Goal: Information Seeking & Learning: Check status

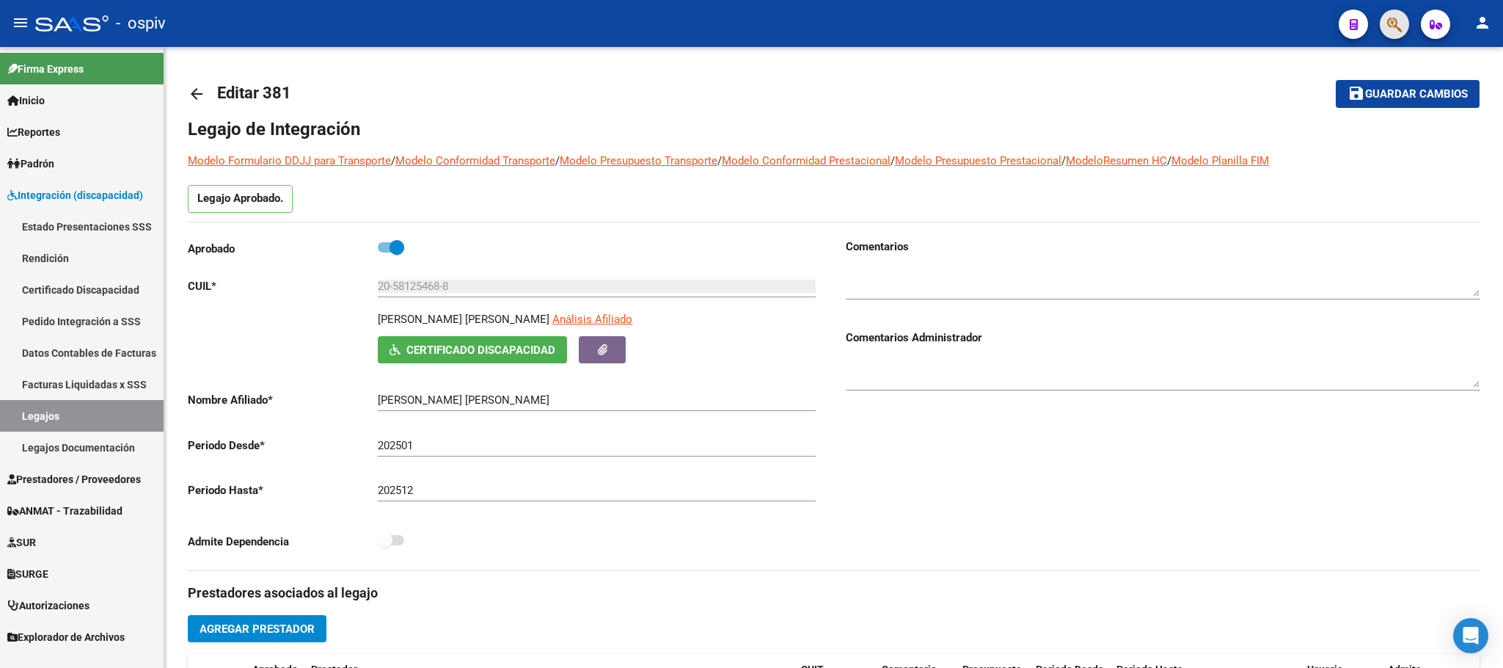
click at [1385, 26] on button "button" at bounding box center [1394, 24] width 29 height 29
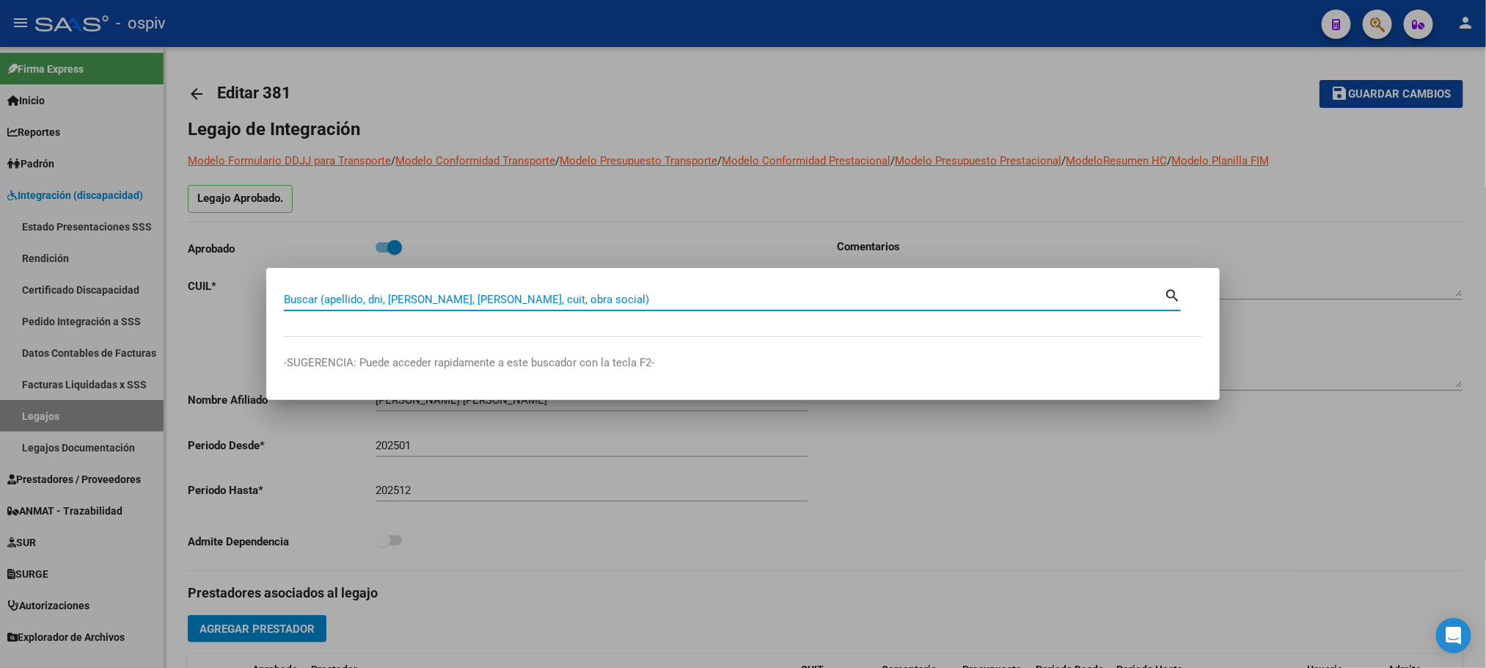
click at [497, 300] on input "Buscar (apellido, dni, cuil, nro traspaso, cuit, obra social)" at bounding box center [724, 299] width 880 height 13
paste input "20472148568"
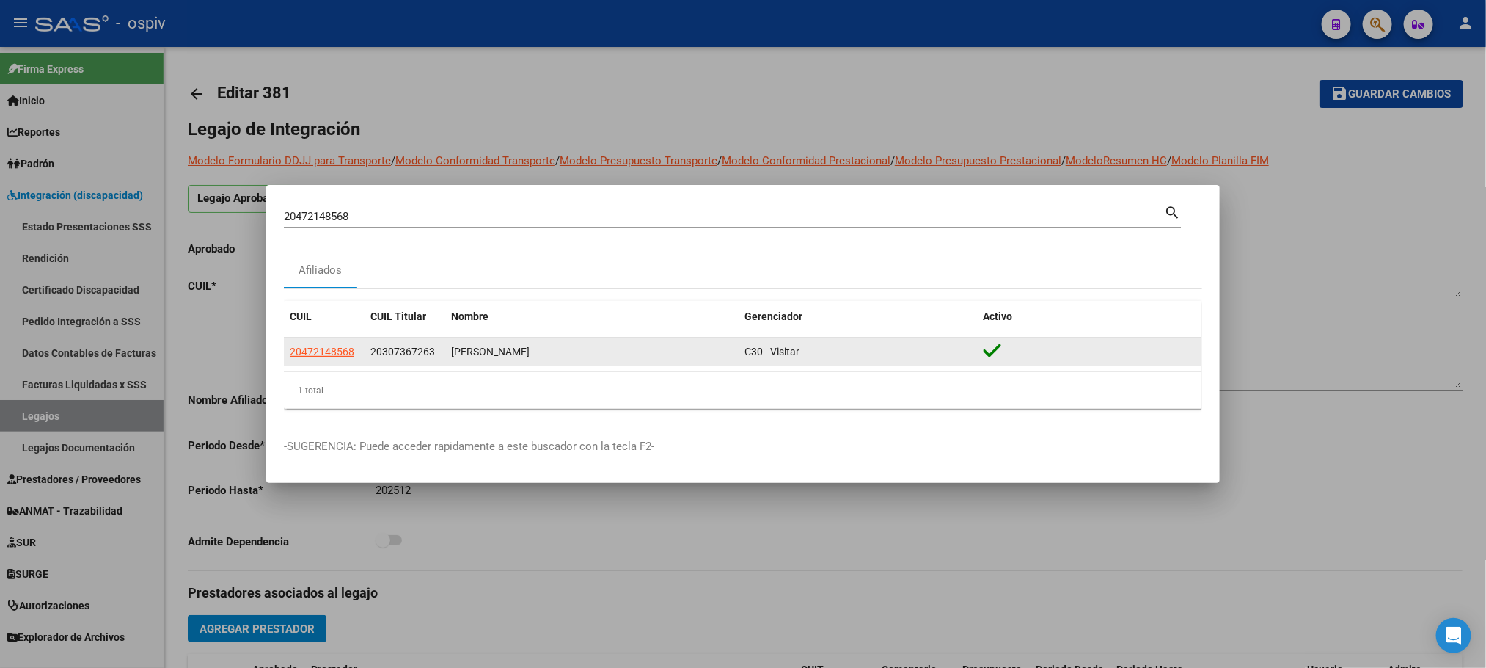
drag, startPoint x: 546, startPoint y: 352, endPoint x: 452, endPoint y: 348, distance: 94.0
click at [452, 348] on div "GONZALEZ FACUNDO" at bounding box center [592, 351] width 282 height 17
copy div "GONZALEZ FACUNDO"
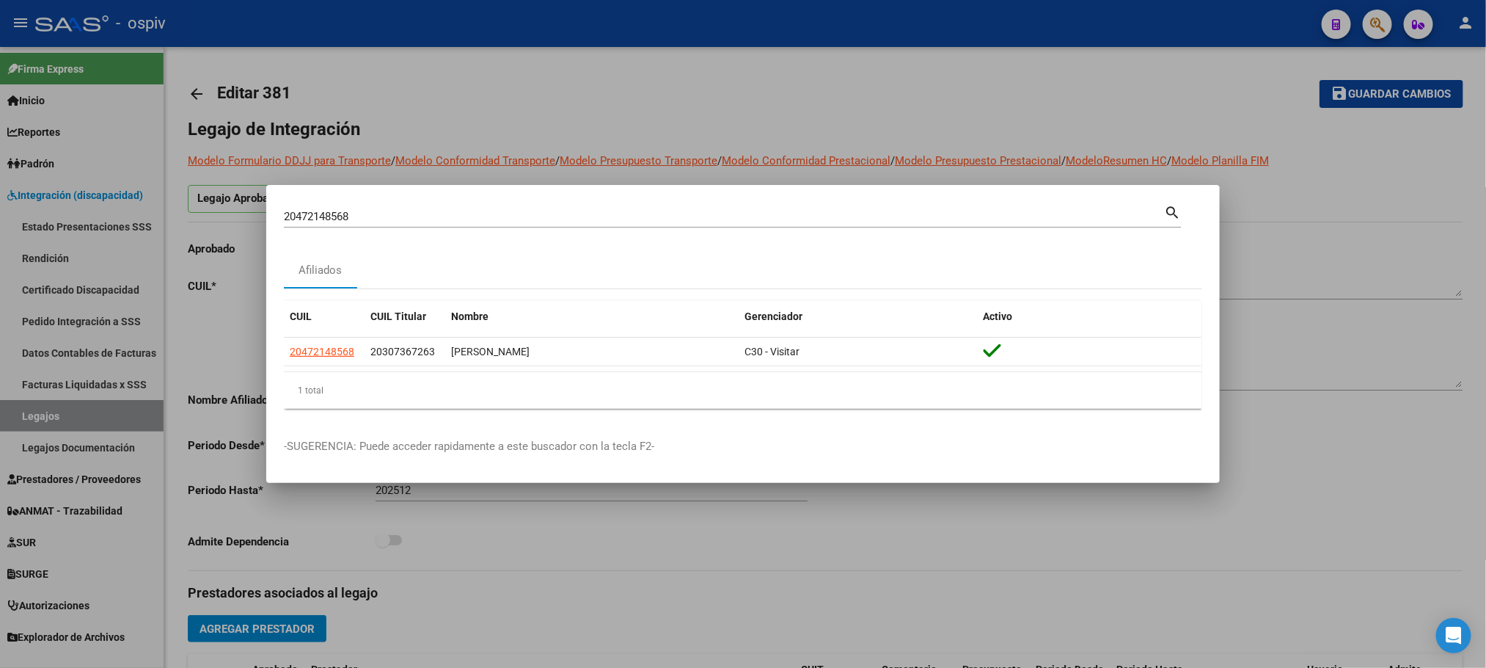
click at [480, 218] on input "20472148568" at bounding box center [724, 216] width 880 height 13
type input "2"
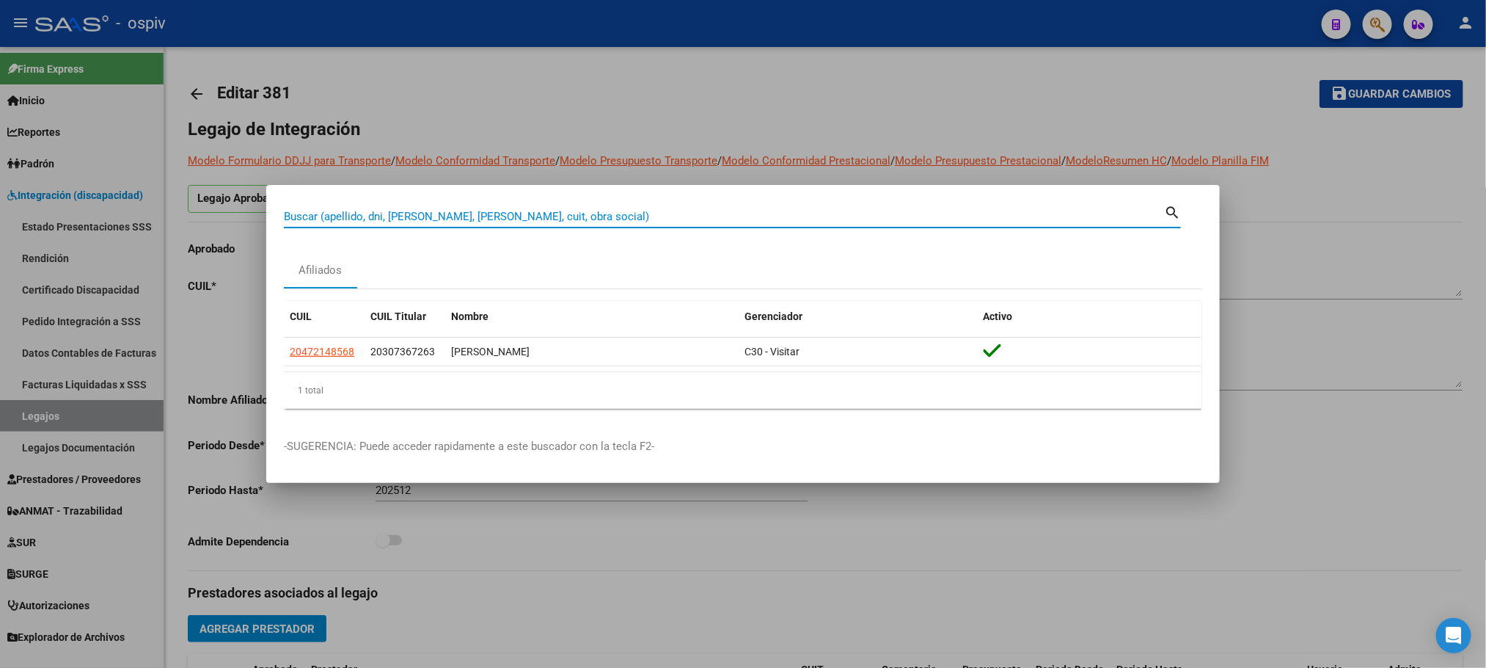
paste input "20566481430"
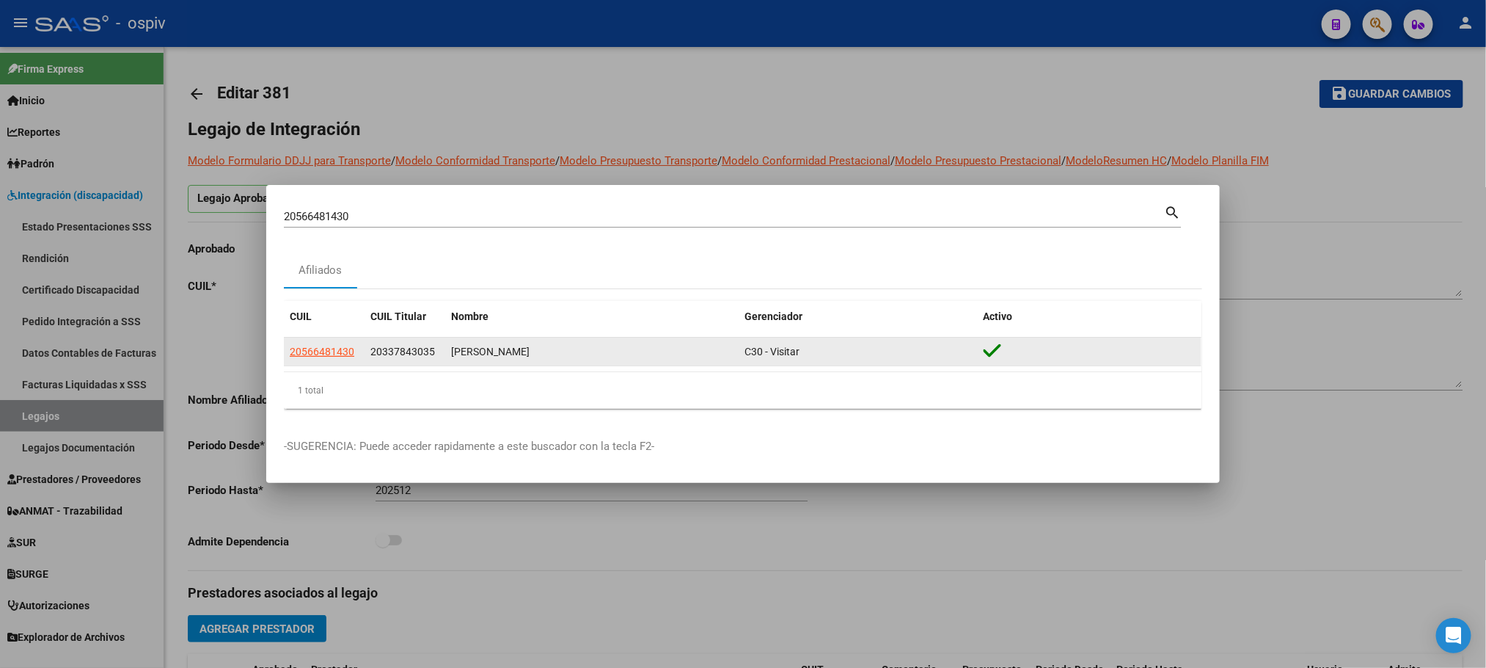
drag, startPoint x: 558, startPoint y: 354, endPoint x: 453, endPoint y: 354, distance: 104.2
click at [453, 354] on div "GARCIA MILO LEONEL" at bounding box center [592, 351] width 282 height 17
copy div "GARCIA MILO LEONEL"
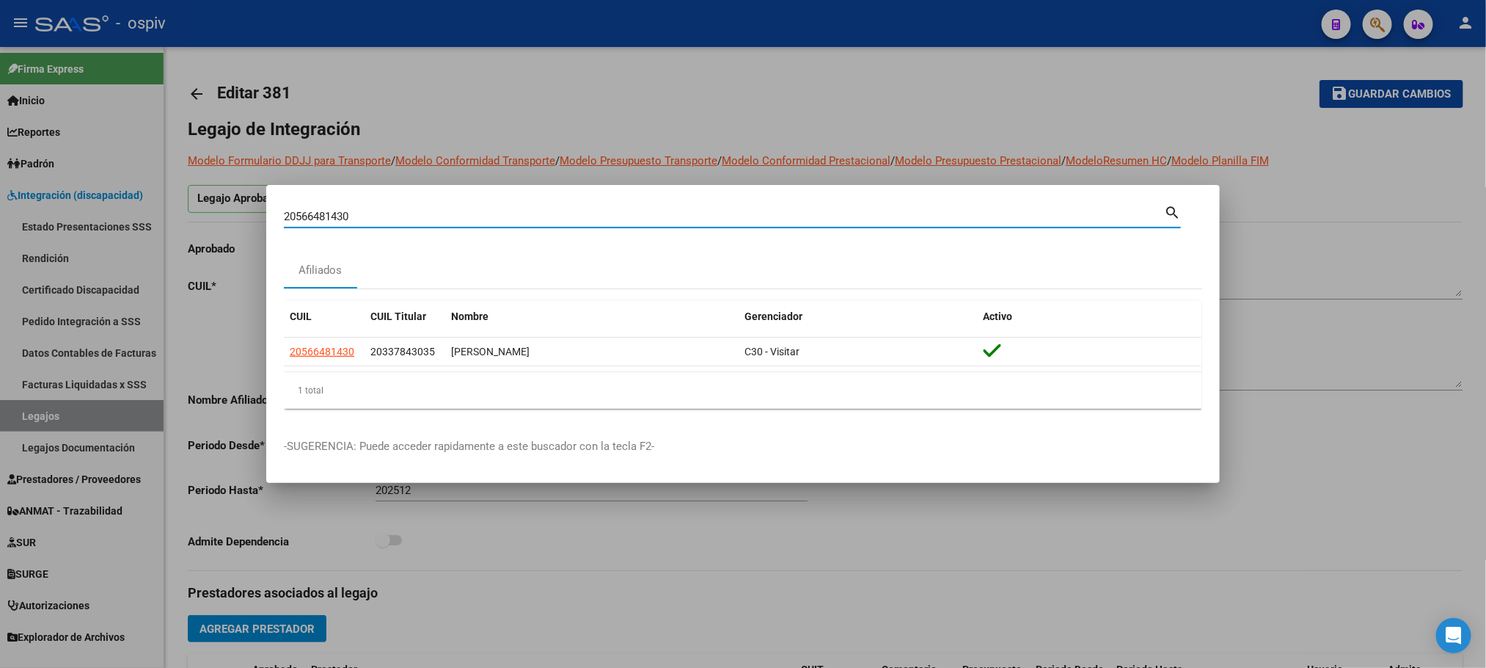
click at [425, 221] on input "20566481430" at bounding box center [724, 216] width 880 height 13
type input "2"
click at [407, 216] on input "Buscar (apellido, dni, cuil, nro traspaso, cuit, obra social)" at bounding box center [724, 216] width 880 height 13
paste input "23111127344"
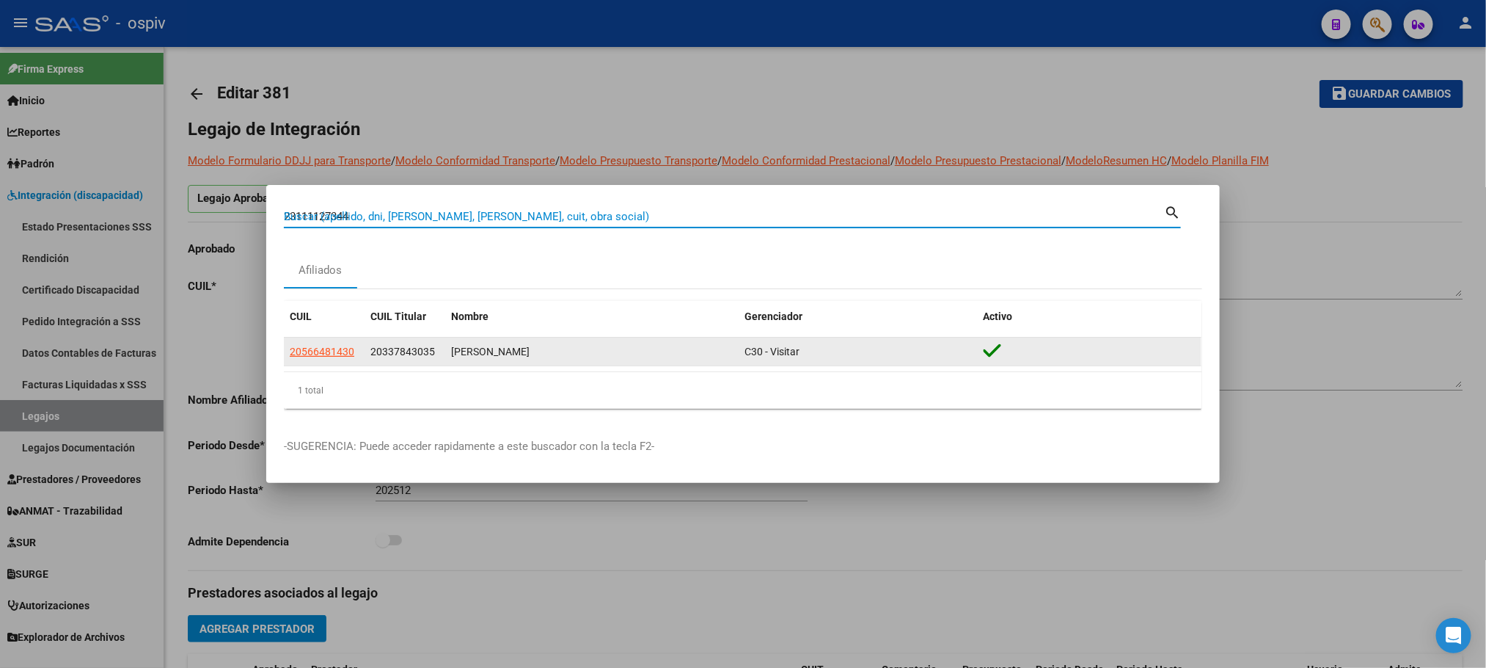
type input "23111127344"
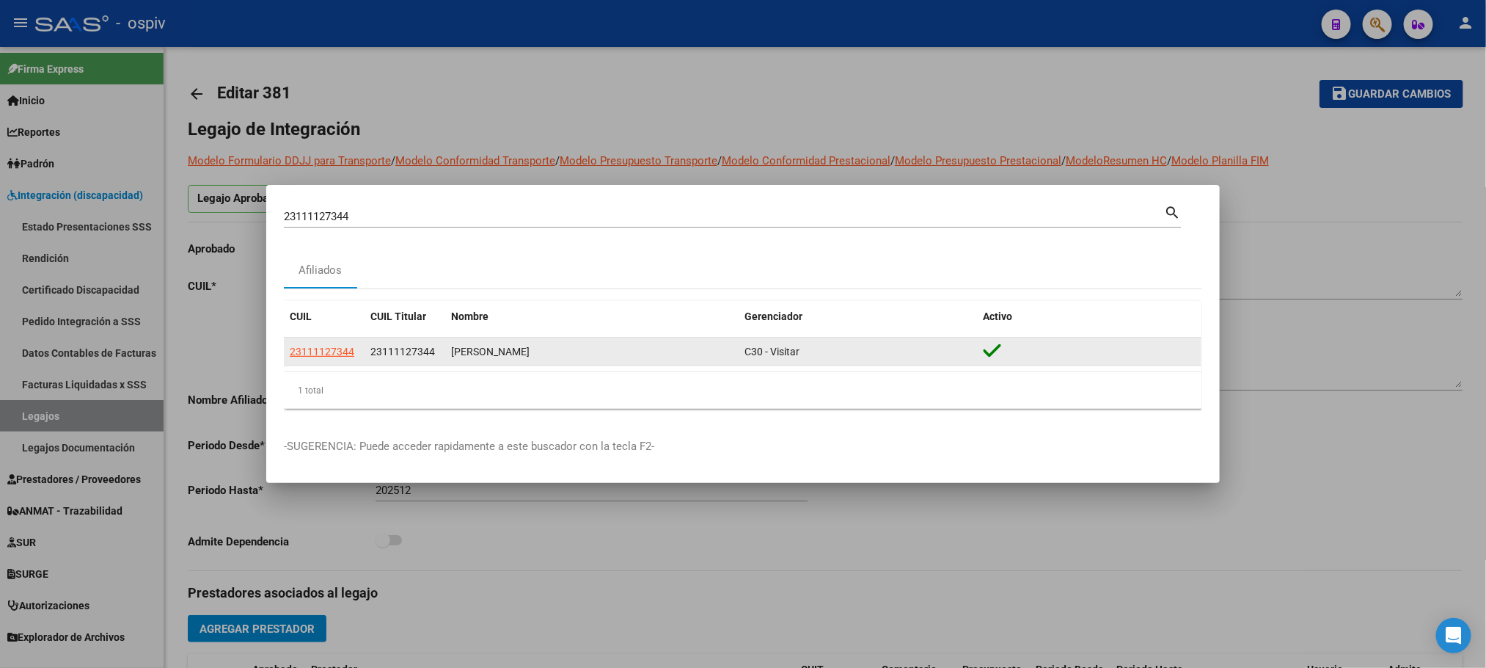
drag, startPoint x: 570, startPoint y: 353, endPoint x: 451, endPoint y: 342, distance: 119.3
click at [451, 342] on datatable-body-cell "BONZI GLADYS CRISTINA" at bounding box center [591, 351] width 293 height 29
copy div "BONZI GLADYS CRISTINA"
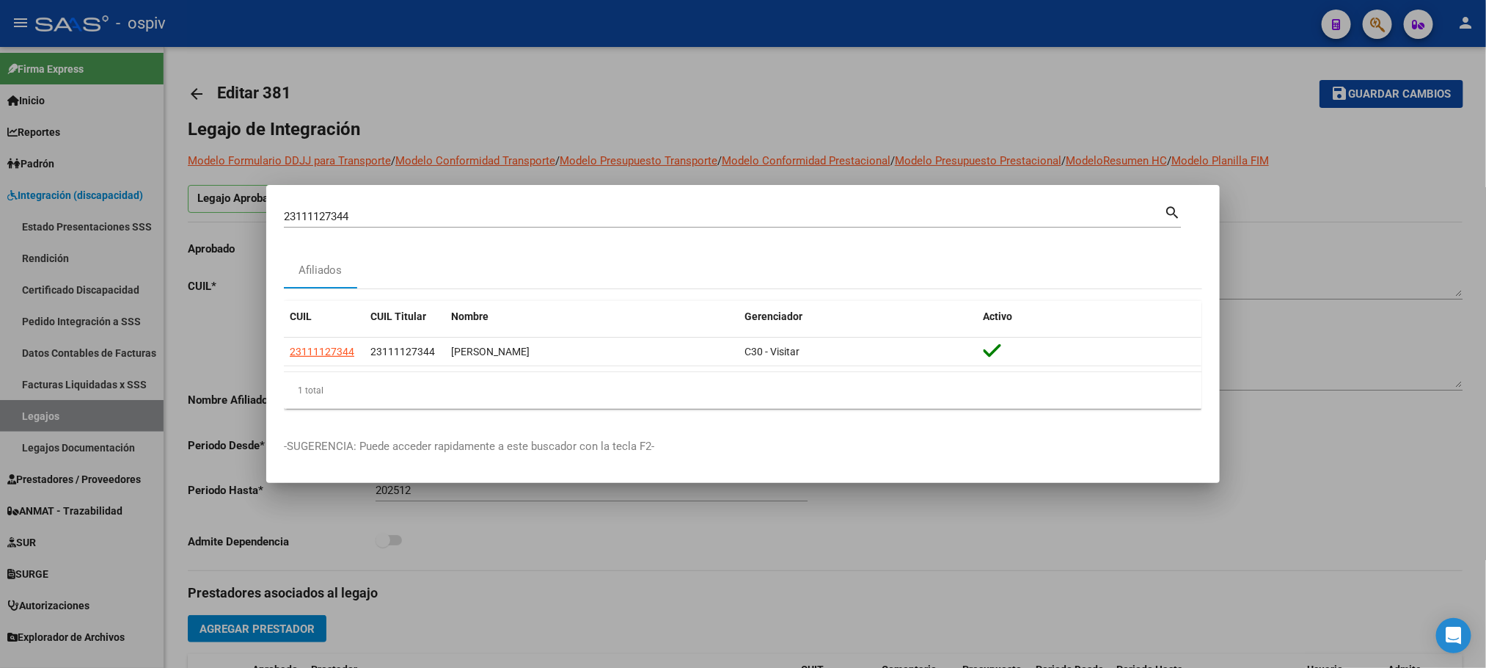
click at [747, 103] on div at bounding box center [743, 334] width 1486 height 668
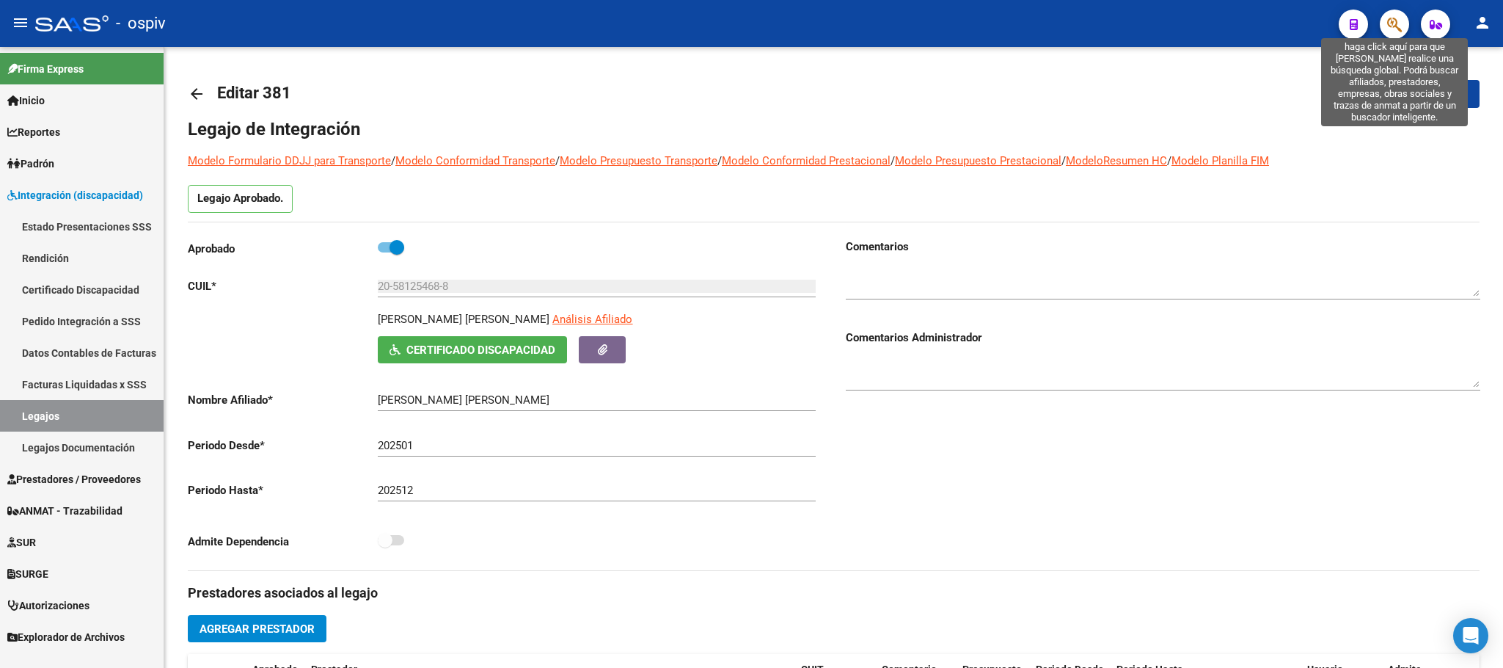
click at [1393, 31] on icon "button" at bounding box center [1394, 24] width 15 height 17
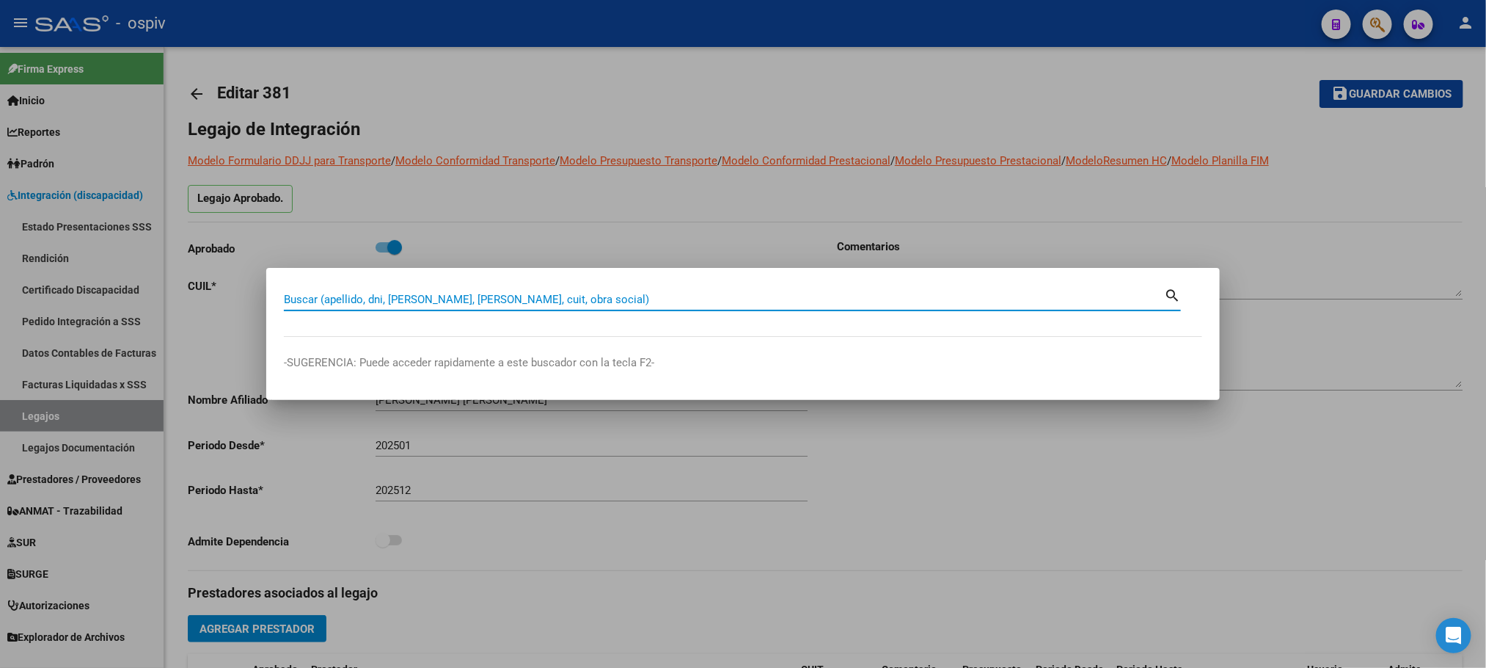
click at [529, 300] on input "Buscar (apellido, dni, [PERSON_NAME], [PERSON_NAME], cuit, obra social)" at bounding box center [724, 299] width 880 height 13
type input "2729526935"
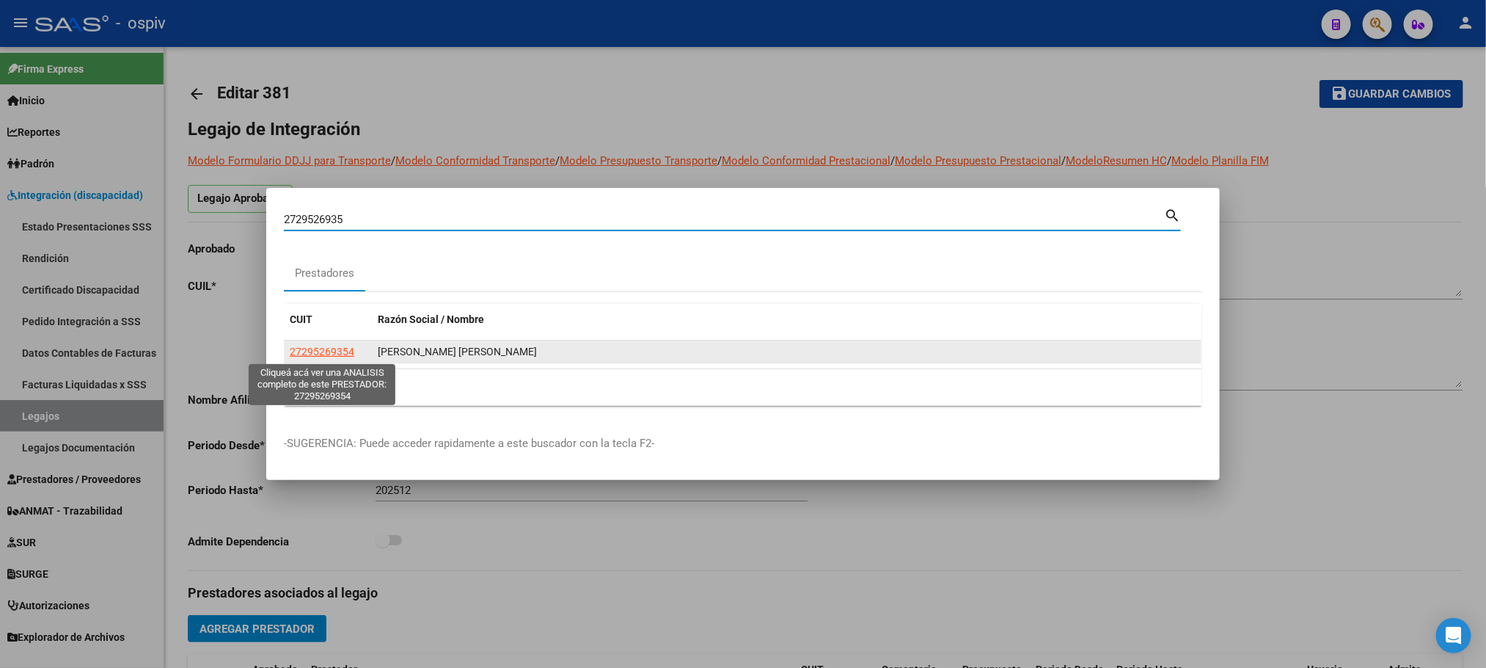
click at [328, 355] on span "27295269354" at bounding box center [322, 352] width 65 height 12
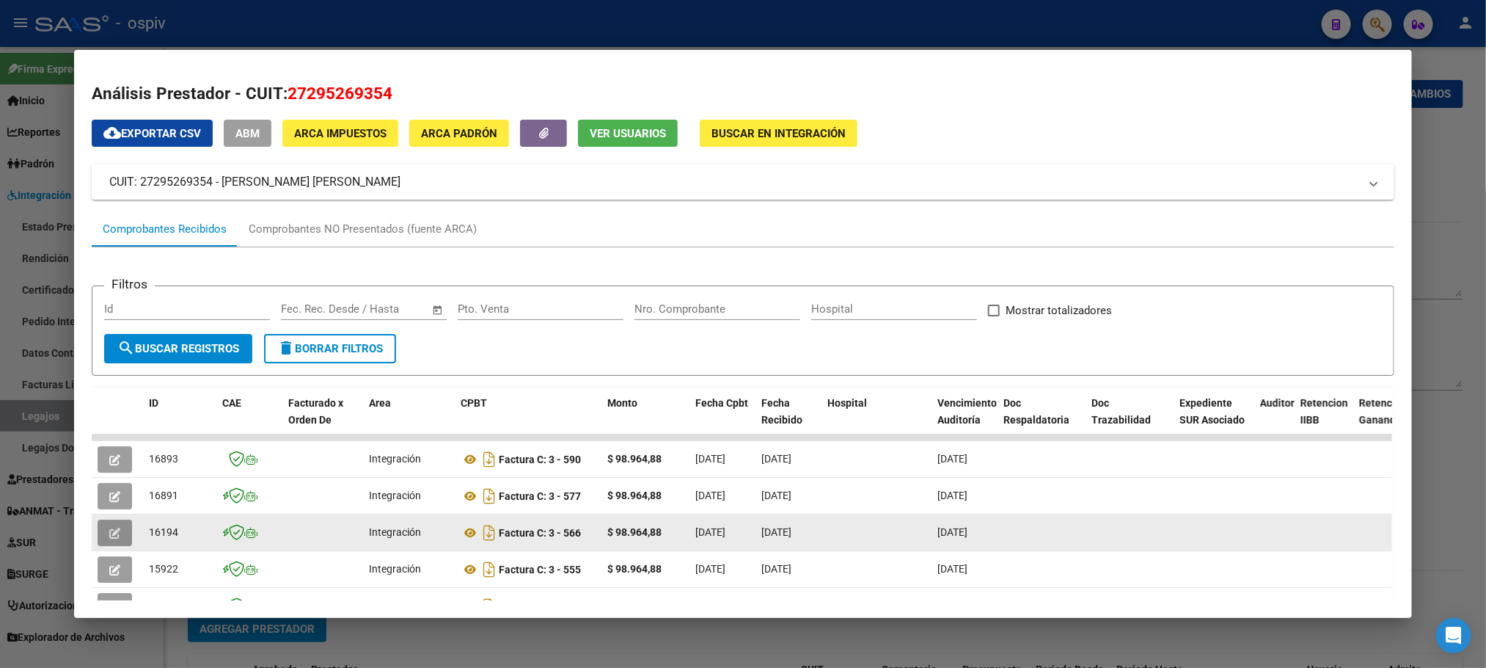
click at [113, 533] on icon "button" at bounding box center [114, 532] width 11 height 11
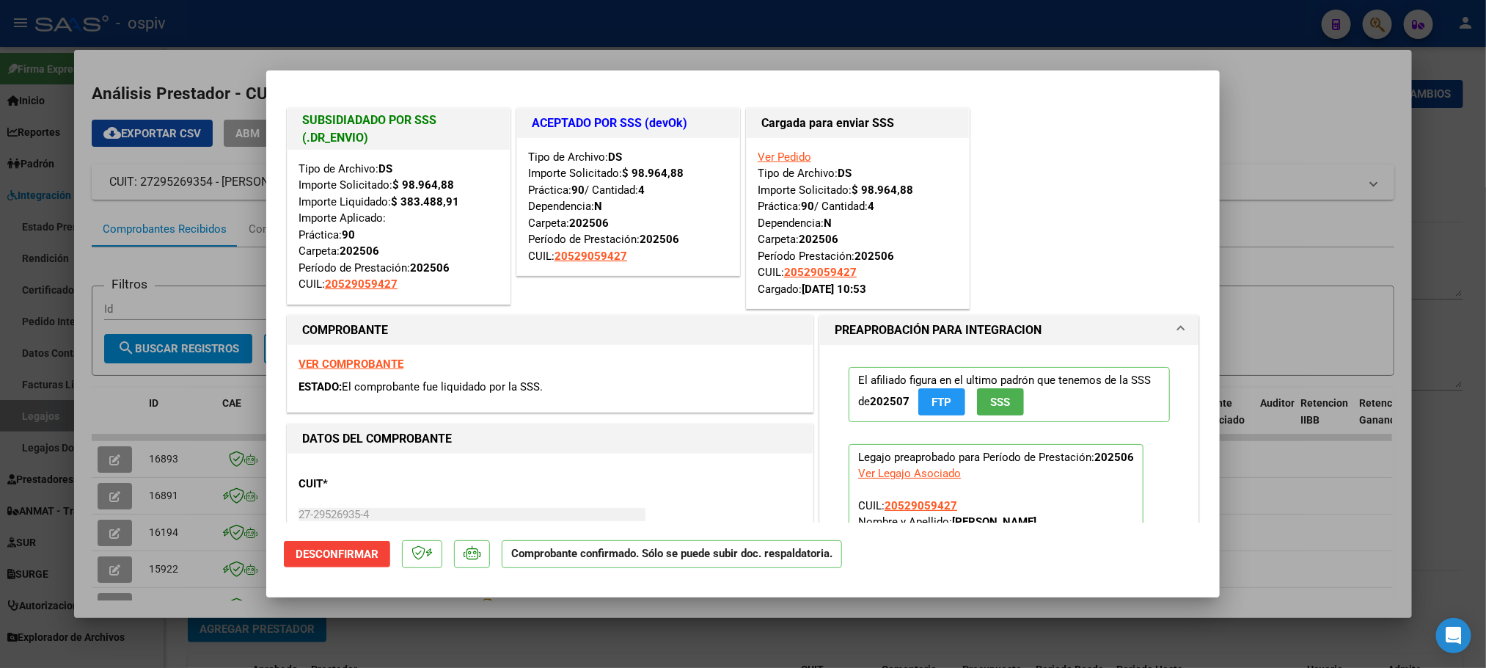
click at [728, 23] on div at bounding box center [743, 334] width 1486 height 668
type input "$ 0,00"
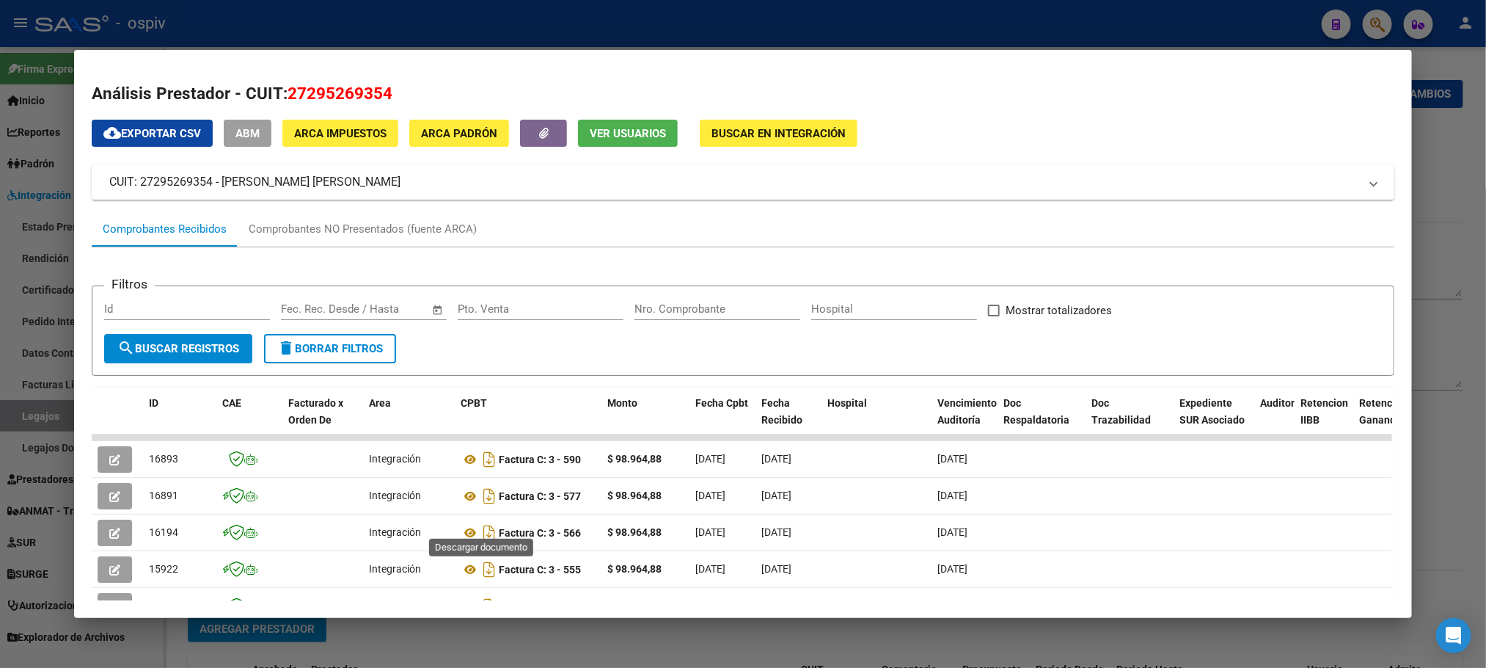
scroll to position [183, 0]
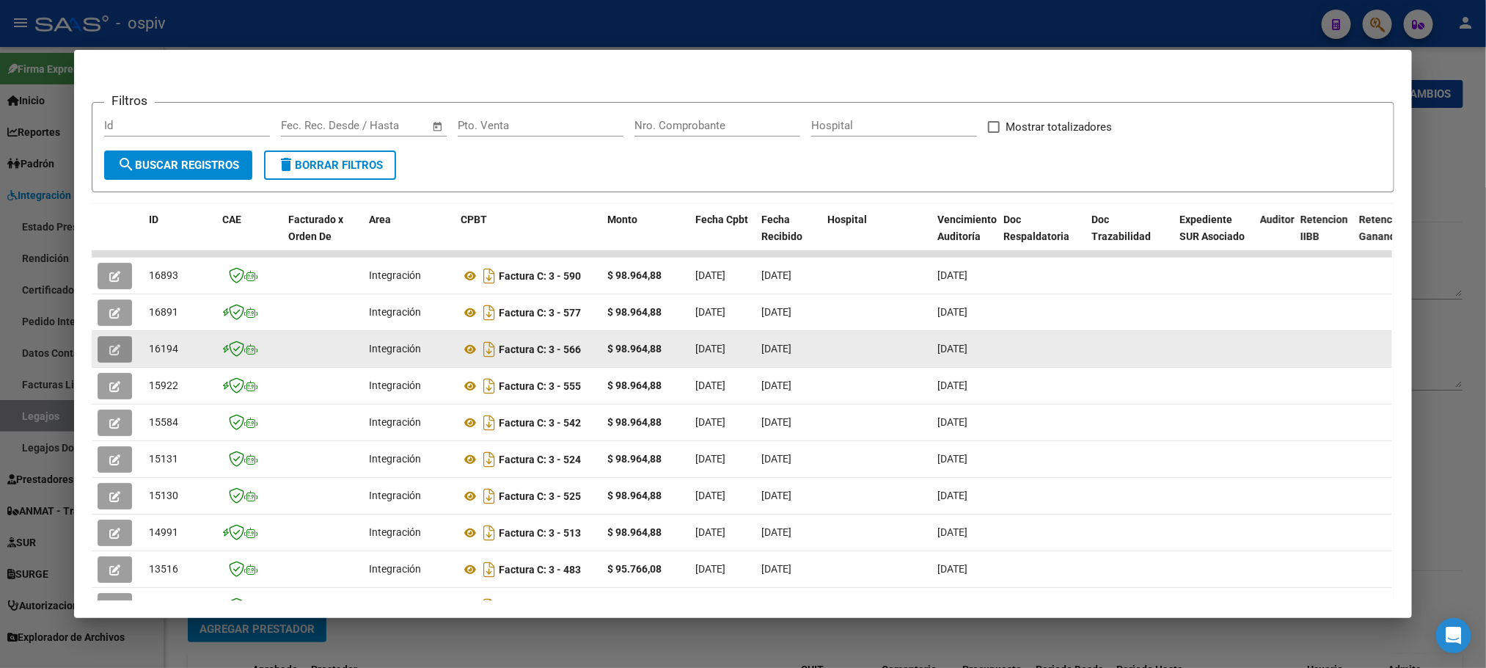
click at [110, 351] on icon "button" at bounding box center [114, 349] width 11 height 11
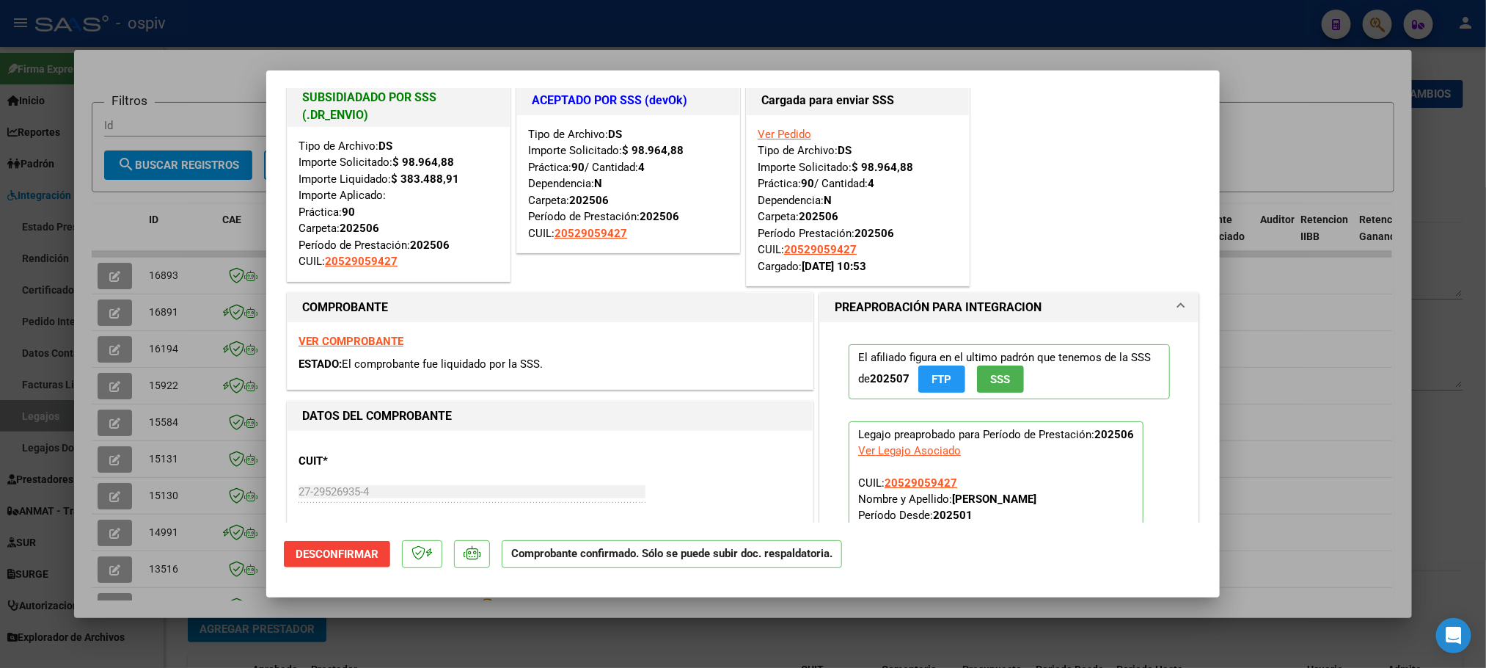
scroll to position [0, 0]
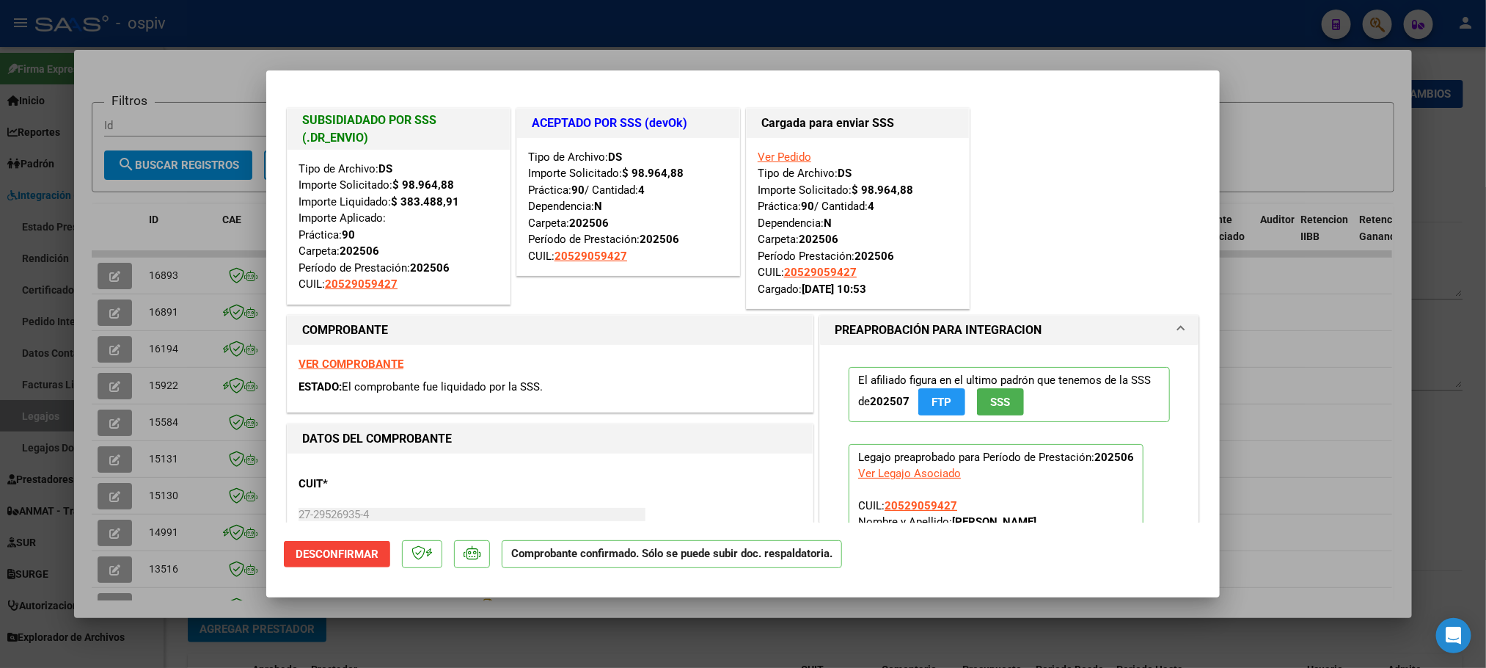
click at [586, 31] on div at bounding box center [743, 334] width 1486 height 668
type input "$ 0,00"
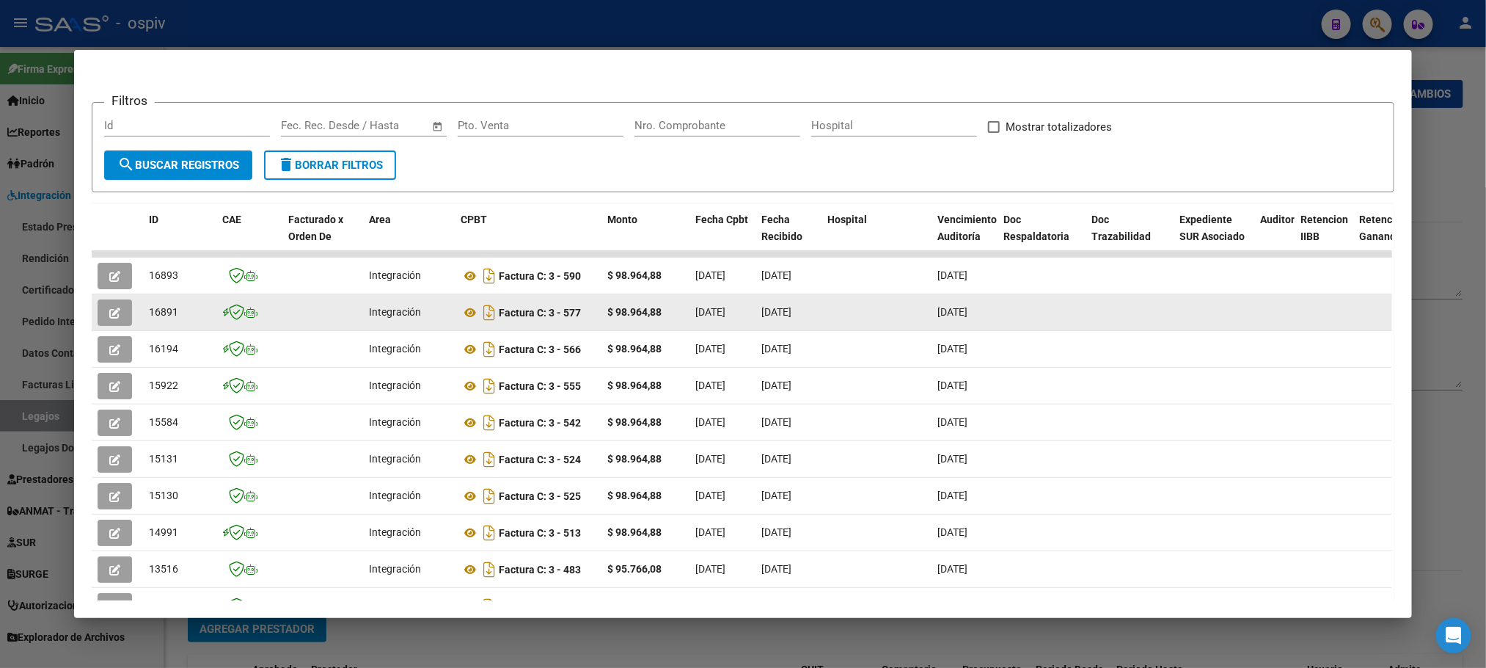
click at [113, 313] on icon "button" at bounding box center [114, 312] width 11 height 11
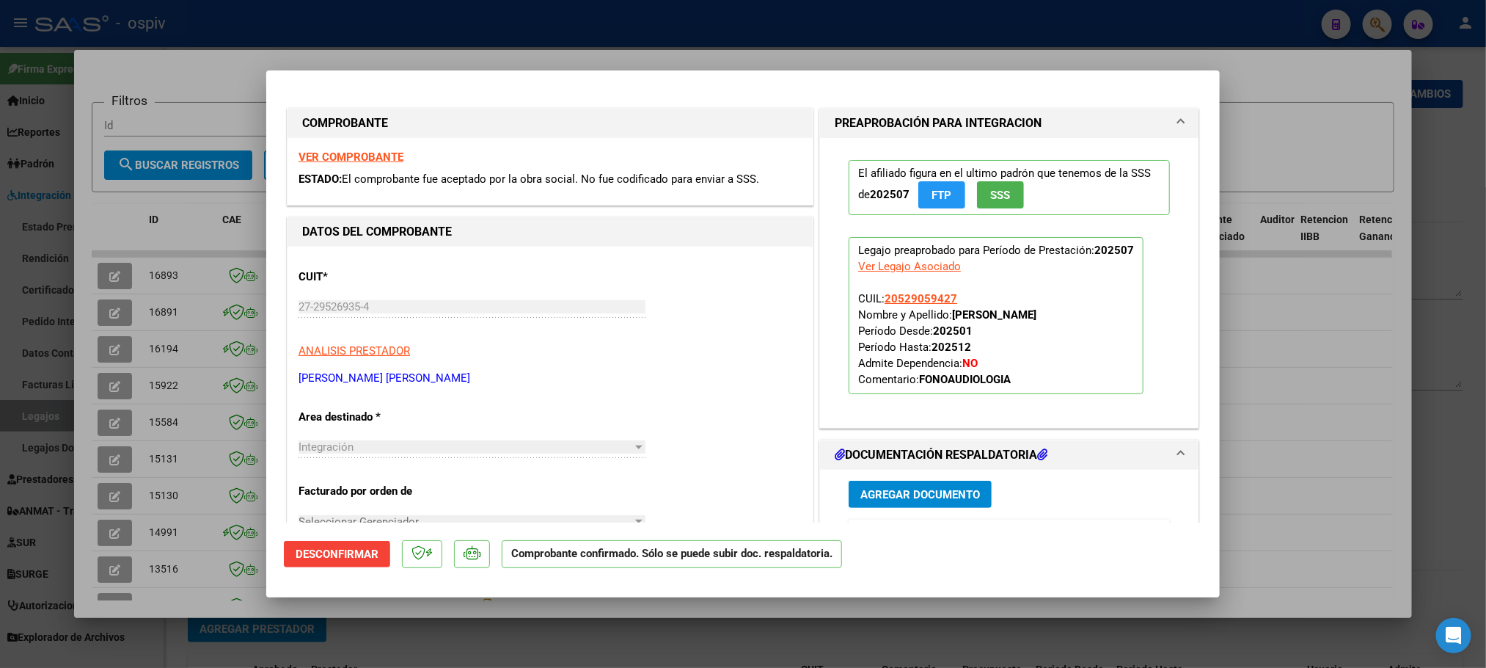
click at [1178, 122] on span at bounding box center [1181, 123] width 6 height 18
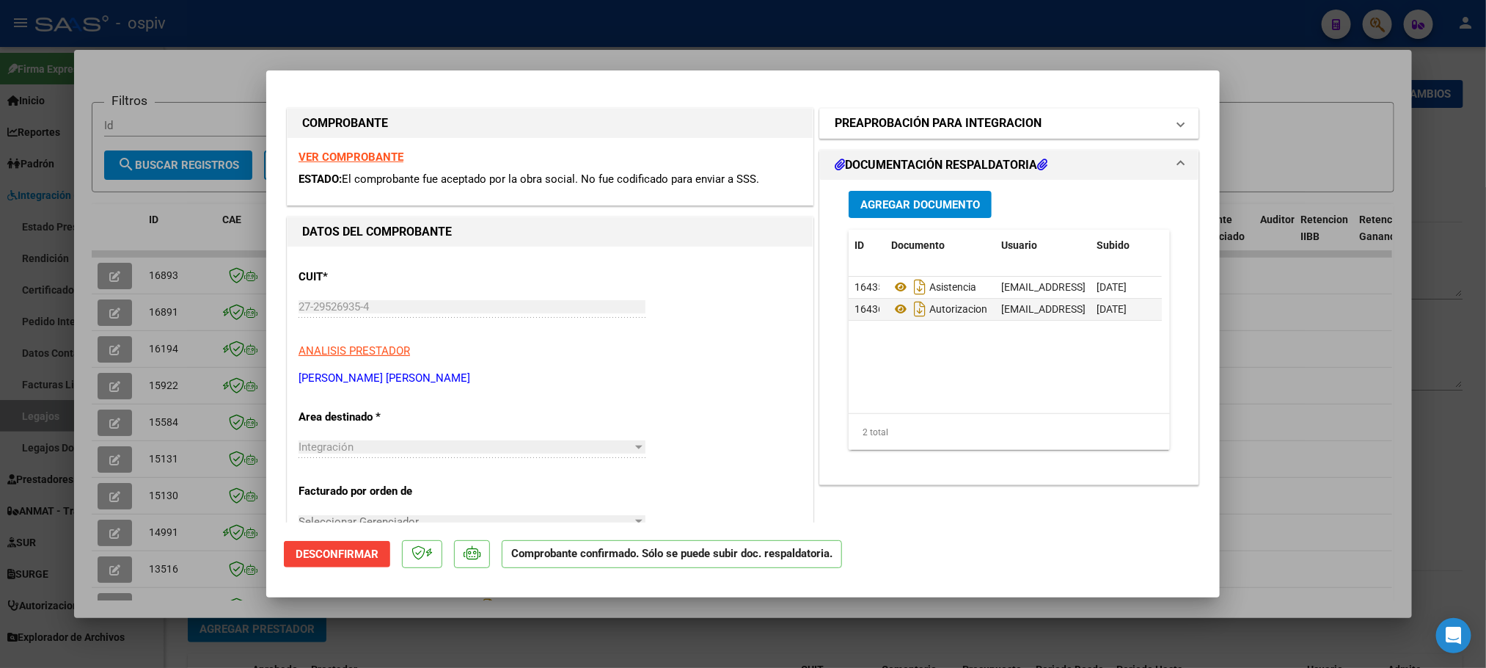
click at [1178, 122] on span at bounding box center [1181, 123] width 6 height 18
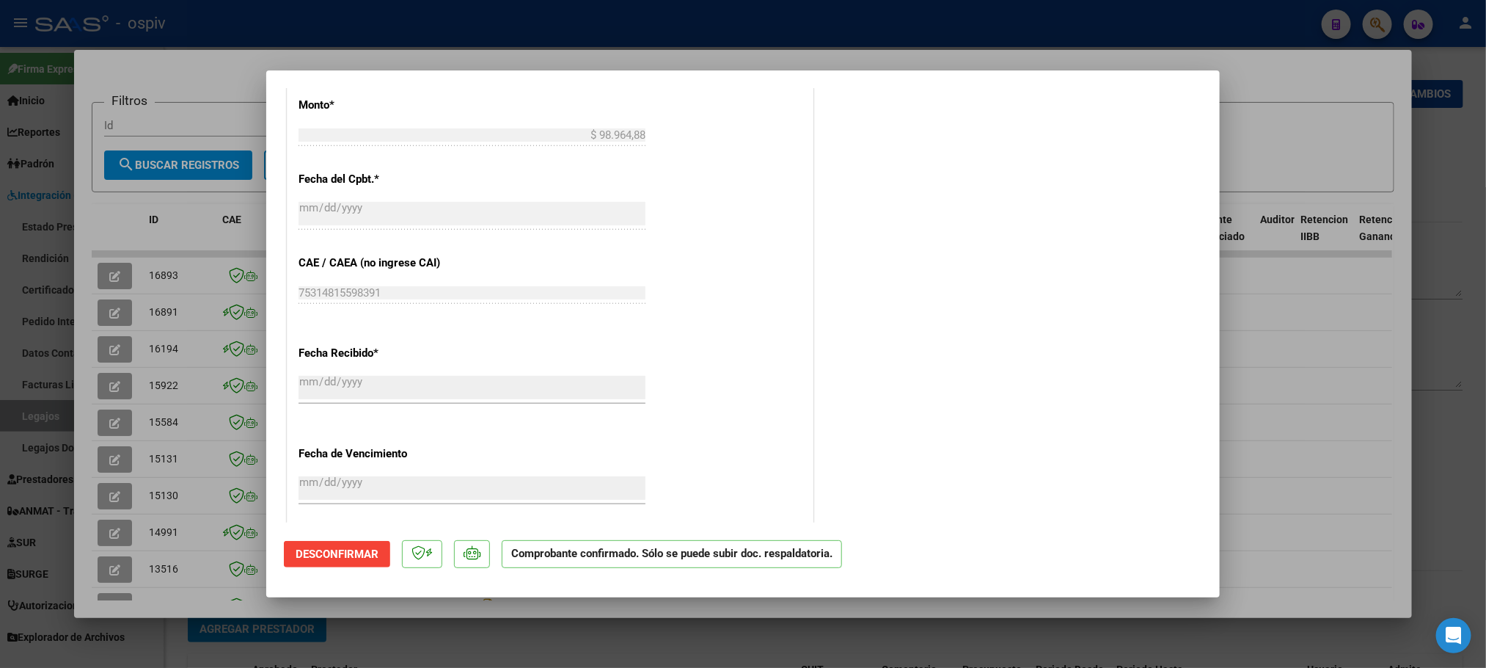
scroll to position [894, 0]
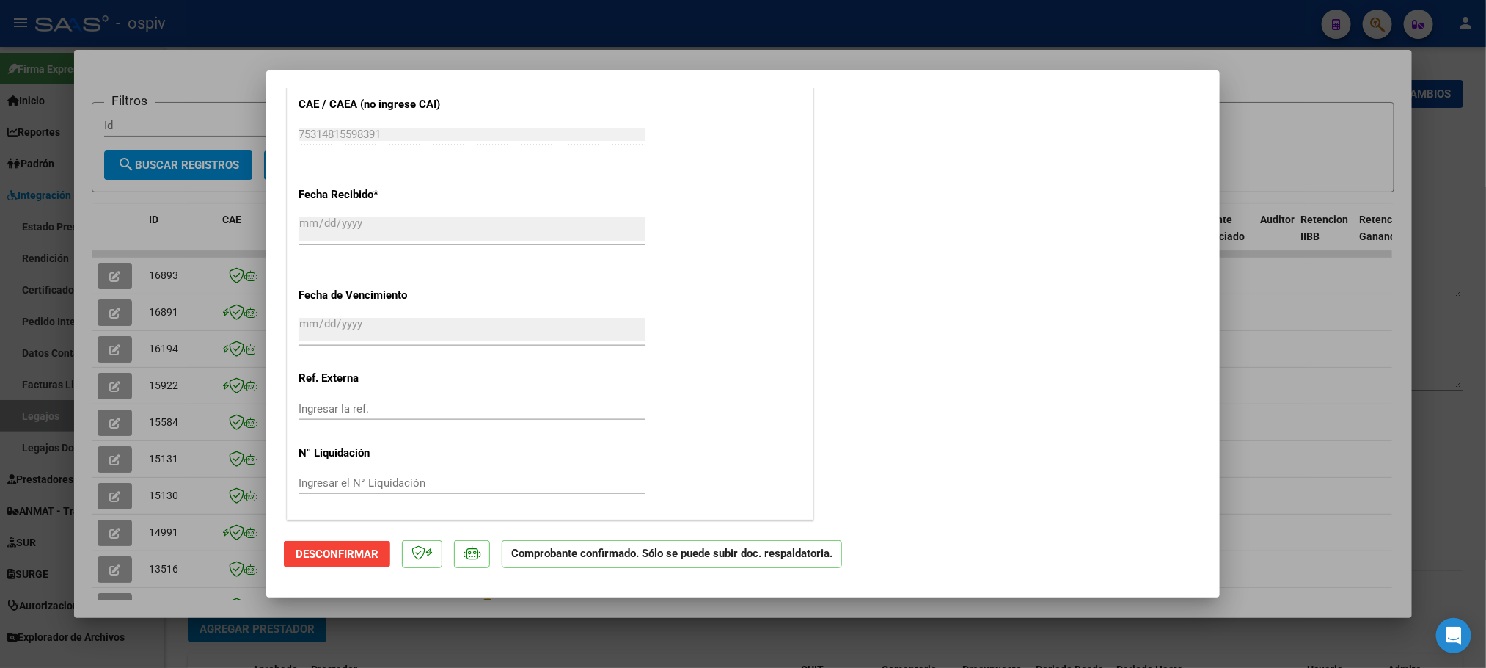
drag, startPoint x: 315, startPoint y: 134, endPoint x: 789, endPoint y: 66, distance: 478.0
click at [806, 56] on div at bounding box center [743, 334] width 1486 height 668
type input "$ 0,00"
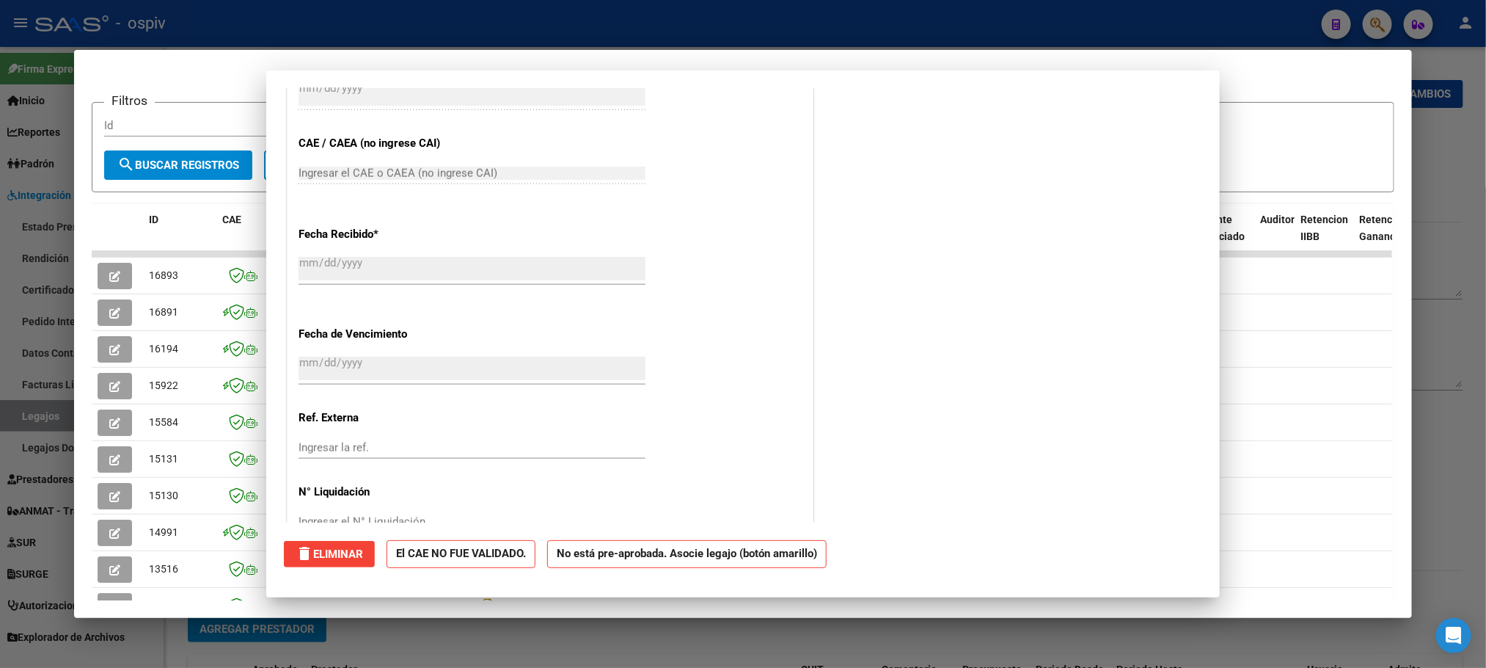
scroll to position [0, 0]
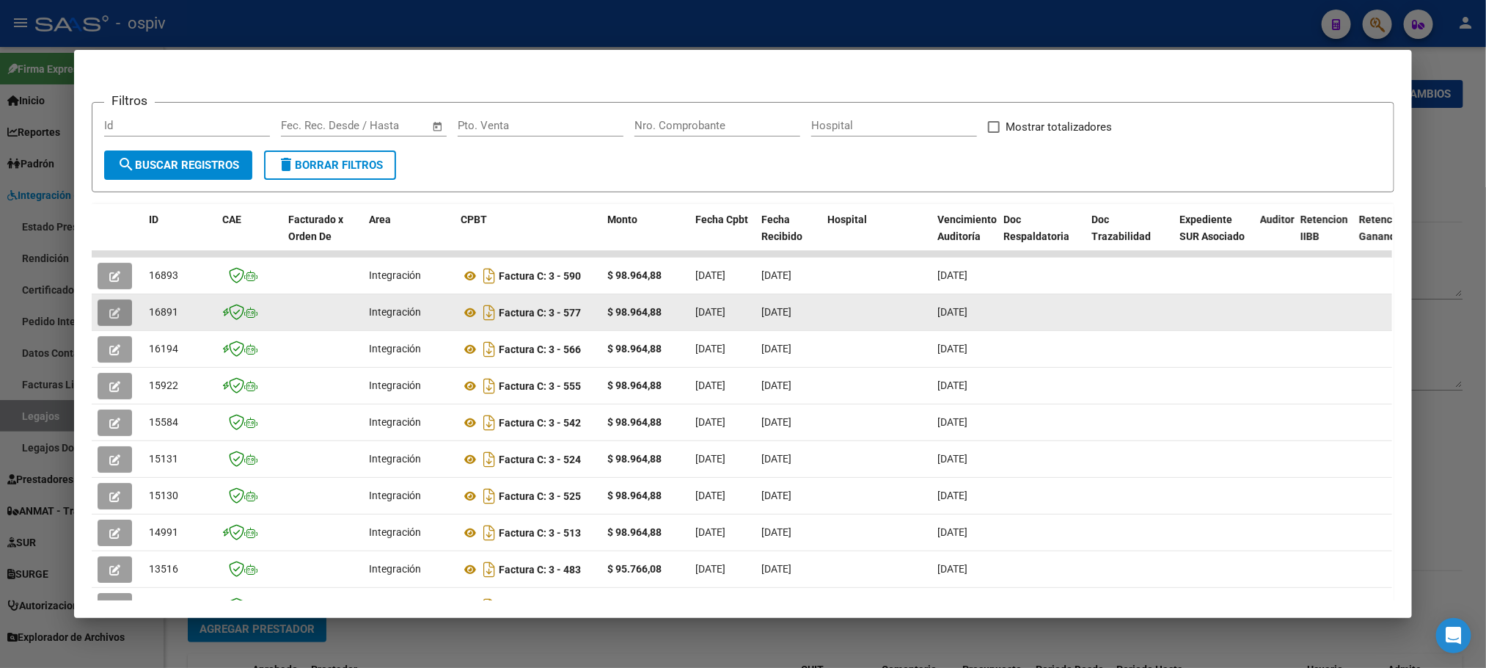
click at [111, 310] on icon "button" at bounding box center [114, 312] width 11 height 11
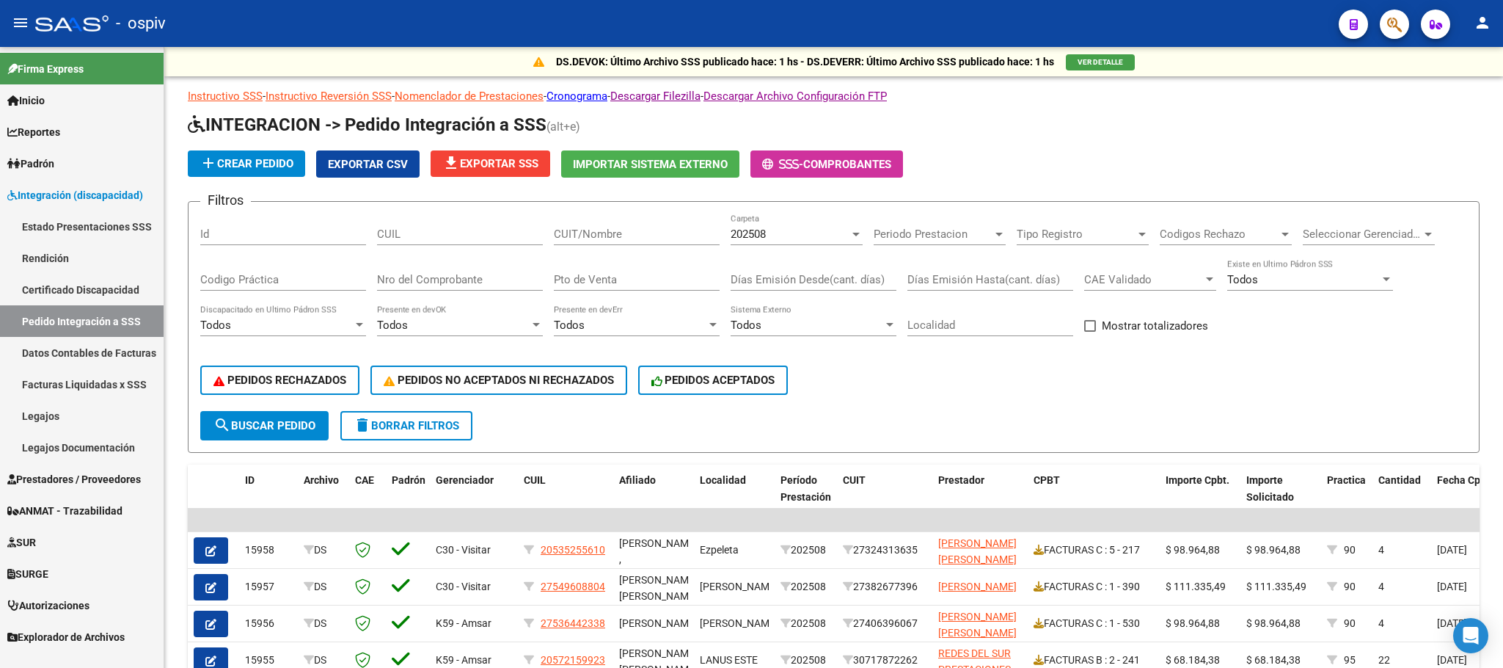
click at [70, 475] on span "Prestadores / Proveedores" at bounding box center [74, 479] width 134 height 16
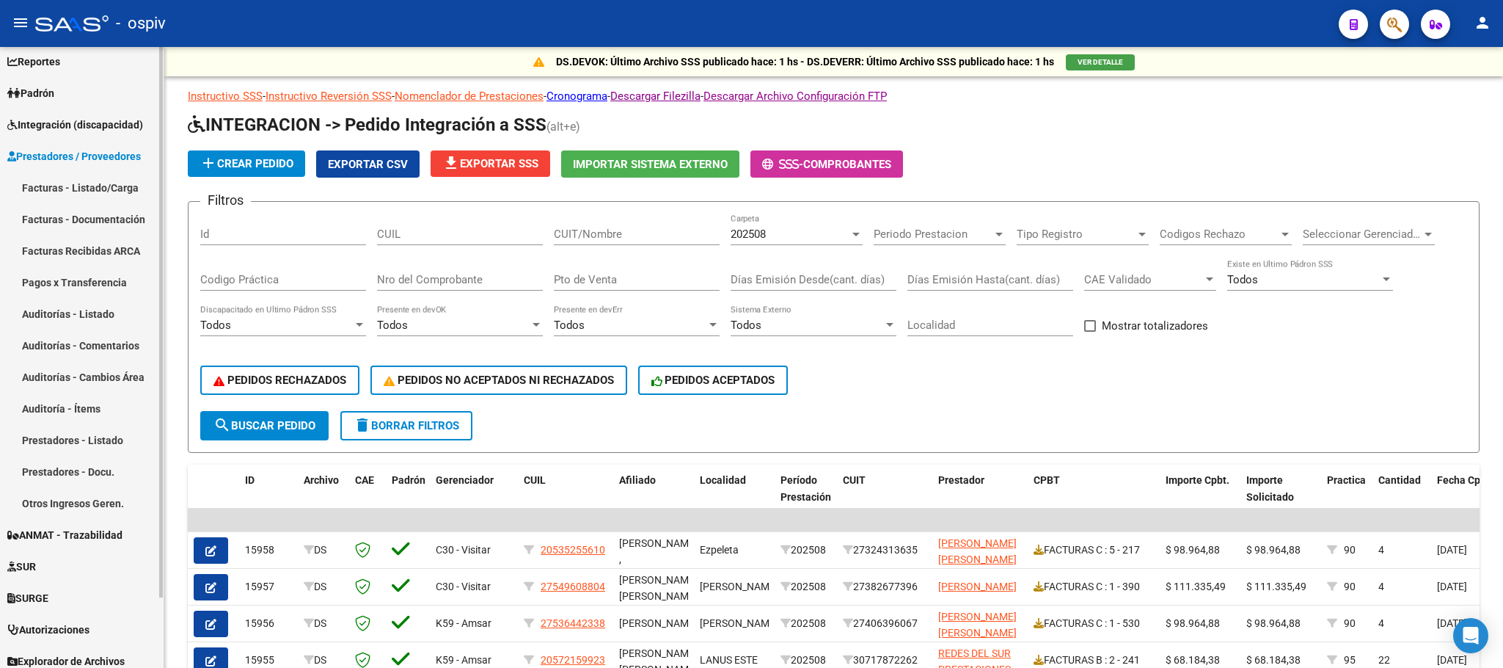
scroll to position [78, 0]
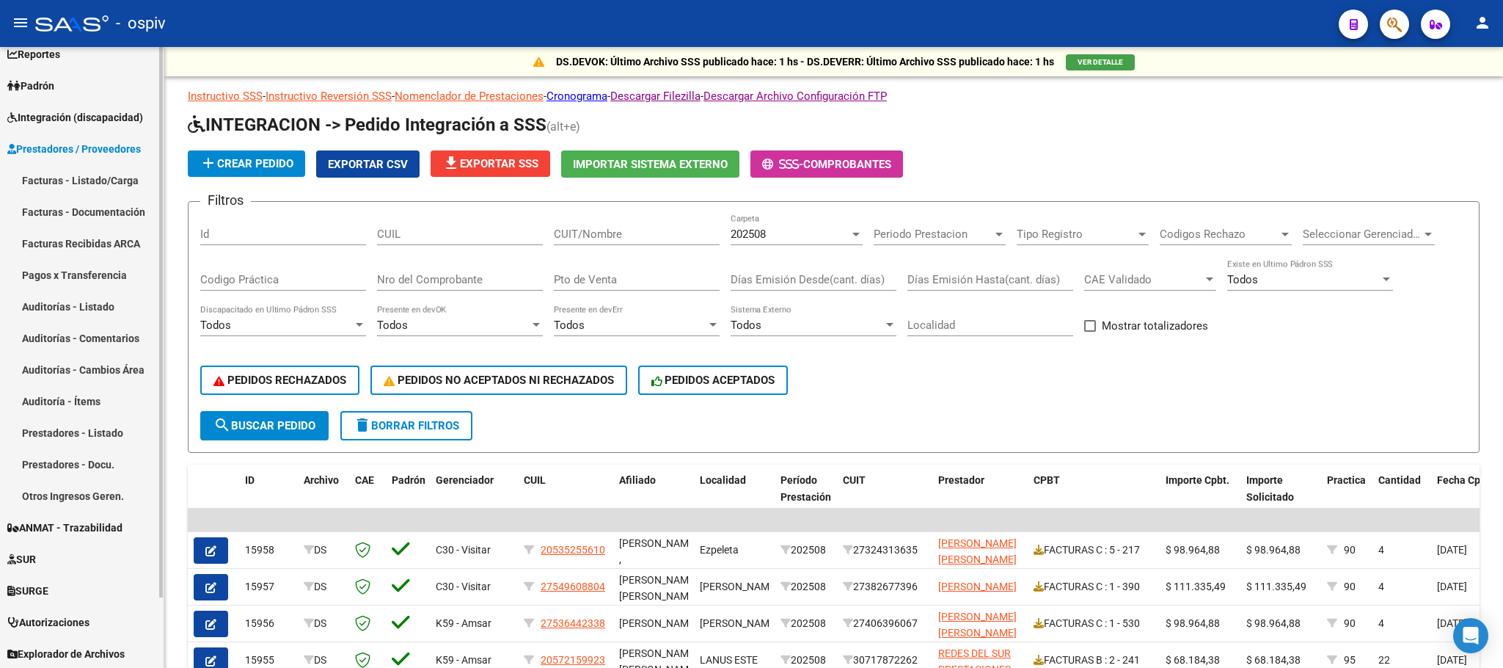
click at [51, 186] on link "Facturas - Listado/Carga" at bounding box center [82, 180] width 164 height 32
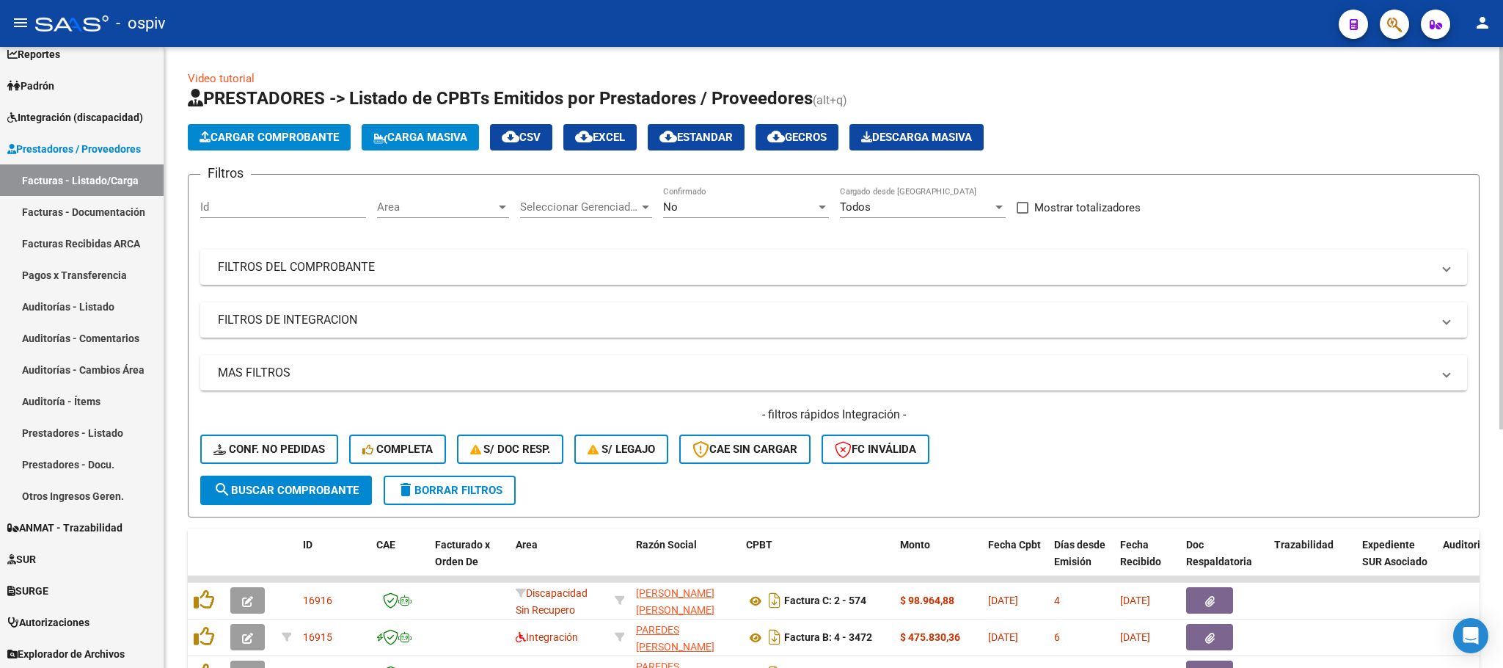
click at [487, 210] on span "Area" at bounding box center [436, 206] width 119 height 13
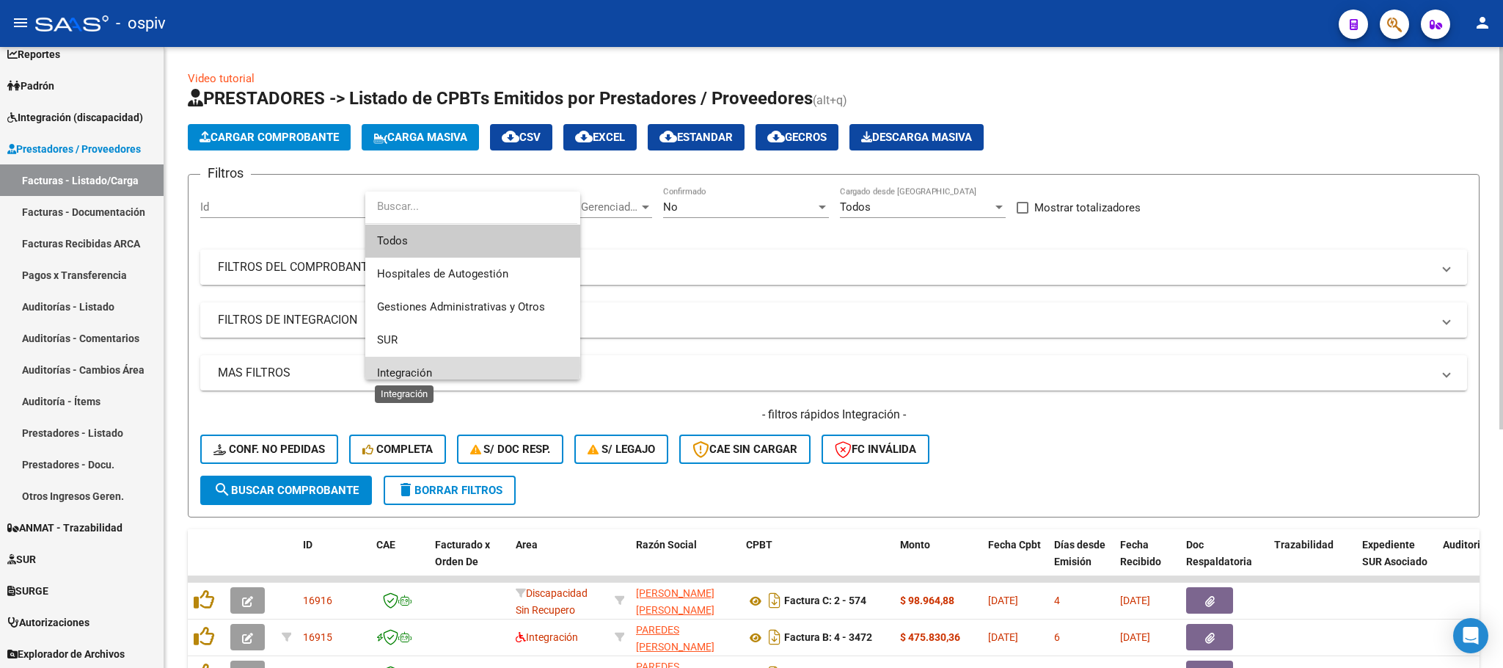
drag, startPoint x: 425, startPoint y: 365, endPoint x: 485, endPoint y: 264, distance: 117.8
click at [425, 366] on span "Integración" at bounding box center [404, 372] width 55 height 13
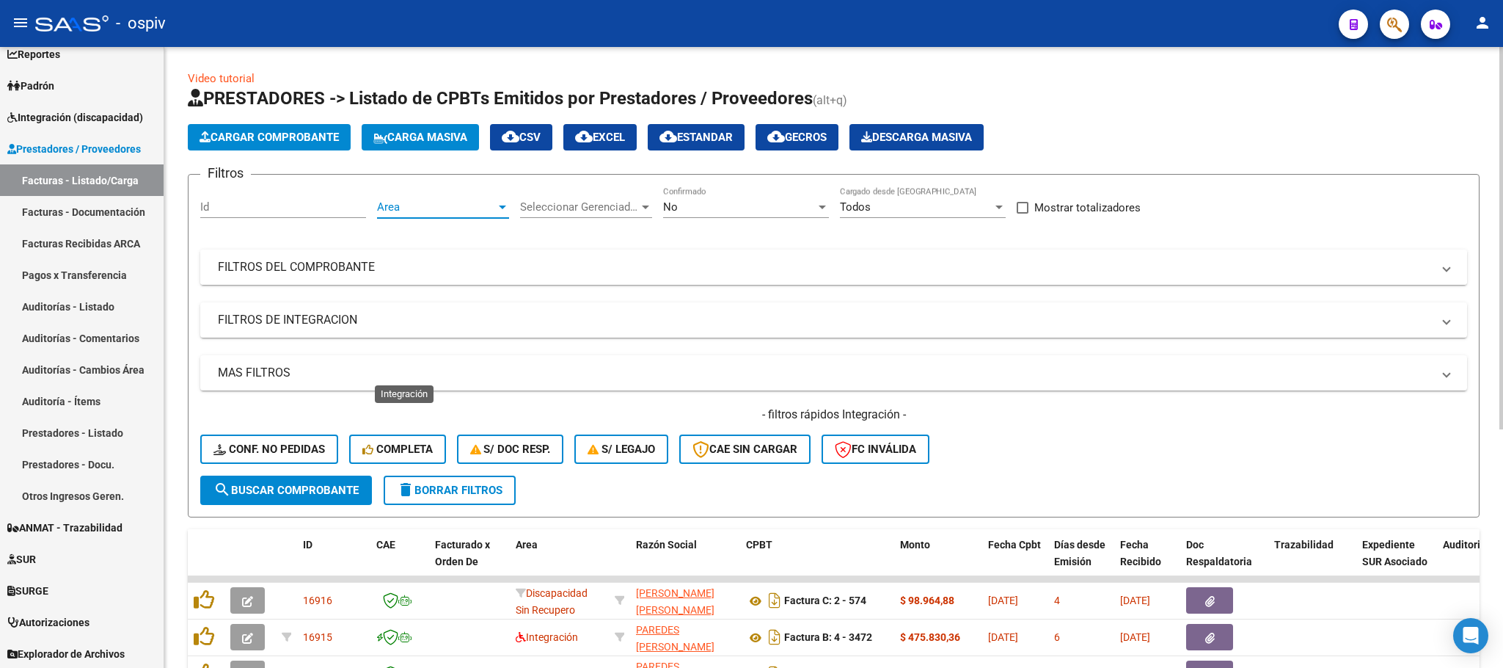
scroll to position [10, 0]
click at [511, 266] on mat-panel-title "FILTROS DEL COMPROBANTE" at bounding box center [825, 267] width 1214 height 16
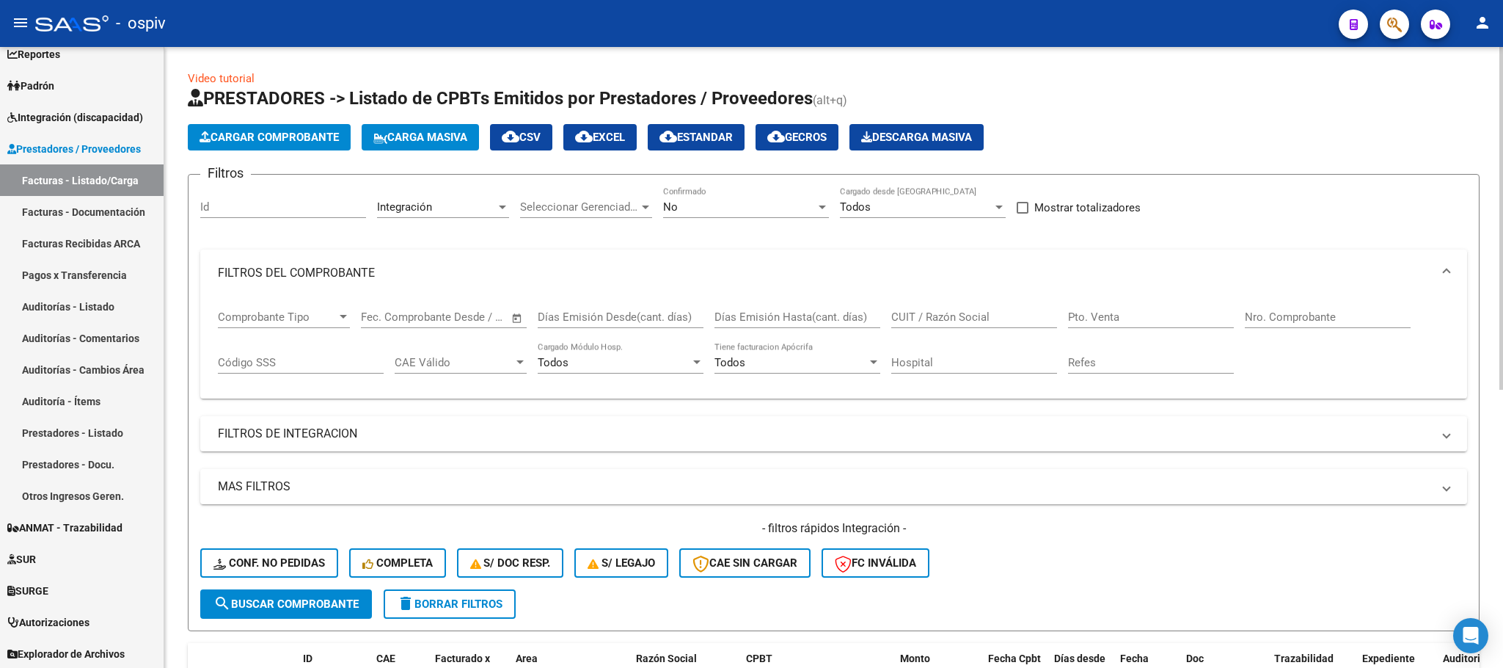
click at [971, 319] on input "CUIT / Razón Social" at bounding box center [974, 316] width 166 height 13
paste input "27-29526935-4"
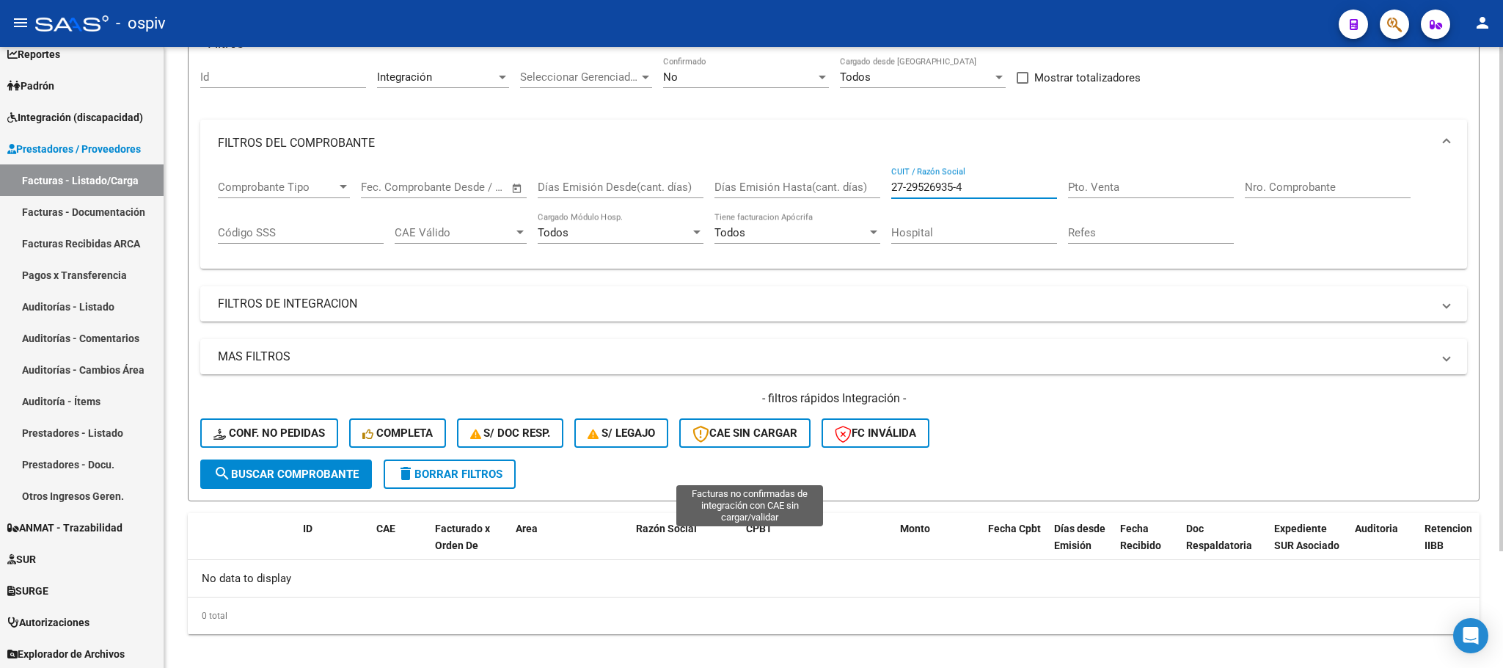
scroll to position [143, 0]
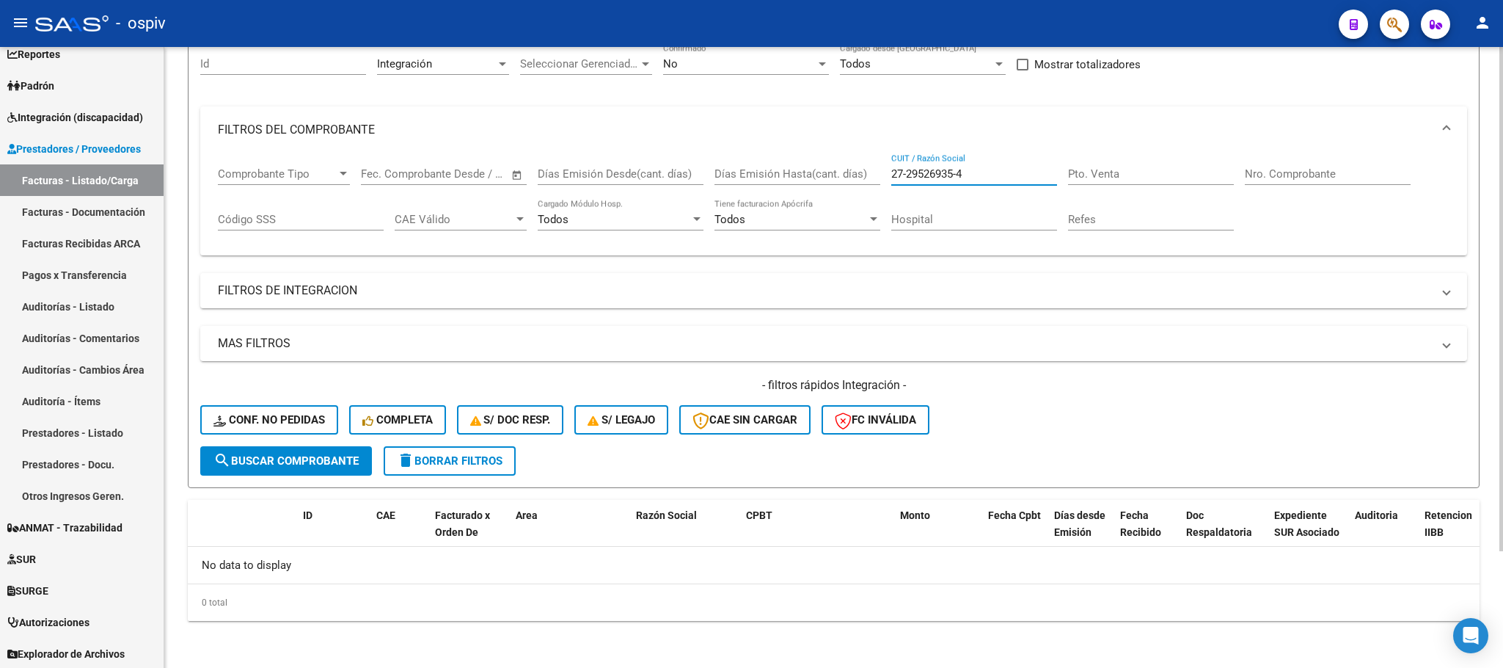
type input "27-29526935-4"
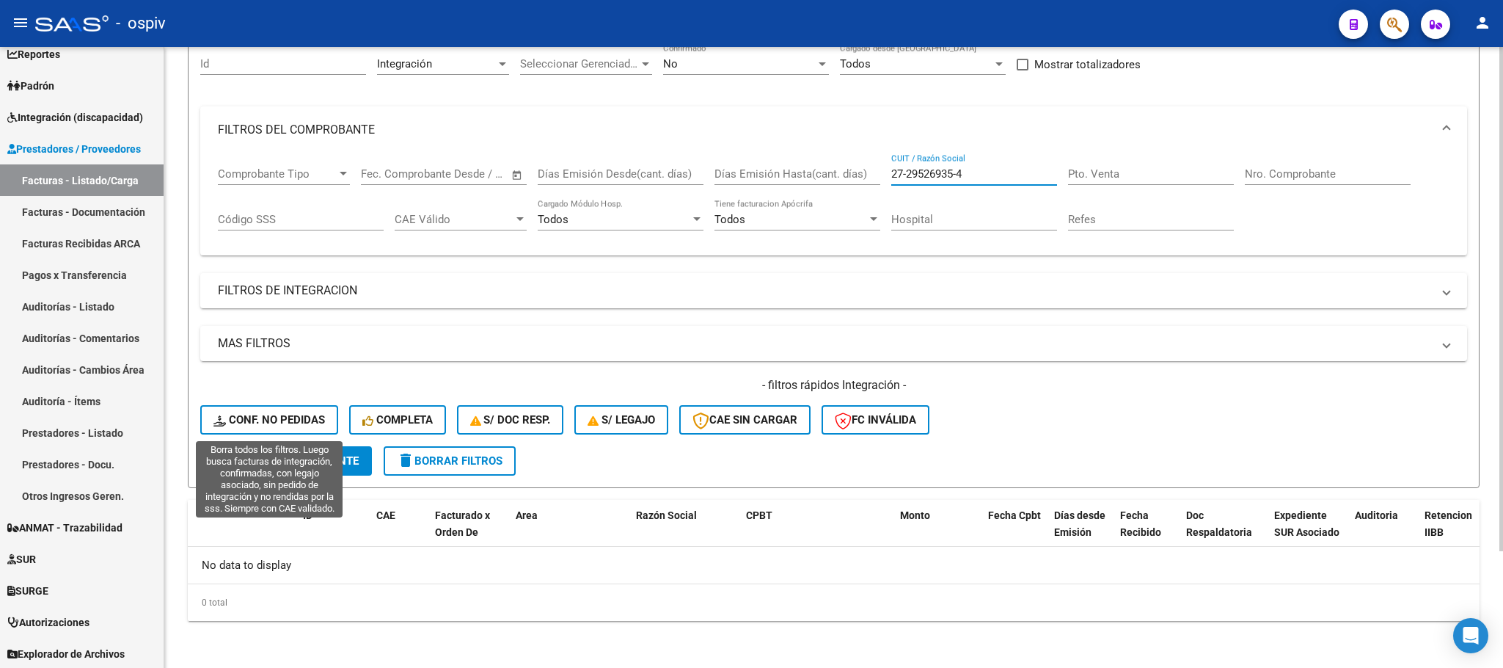
click at [275, 420] on span "Conf. no pedidas" at bounding box center [269, 419] width 112 height 13
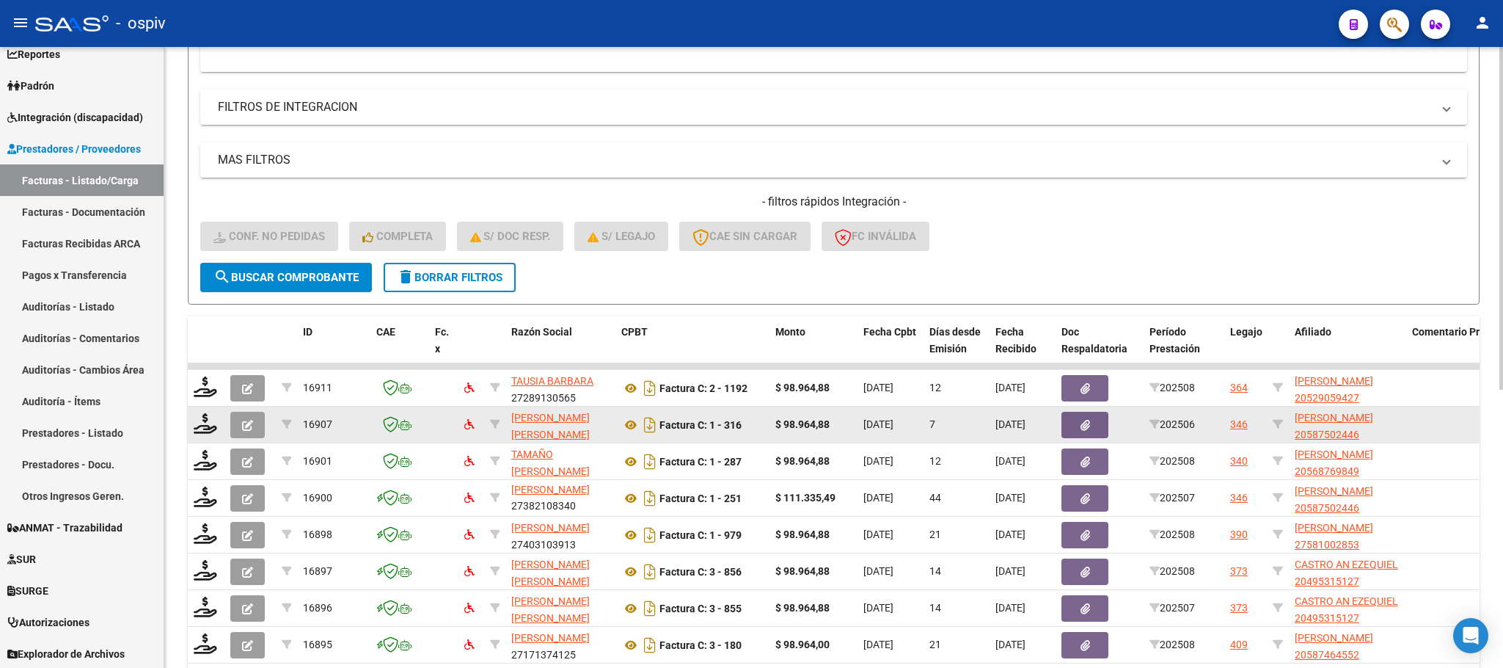
scroll to position [0, 0]
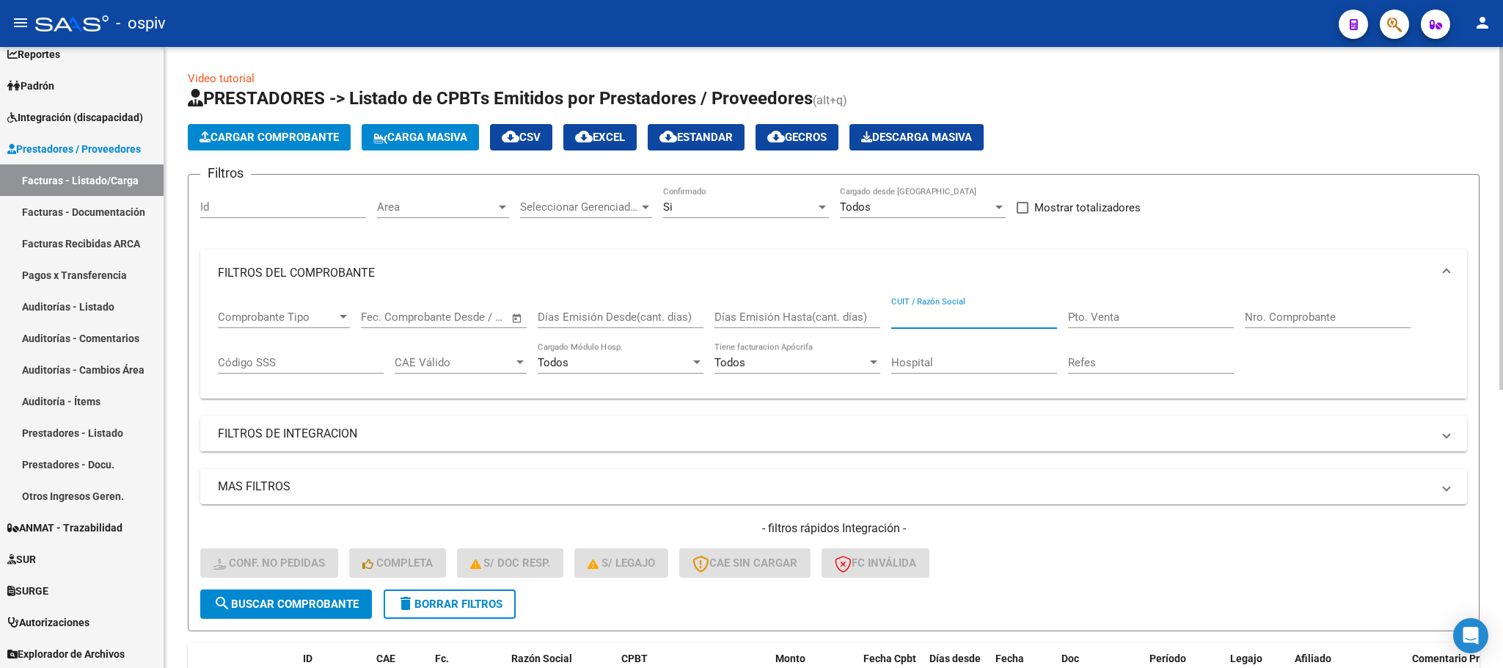
click at [969, 318] on input "CUIT / Razón Social" at bounding box center [974, 316] width 166 height 13
paste input "27-29526935-4"
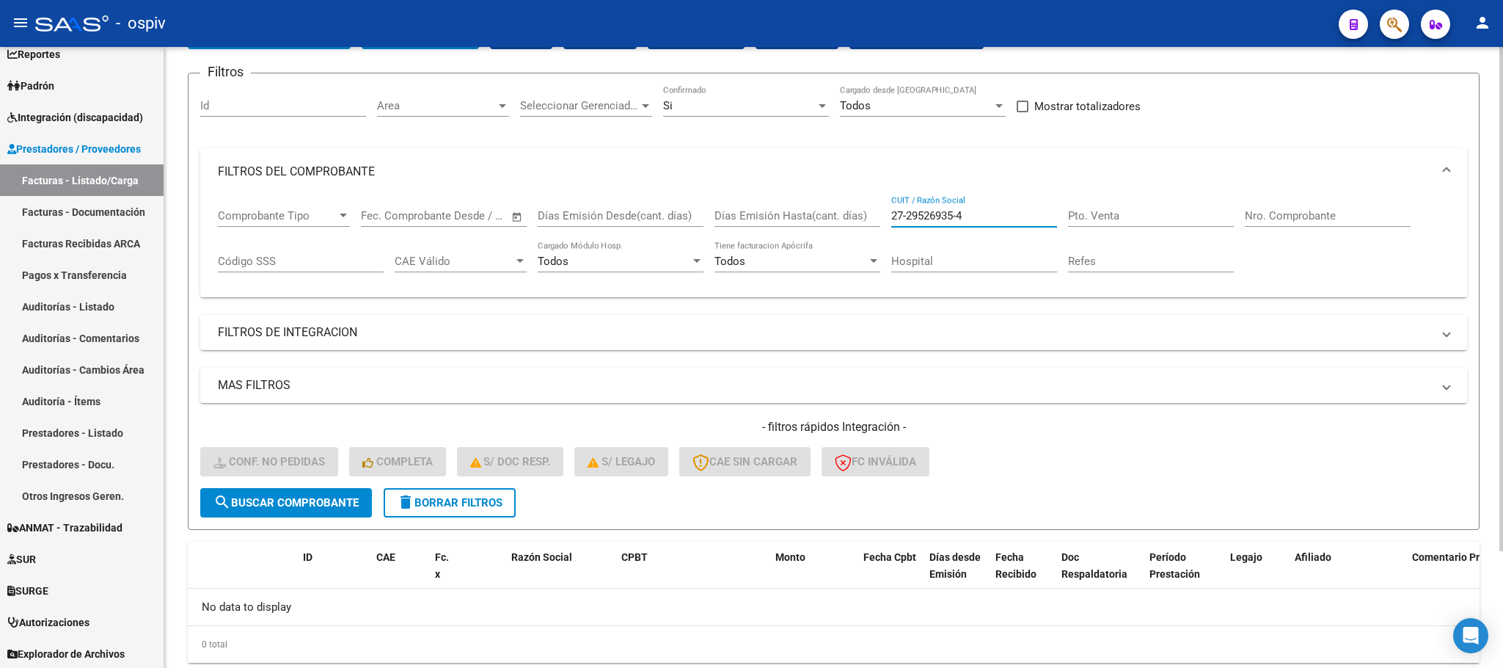
scroll to position [143, 0]
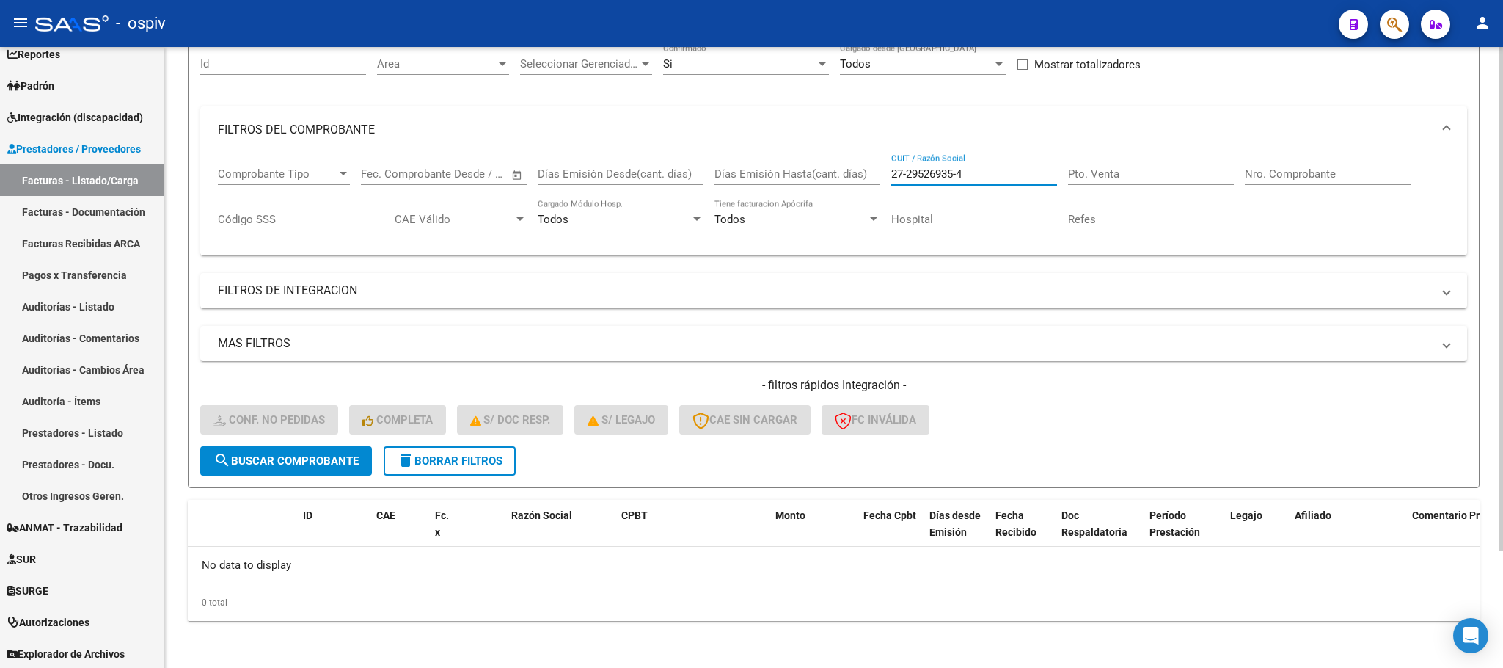
click at [989, 176] on input "27-29526935-4" at bounding box center [974, 173] width 166 height 13
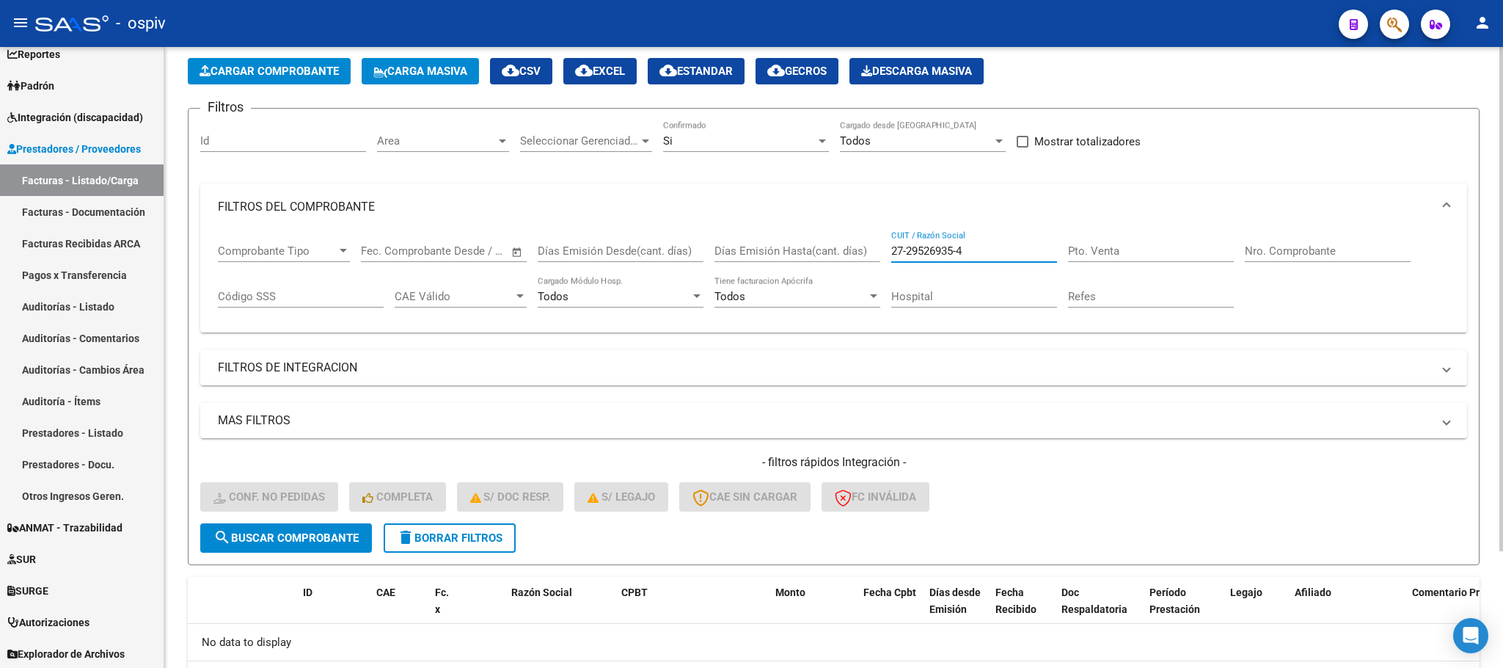
scroll to position [0, 0]
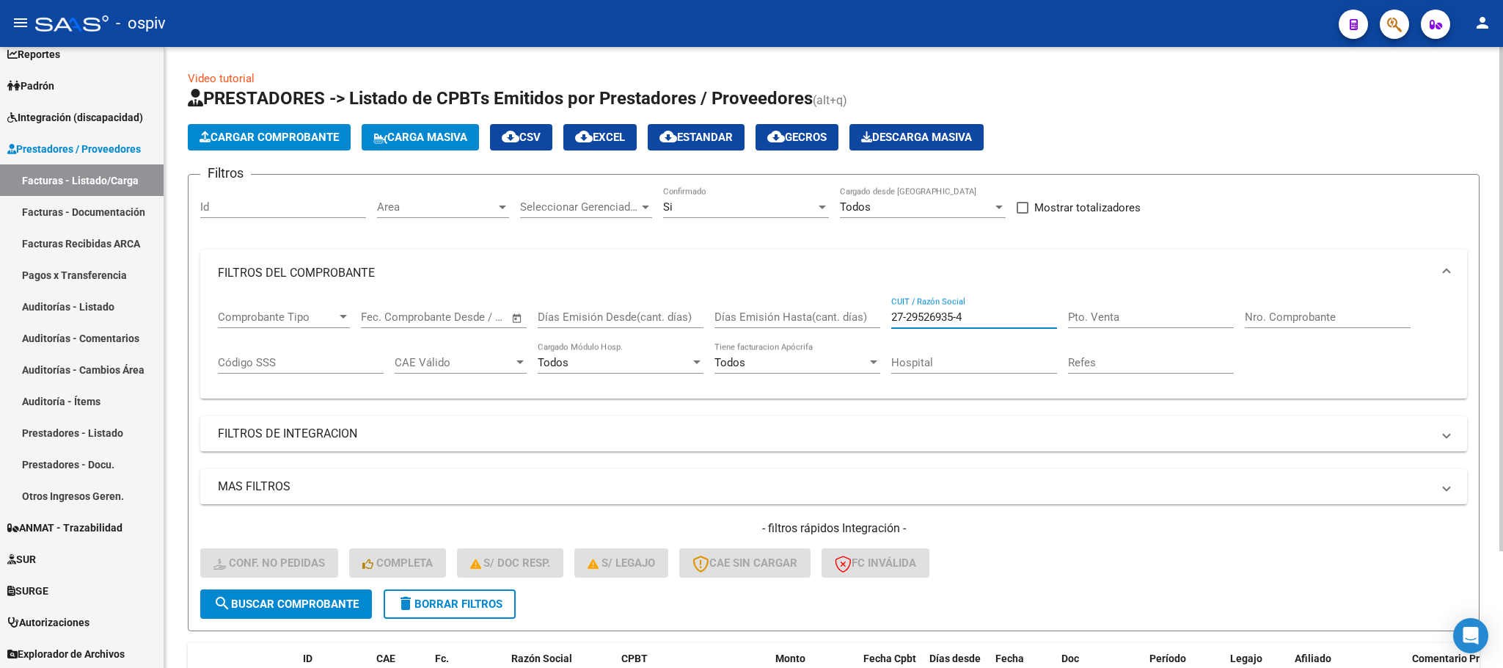
type input "27-29526935-4"
click at [746, 205] on div "Si" at bounding box center [739, 206] width 153 height 13
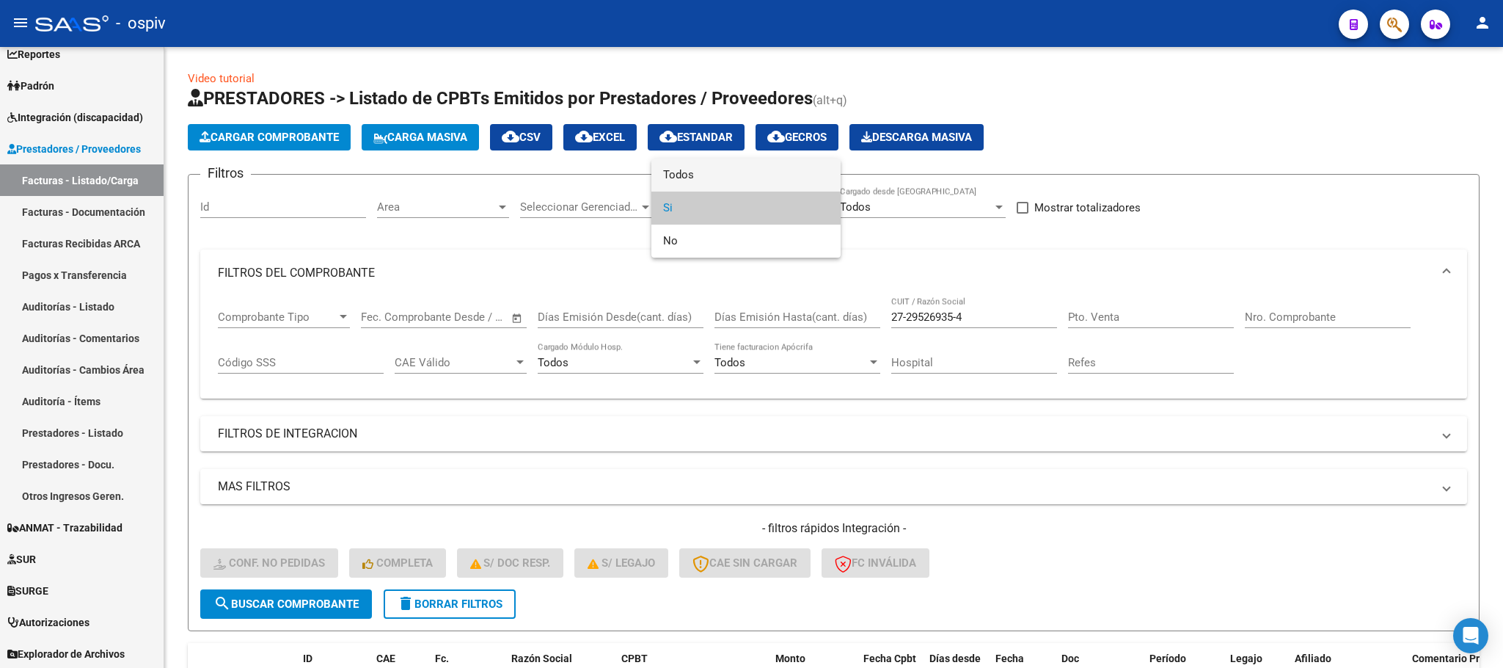
click at [740, 170] on span "Todos" at bounding box center [746, 174] width 166 height 33
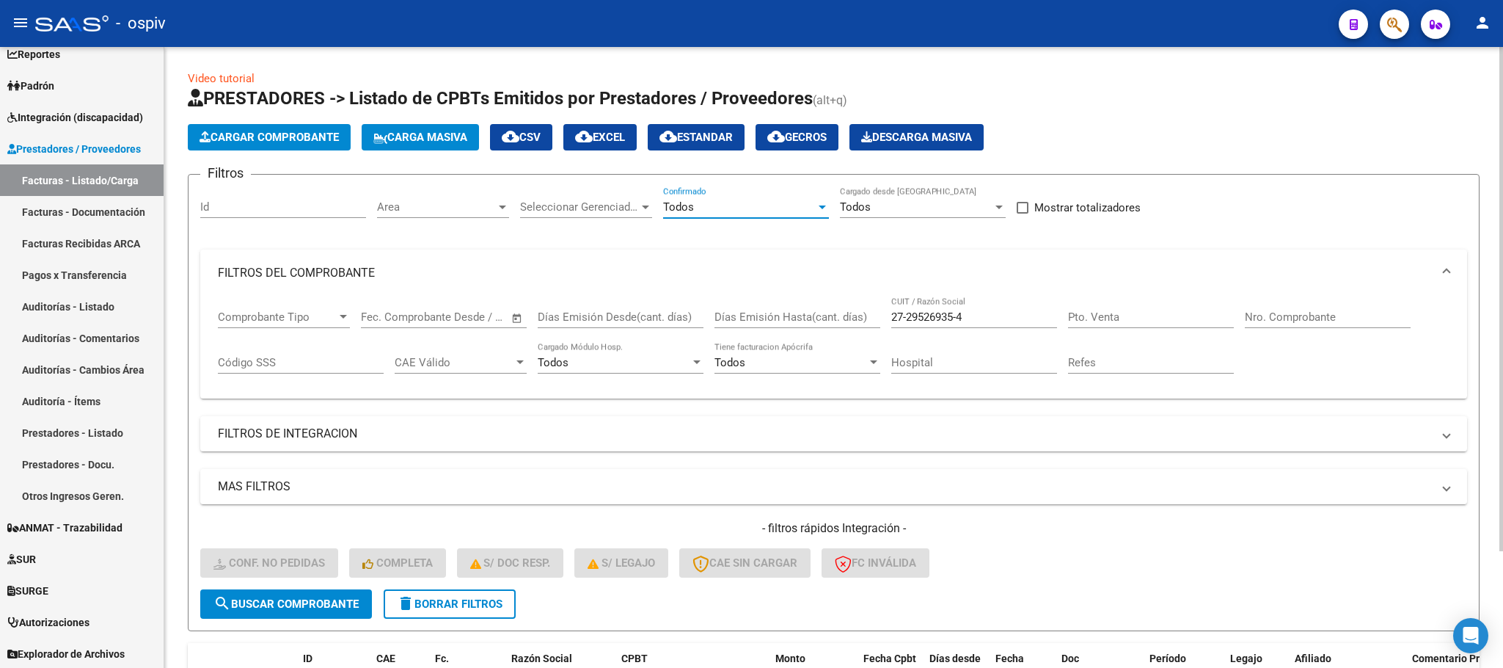
click at [321, 599] on span "search Buscar Comprobante" at bounding box center [285, 603] width 145 height 13
click at [463, 211] on span "Area" at bounding box center [436, 206] width 119 height 13
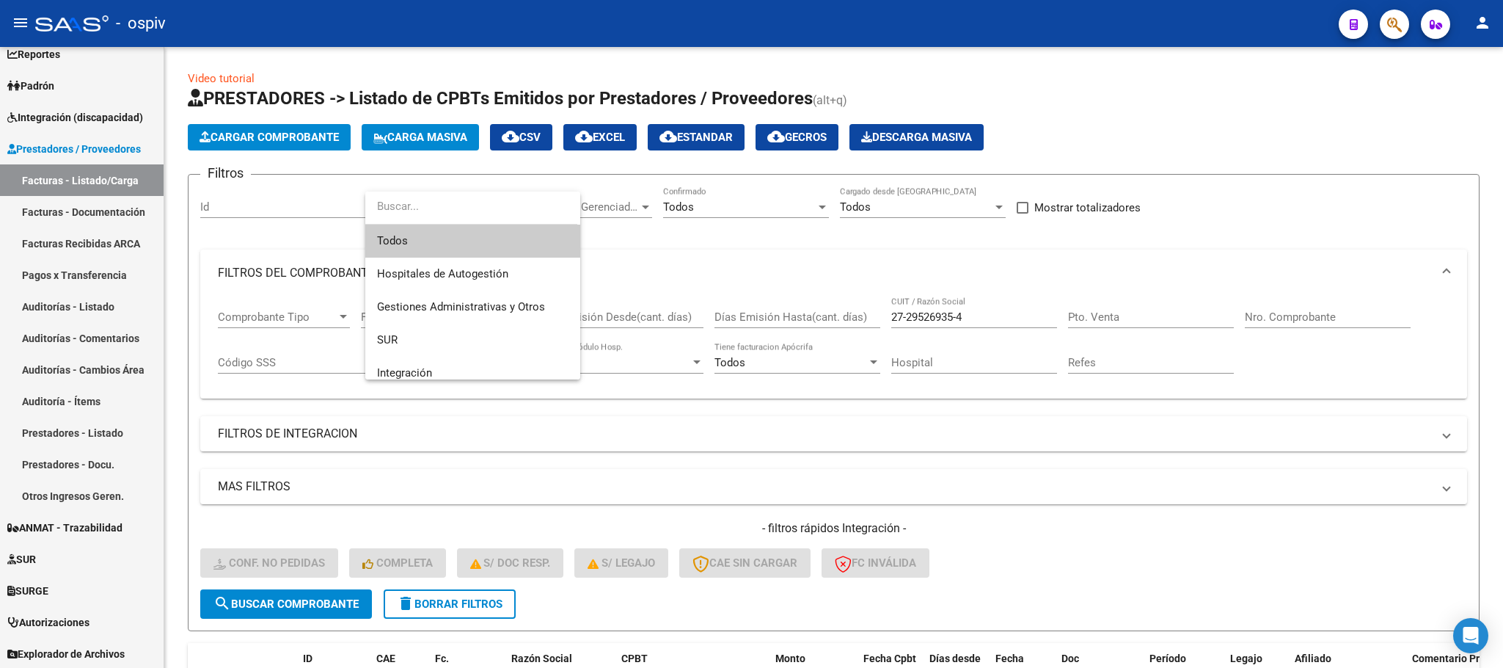
click at [427, 242] on span "Todos" at bounding box center [472, 240] width 191 height 33
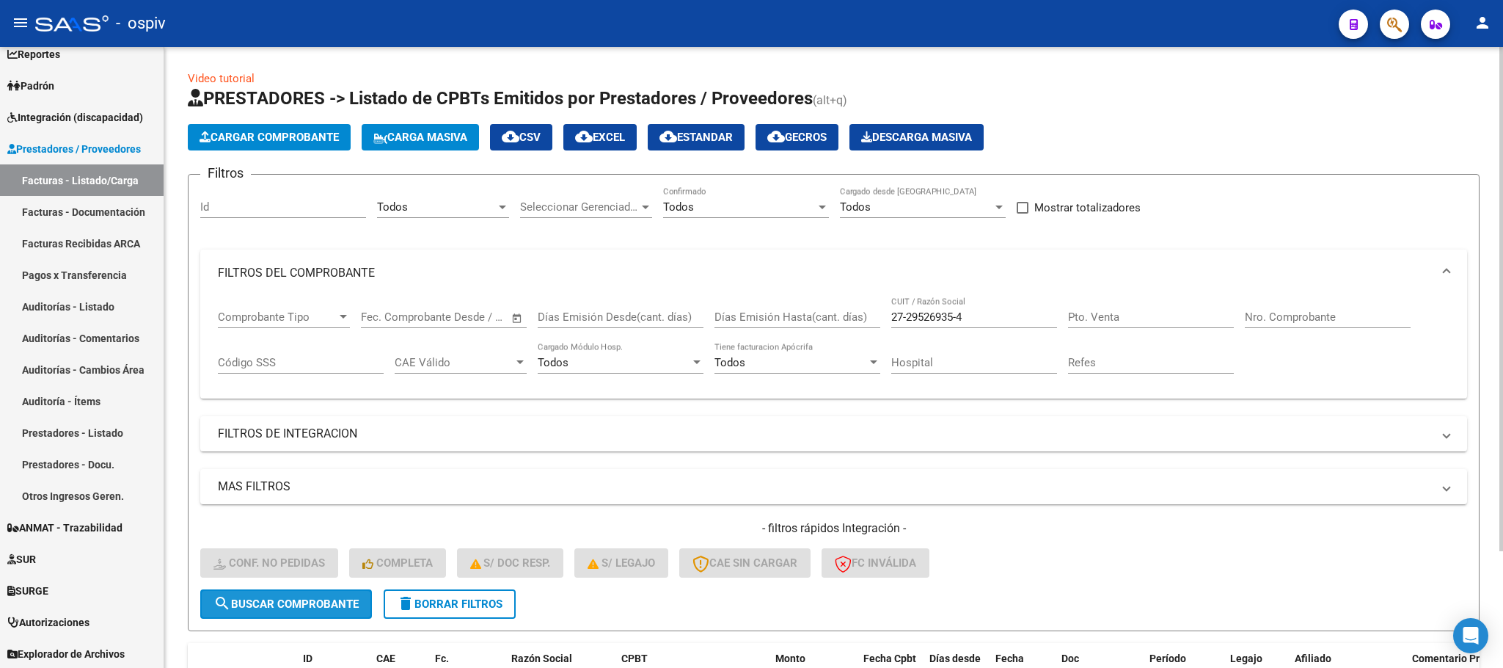
drag, startPoint x: 317, startPoint y: 605, endPoint x: 665, endPoint y: 555, distance: 352.1
click at [315, 604] on span "search Buscar Comprobante" at bounding box center [285, 603] width 145 height 13
click at [969, 313] on input "27-29526935-4" at bounding box center [974, 316] width 166 height 13
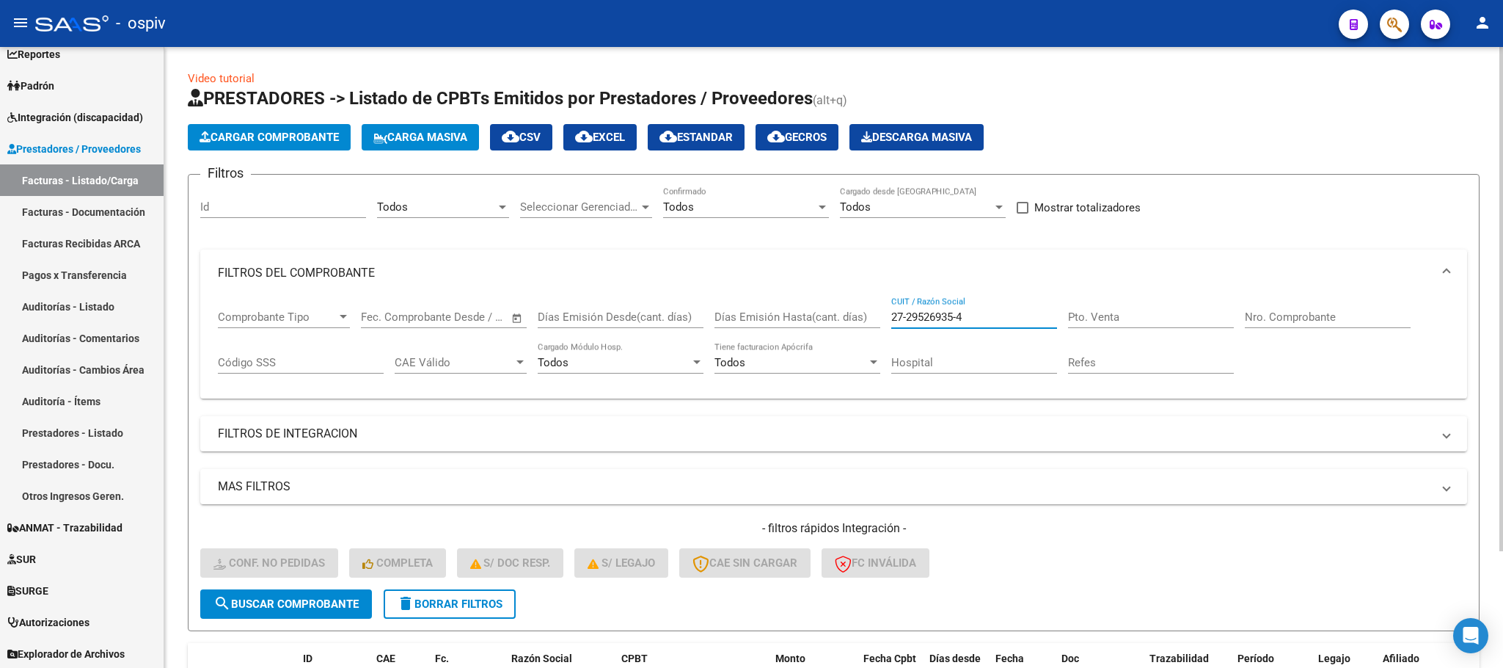
drag, startPoint x: 969, startPoint y: 315, endPoint x: 861, endPoint y: 302, distance: 108.6
click at [861, 302] on div "Comprobante Tipo Comprobante Tipo Fecha inicio – Fecha fin Fec. Comprobante Des…" at bounding box center [834, 341] width 1232 height 91
click at [469, 209] on div "Todos" at bounding box center [436, 206] width 119 height 13
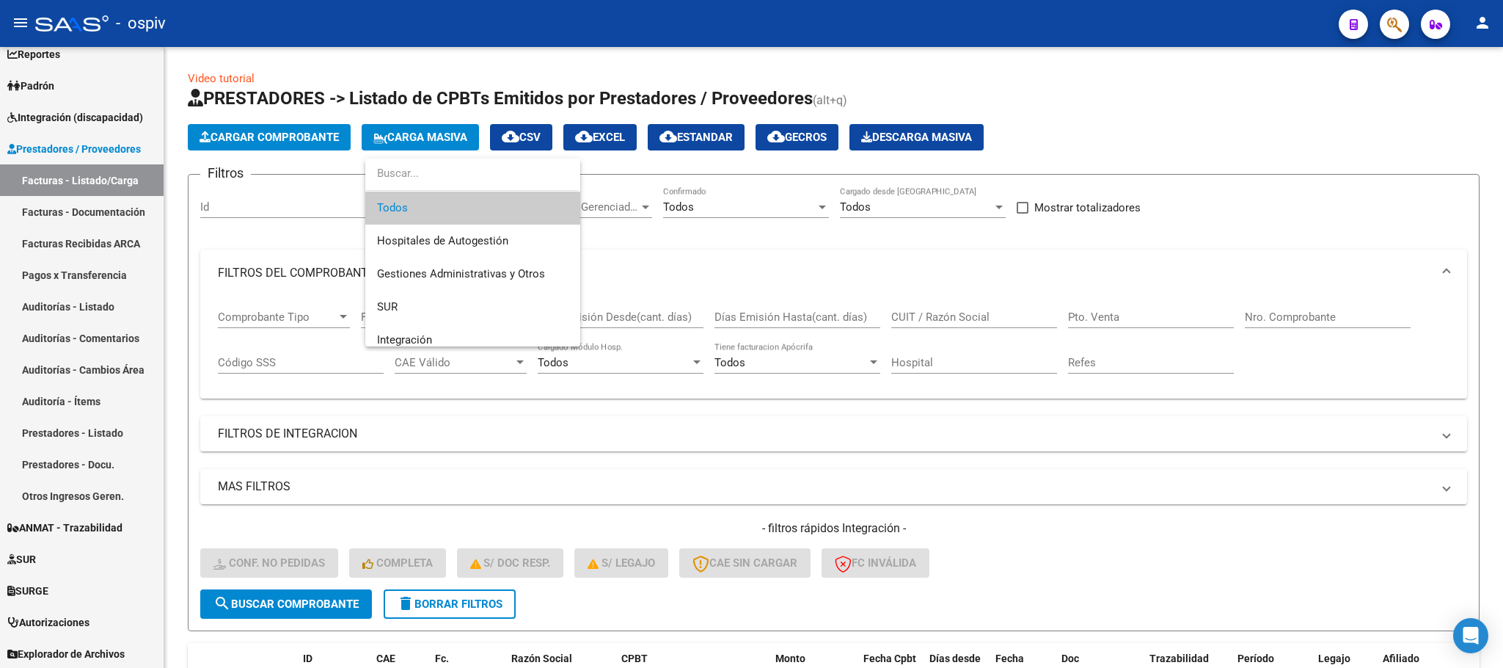
click at [889, 210] on div at bounding box center [751, 334] width 1503 height 668
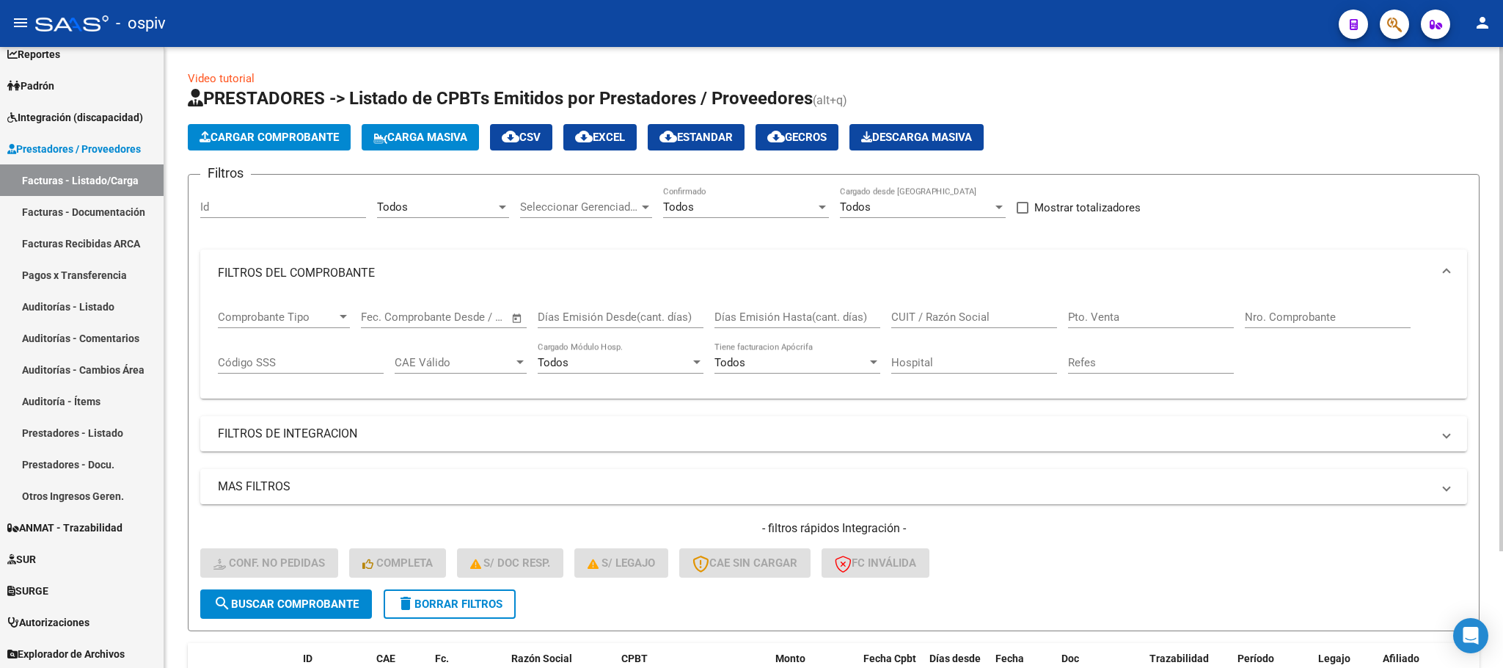
click at [949, 207] on div "Todos" at bounding box center [916, 206] width 153 height 13
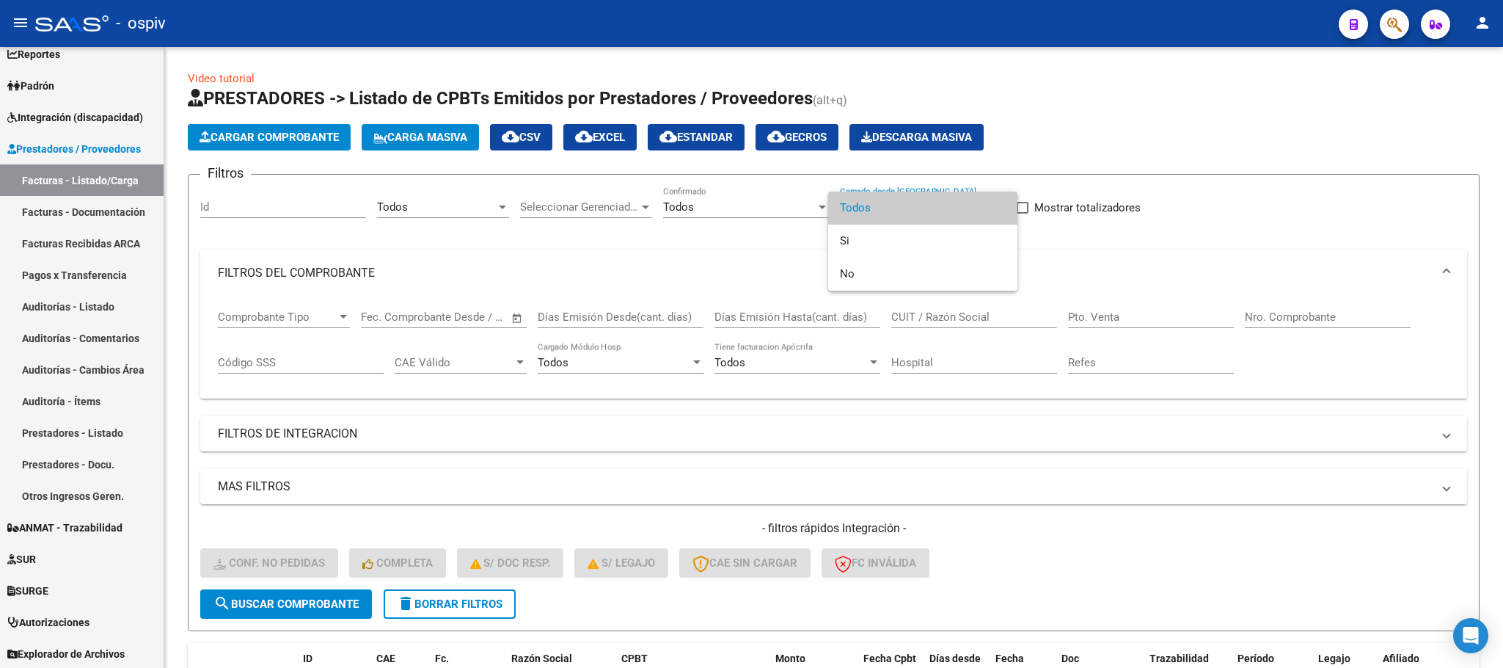
click at [723, 205] on div at bounding box center [751, 334] width 1503 height 668
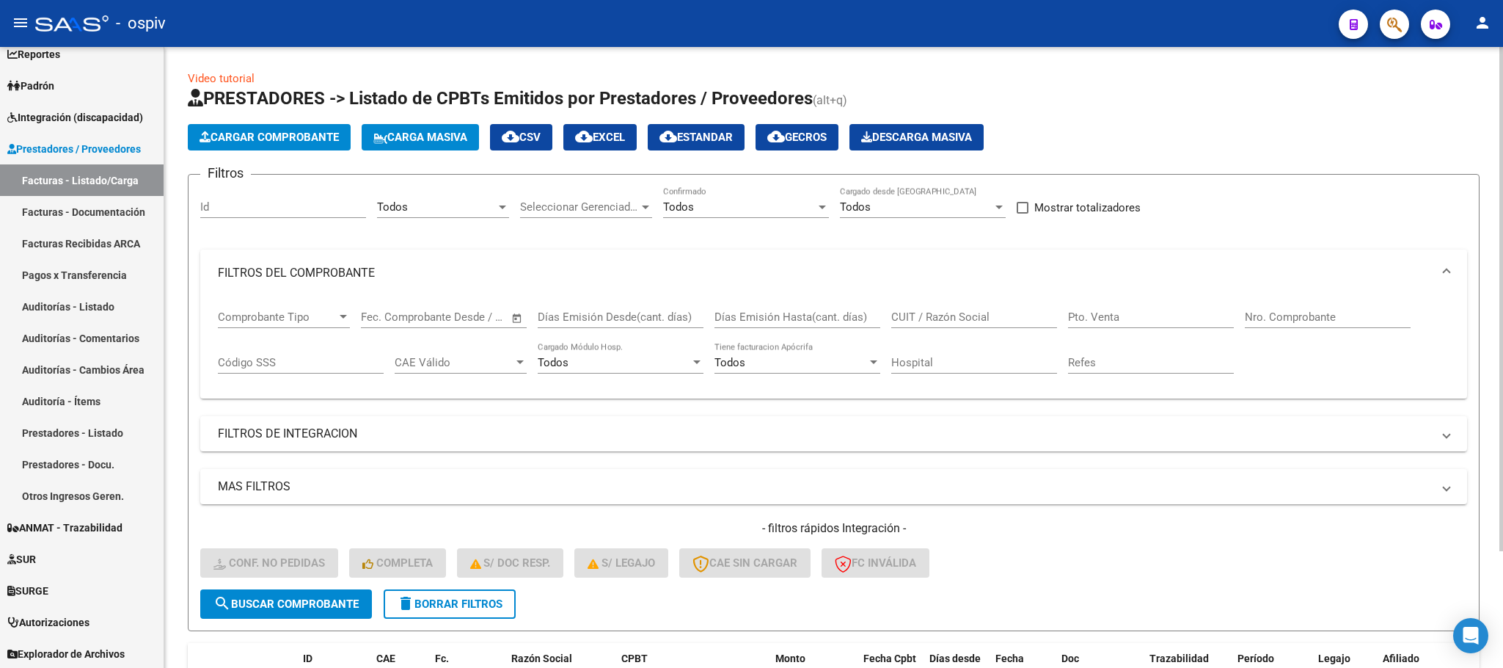
click at [726, 209] on div "Todos" at bounding box center [739, 206] width 153 height 13
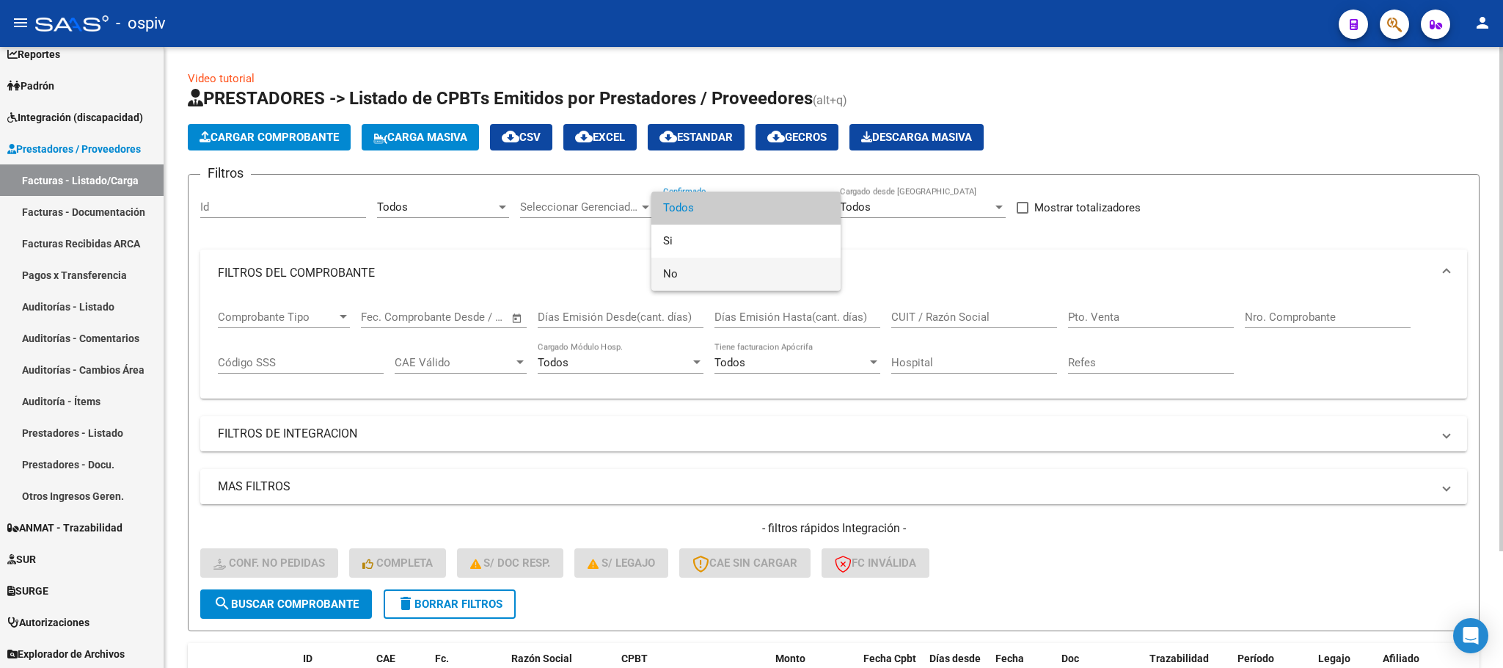
click at [715, 271] on span "No" at bounding box center [746, 273] width 166 height 33
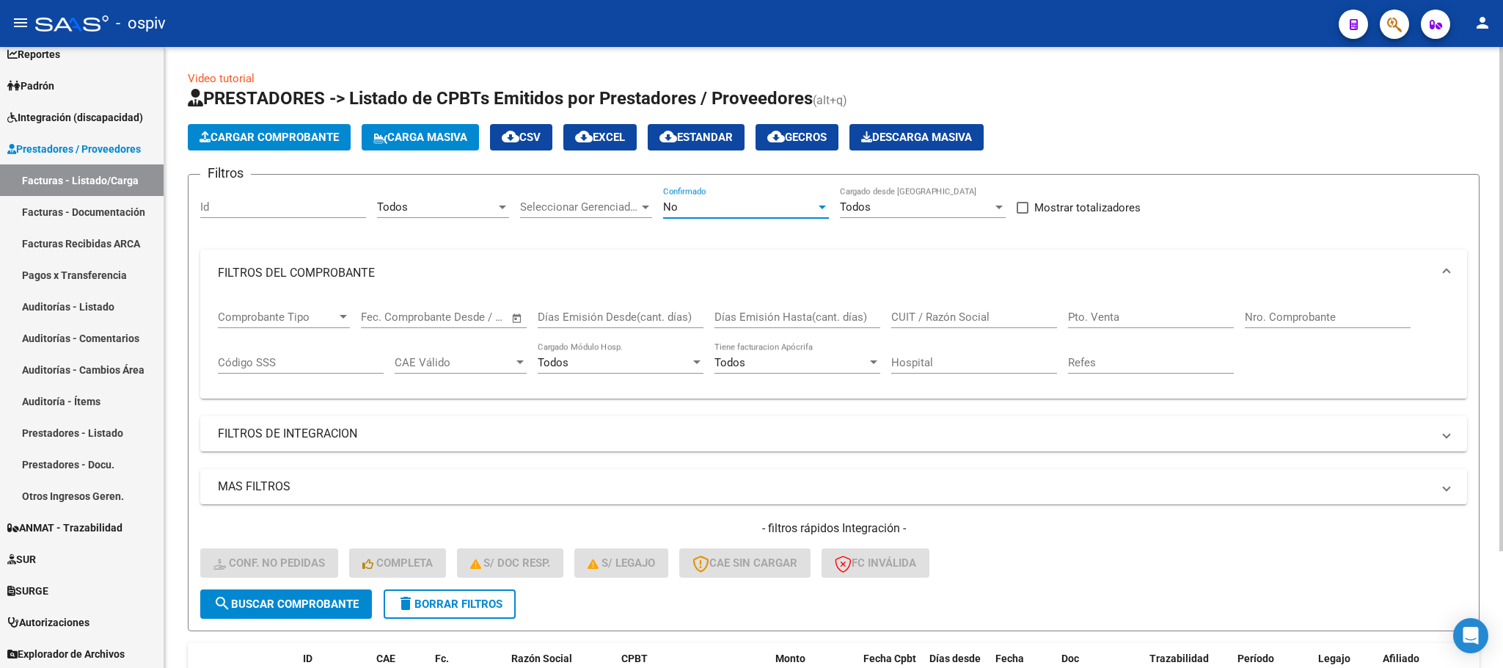
click at [300, 607] on span "search Buscar Comprobante" at bounding box center [285, 603] width 145 height 13
click at [929, 318] on input "CUIT / Razón Social" at bounding box center [974, 316] width 166 height 13
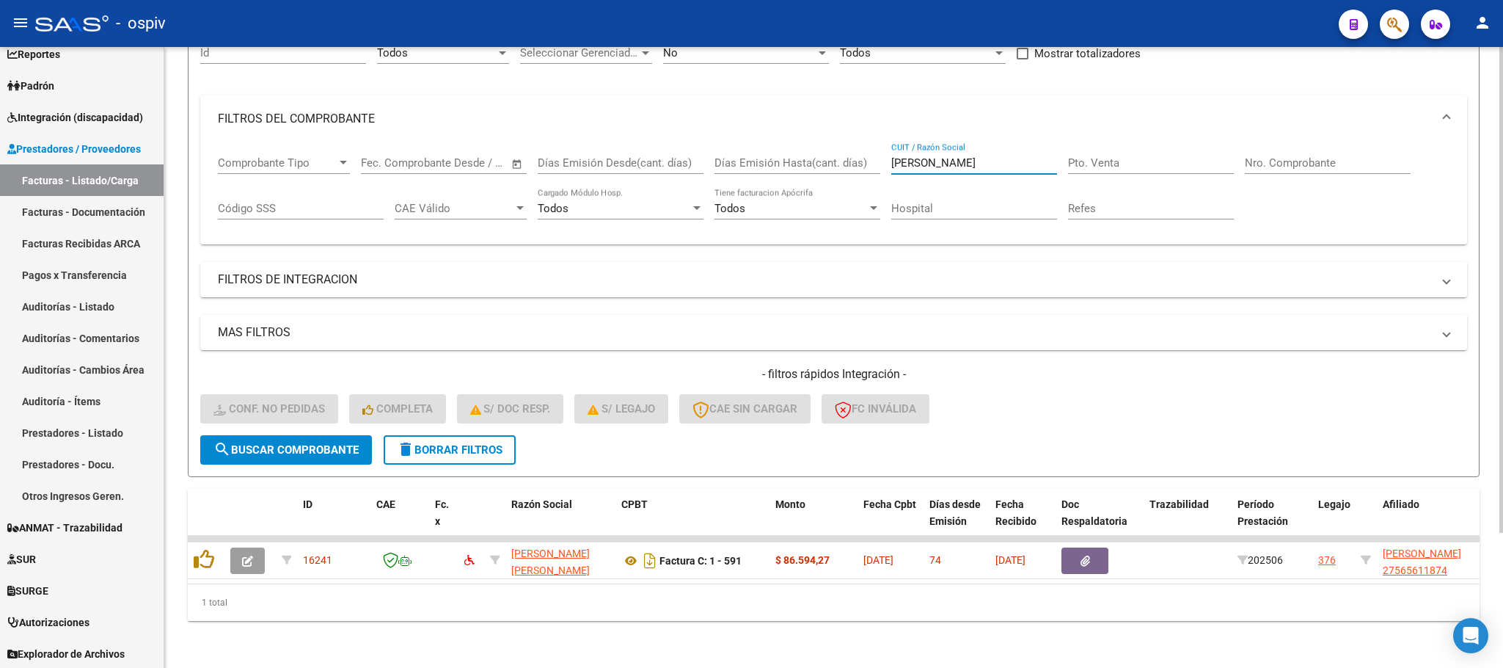
type input "martinez"
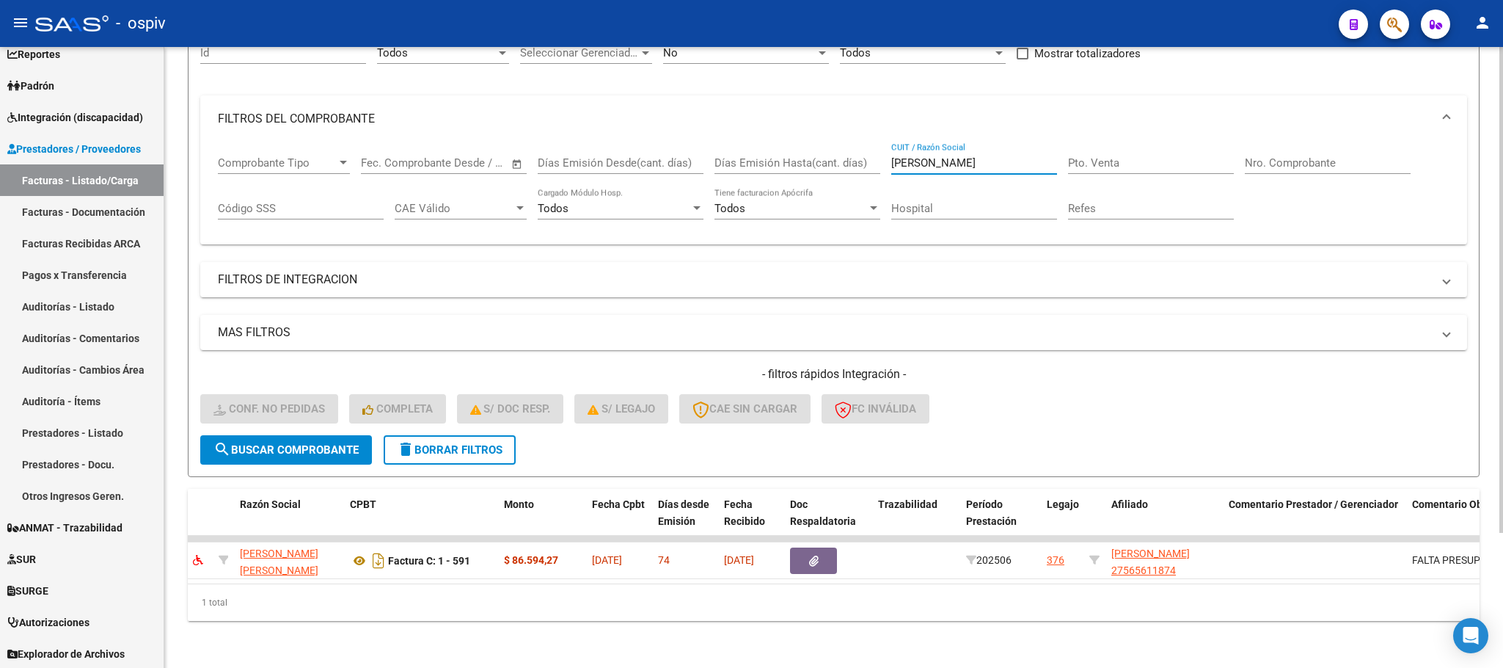
scroll to position [0, 0]
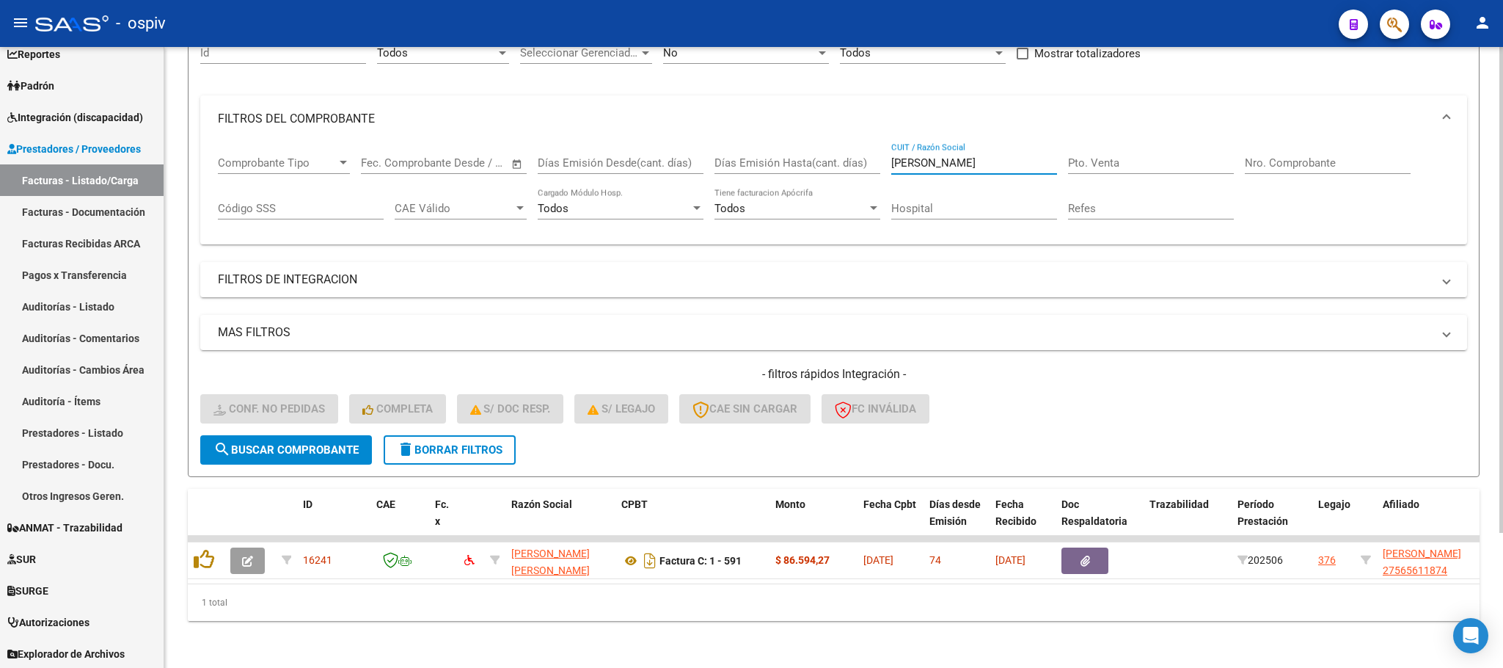
click at [1243, 70] on div "Filtros Id Todos Area Seleccionar Gerenciador Seleccionar Gerenciador No Confir…" at bounding box center [833, 233] width 1267 height 403
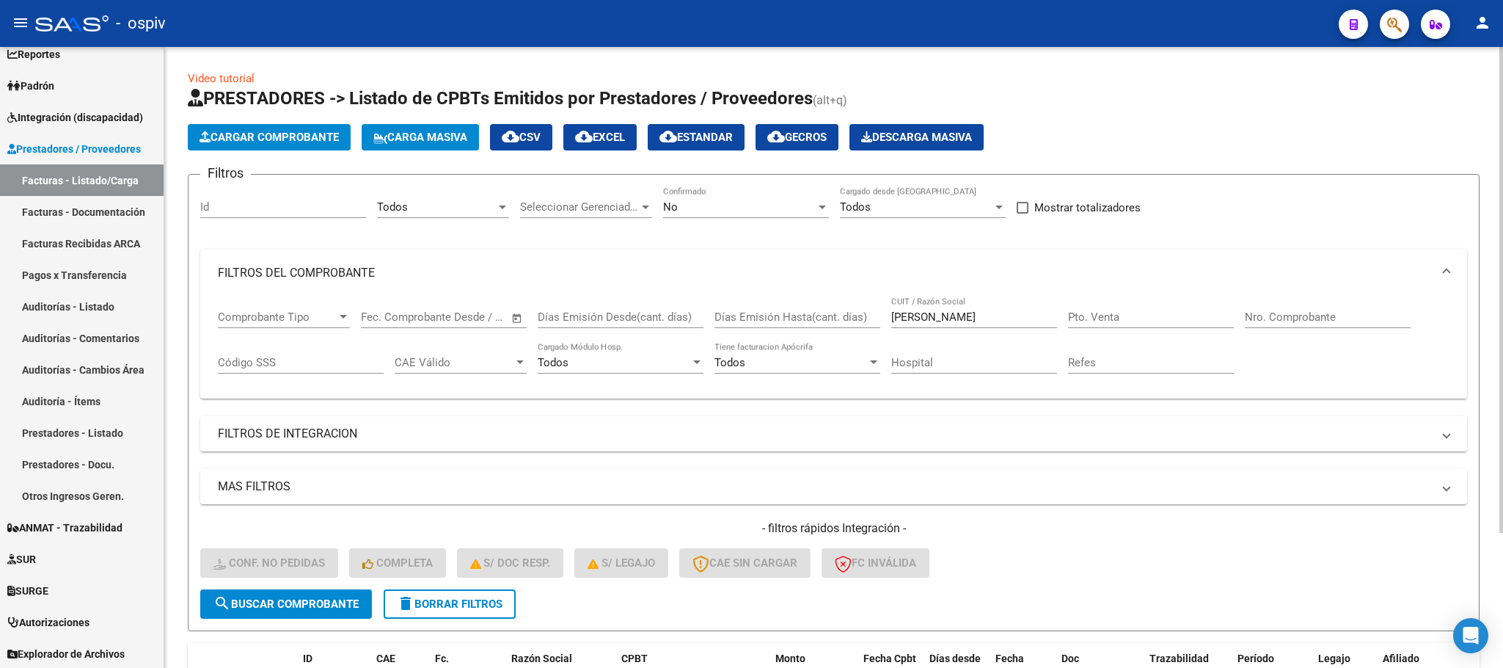
click at [724, 208] on div "No" at bounding box center [739, 206] width 153 height 13
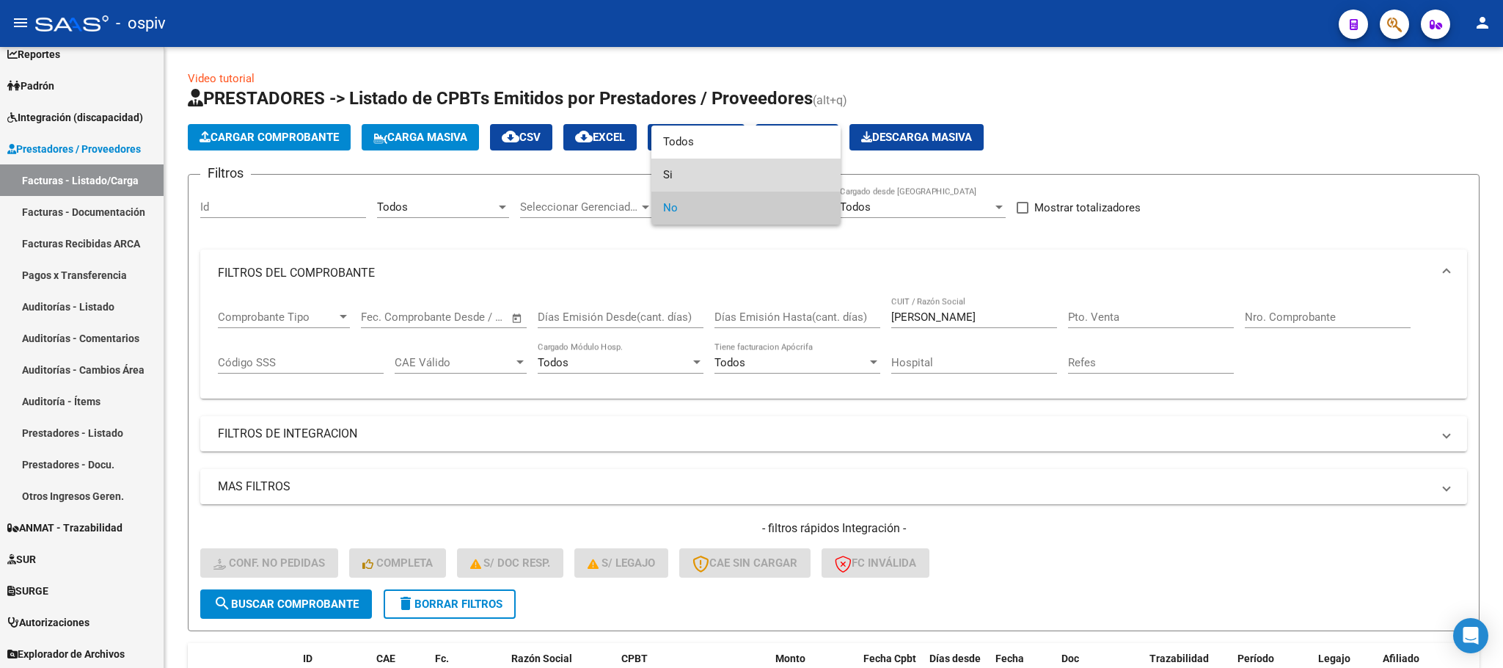
click at [705, 174] on span "Si" at bounding box center [746, 174] width 166 height 33
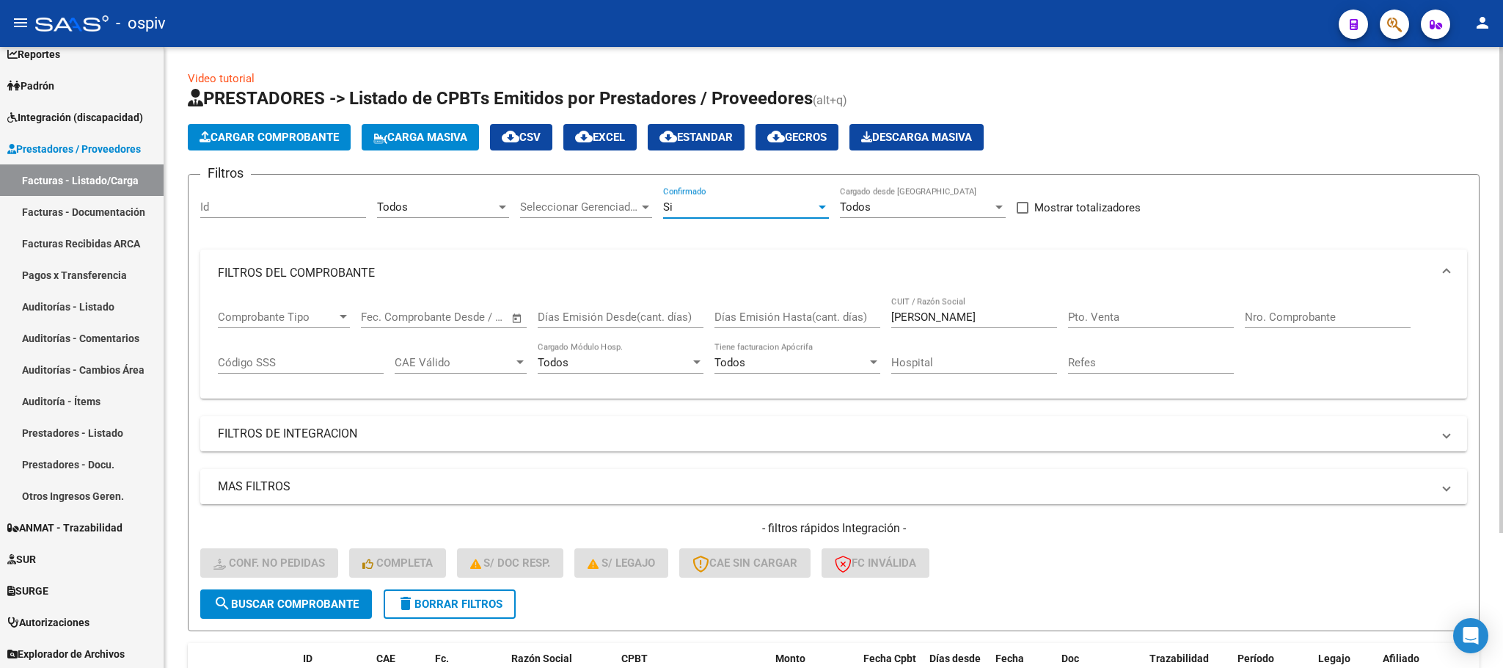
drag, startPoint x: 293, startPoint y: 607, endPoint x: 712, endPoint y: 547, distance: 423.3
click at [293, 607] on span "search Buscar Comprobante" at bounding box center [285, 603] width 145 height 13
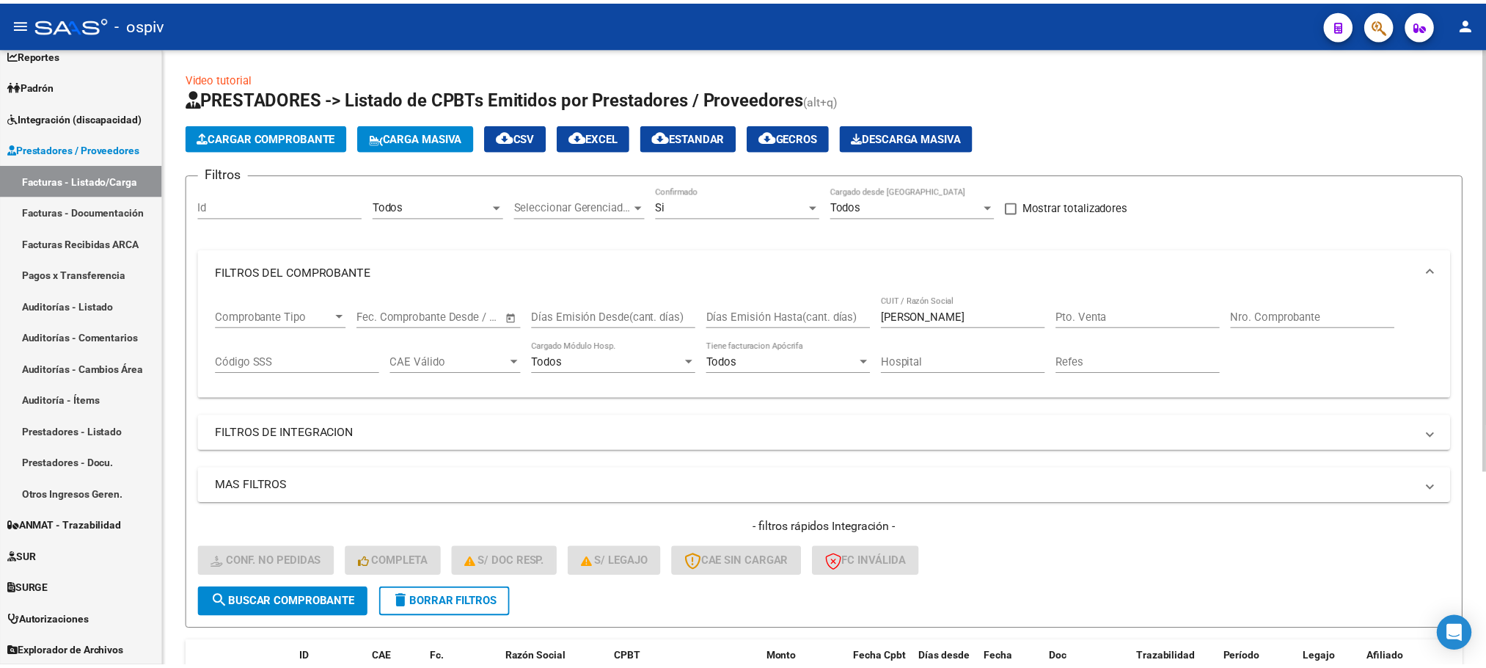
scroll to position [282, 0]
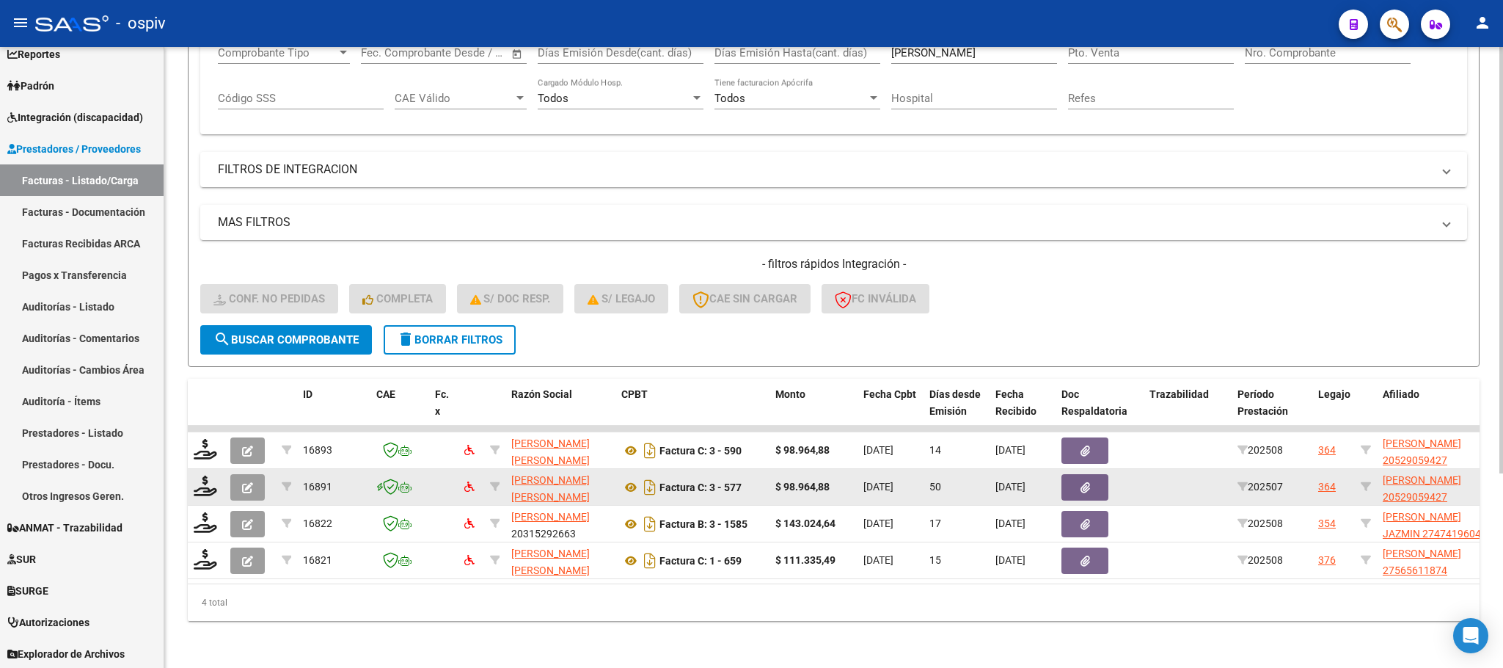
click at [246, 482] on icon "button" at bounding box center [247, 487] width 11 height 11
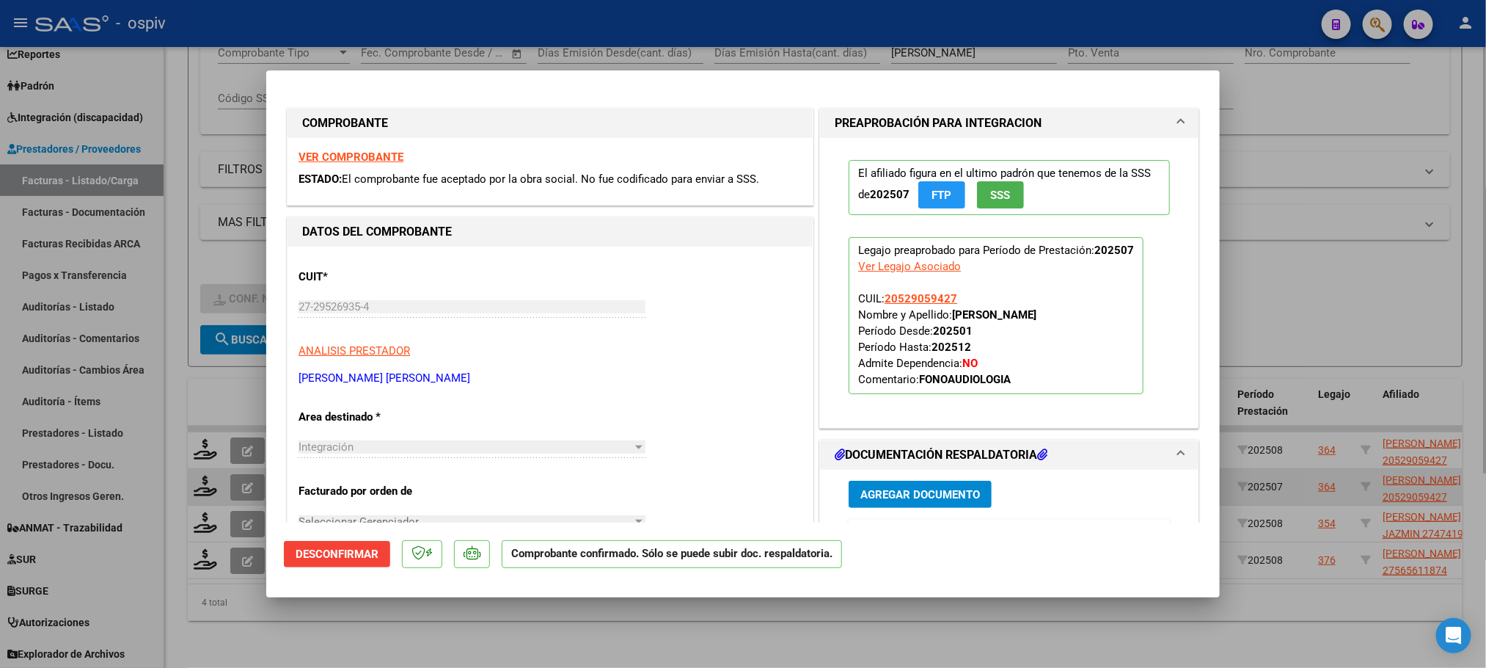
click at [246, 469] on div at bounding box center [743, 334] width 1486 height 668
type input "$ 0,00"
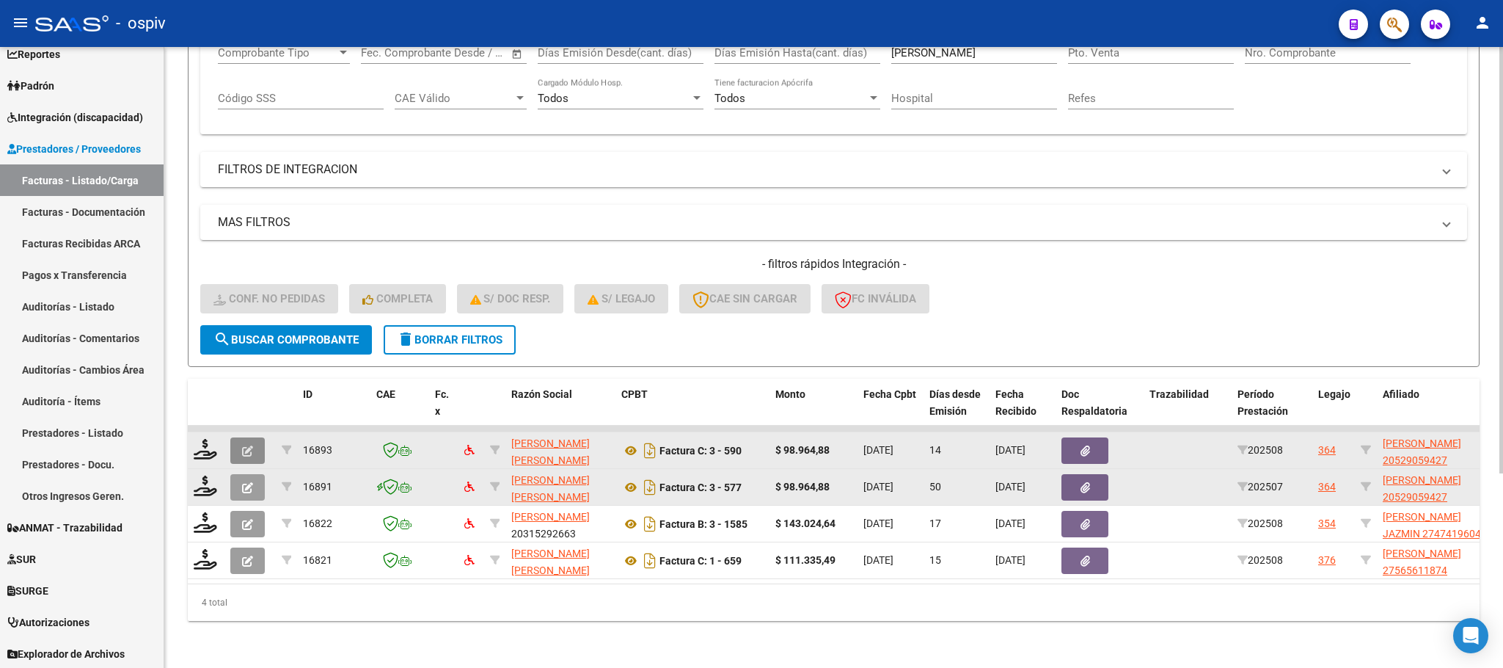
click at [253, 437] on button "button" at bounding box center [247, 450] width 34 height 26
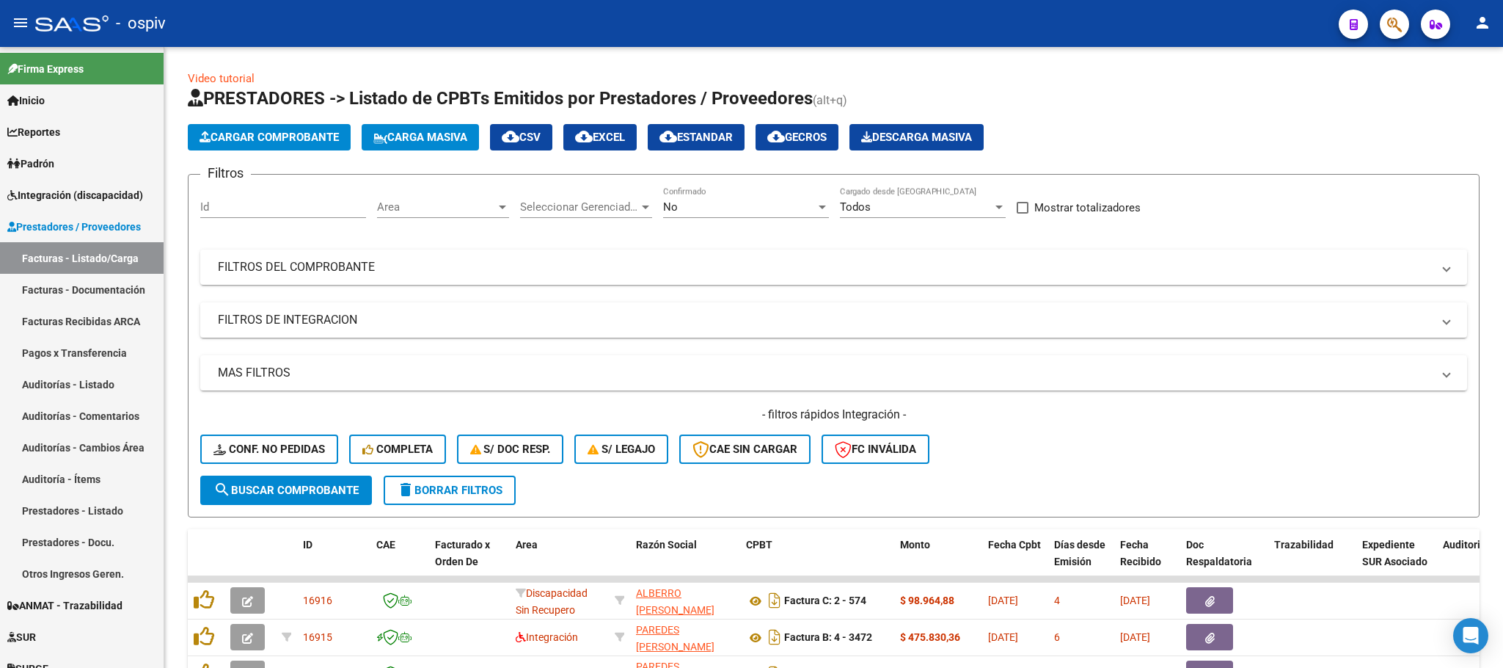
click at [1400, 27] on icon "button" at bounding box center [1394, 24] width 15 height 17
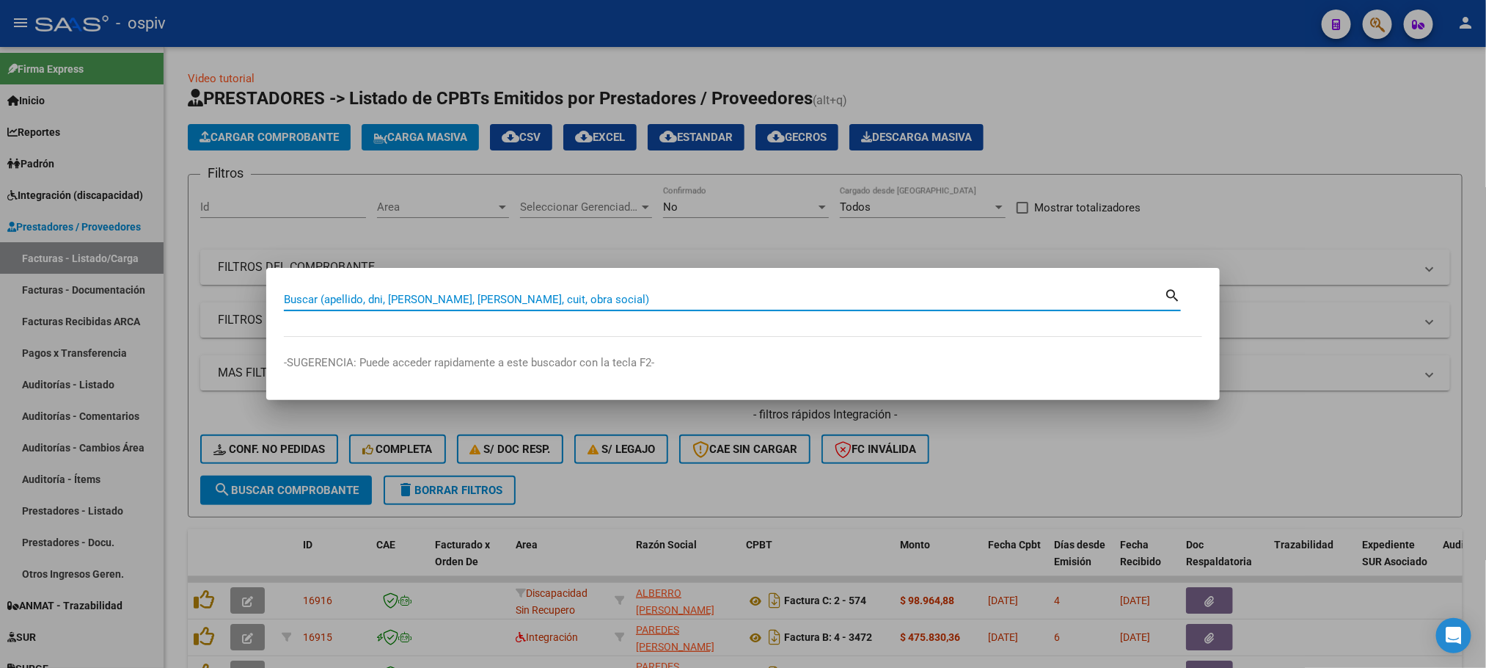
click at [542, 300] on input "Buscar (apellido, dni, cuil, nro traspaso, cuit, obra social)" at bounding box center [724, 299] width 880 height 13
paste input "27-29526935-4"
type input "27295269354"
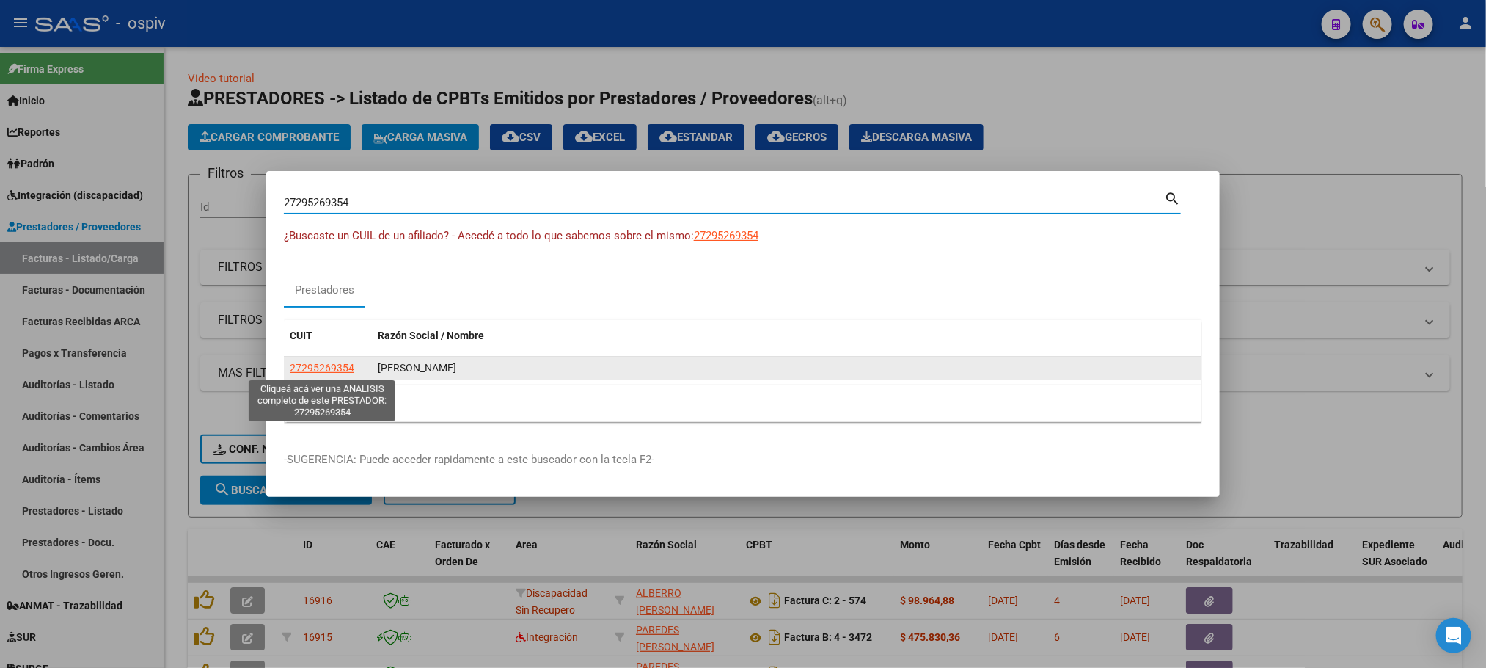
click at [326, 372] on span "27295269354" at bounding box center [322, 368] width 65 height 12
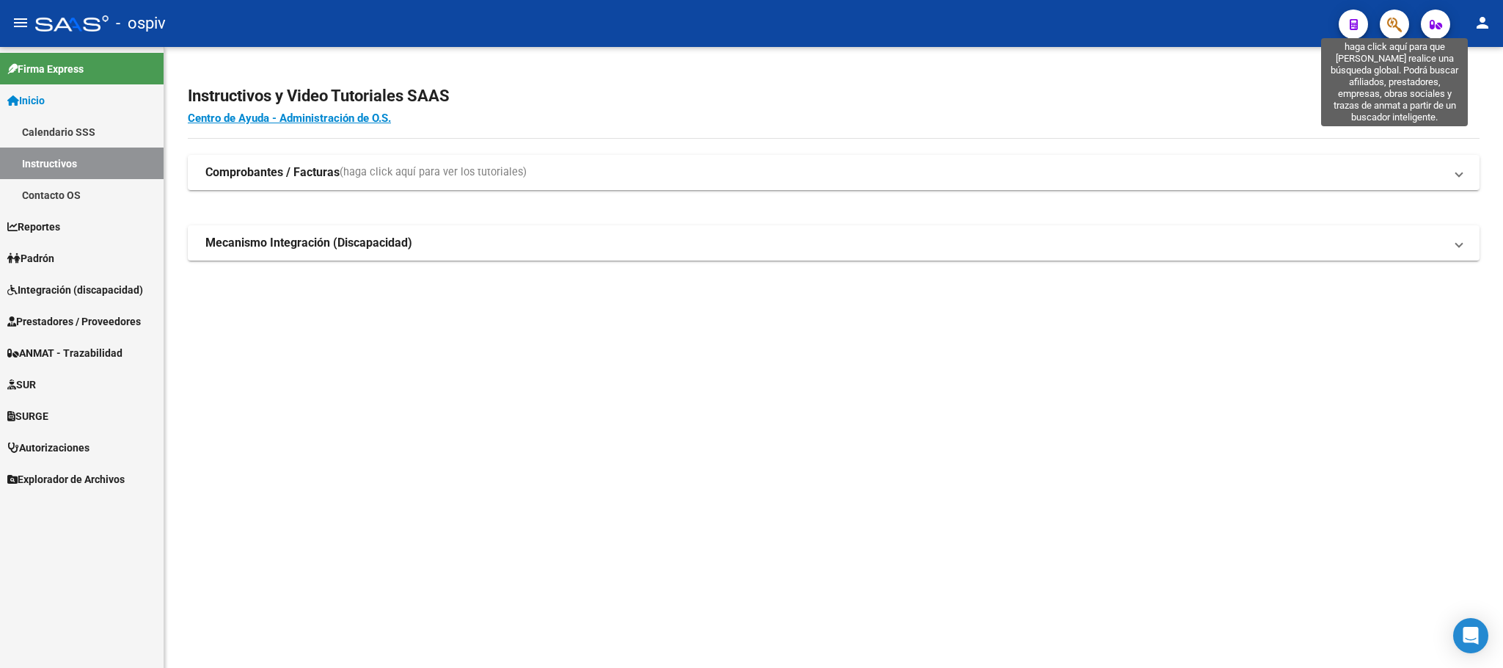
click at [1396, 25] on icon "button" at bounding box center [1394, 24] width 15 height 17
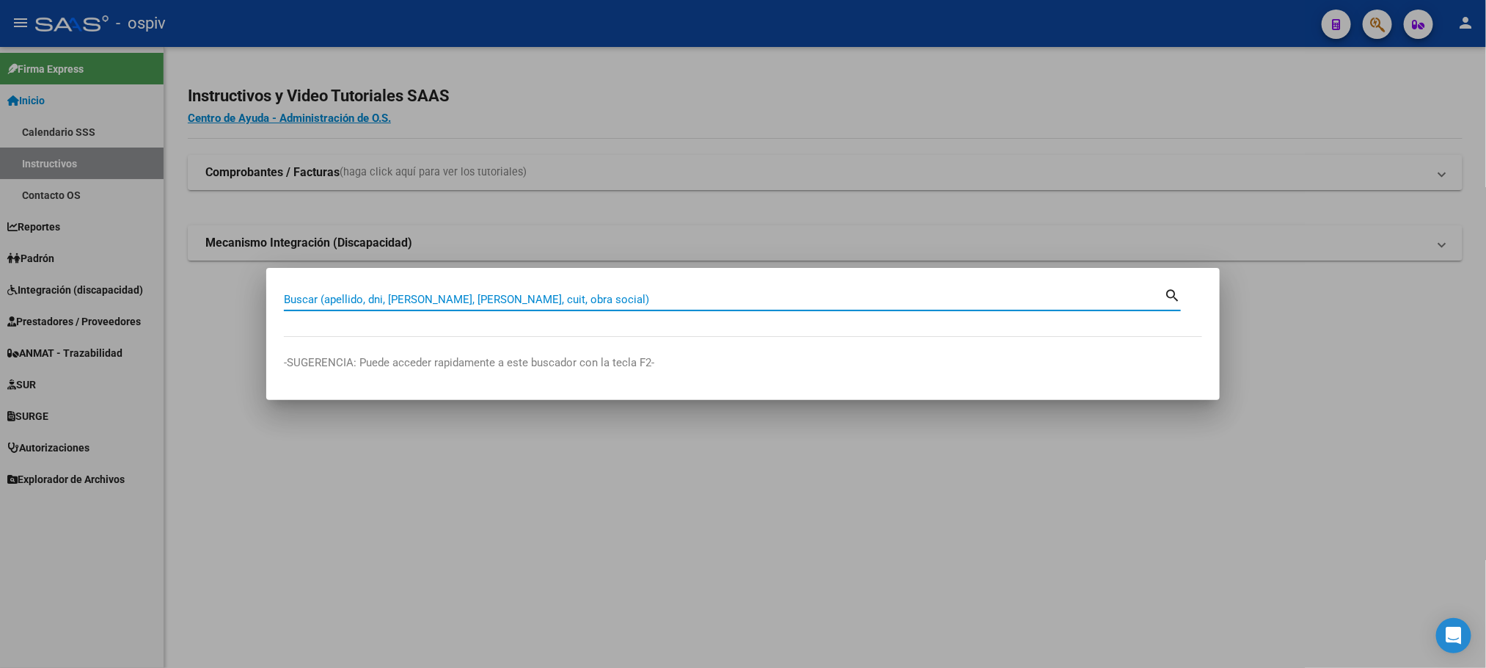
click at [619, 302] on input "Buscar (apellido, dni, [PERSON_NAME], [PERSON_NAME], cuit, obra social)" at bounding box center [724, 299] width 880 height 13
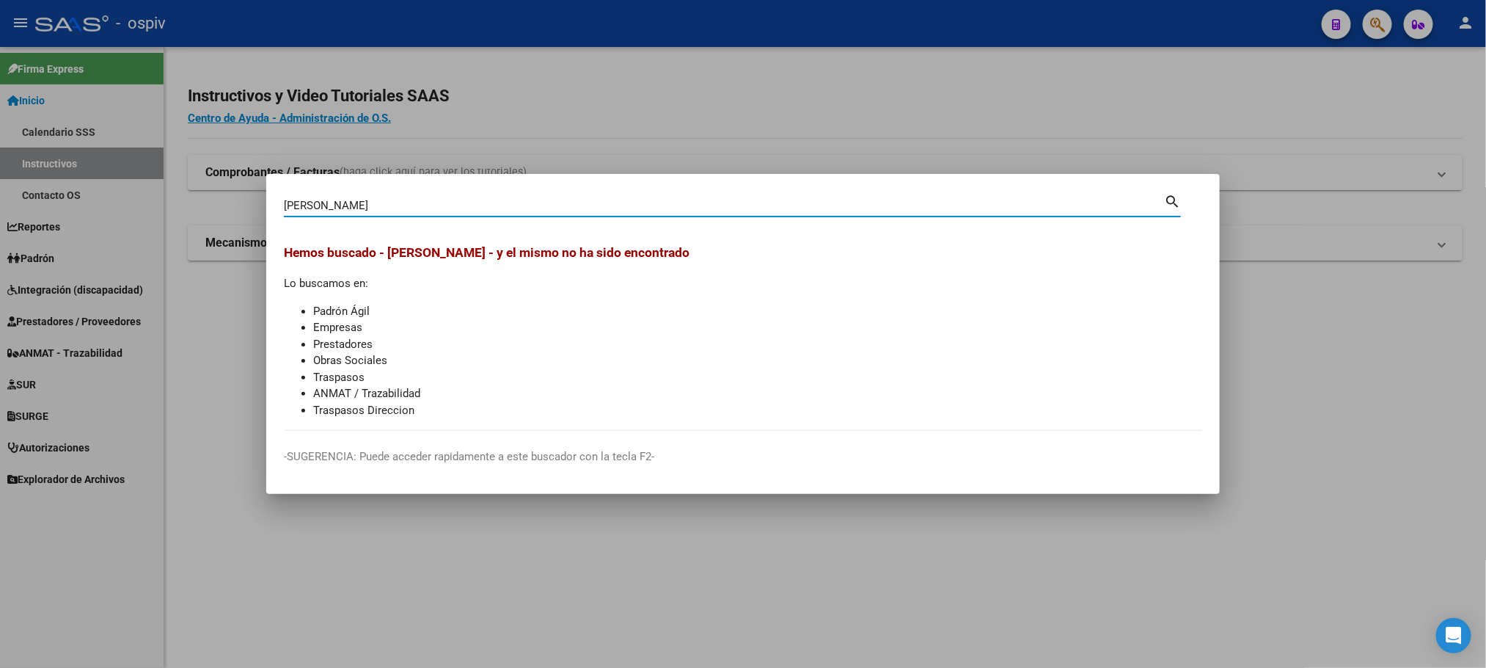
click at [396, 199] on input "[PERSON_NAME]" at bounding box center [724, 205] width 880 height 13
type input "z"
type input "[PERSON_NAME]"
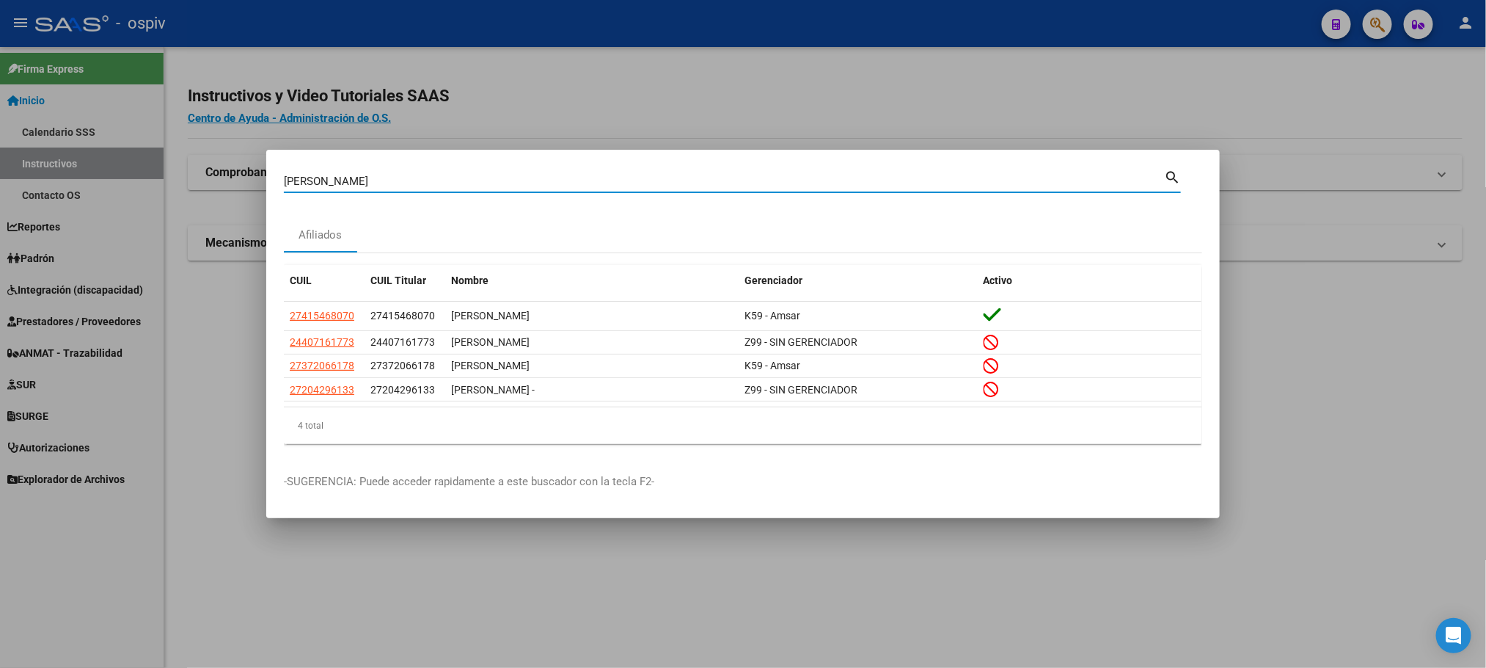
drag, startPoint x: 328, startPoint y: 181, endPoint x: 277, endPoint y: 180, distance: 50.6
click at [277, 180] on mat-dialog-content "[PERSON_NAME] Buscar (apellido, dni, cuil, [PERSON_NAME], cuit, obra social) se…" at bounding box center [743, 311] width 954 height 288
click at [924, 86] on div at bounding box center [743, 334] width 1486 height 668
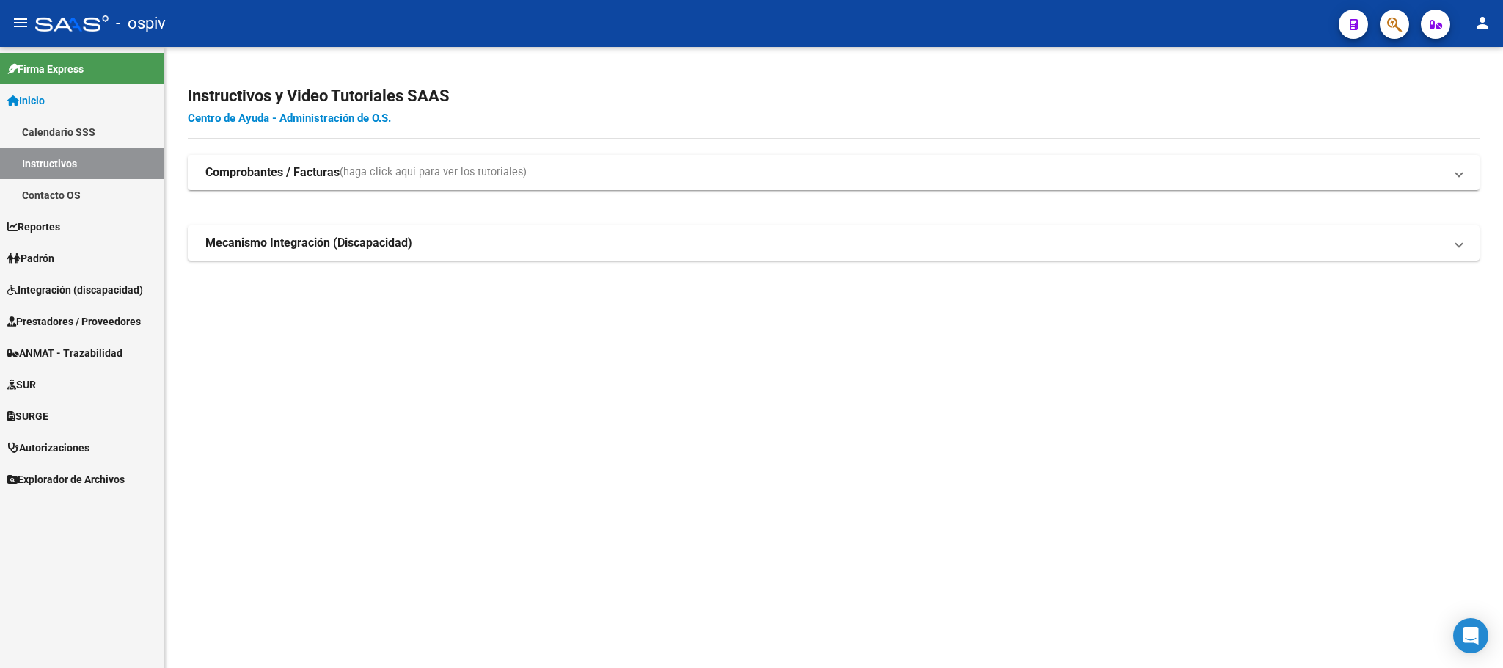
click at [48, 290] on span "Integración (discapacidad)" at bounding box center [75, 290] width 136 height 16
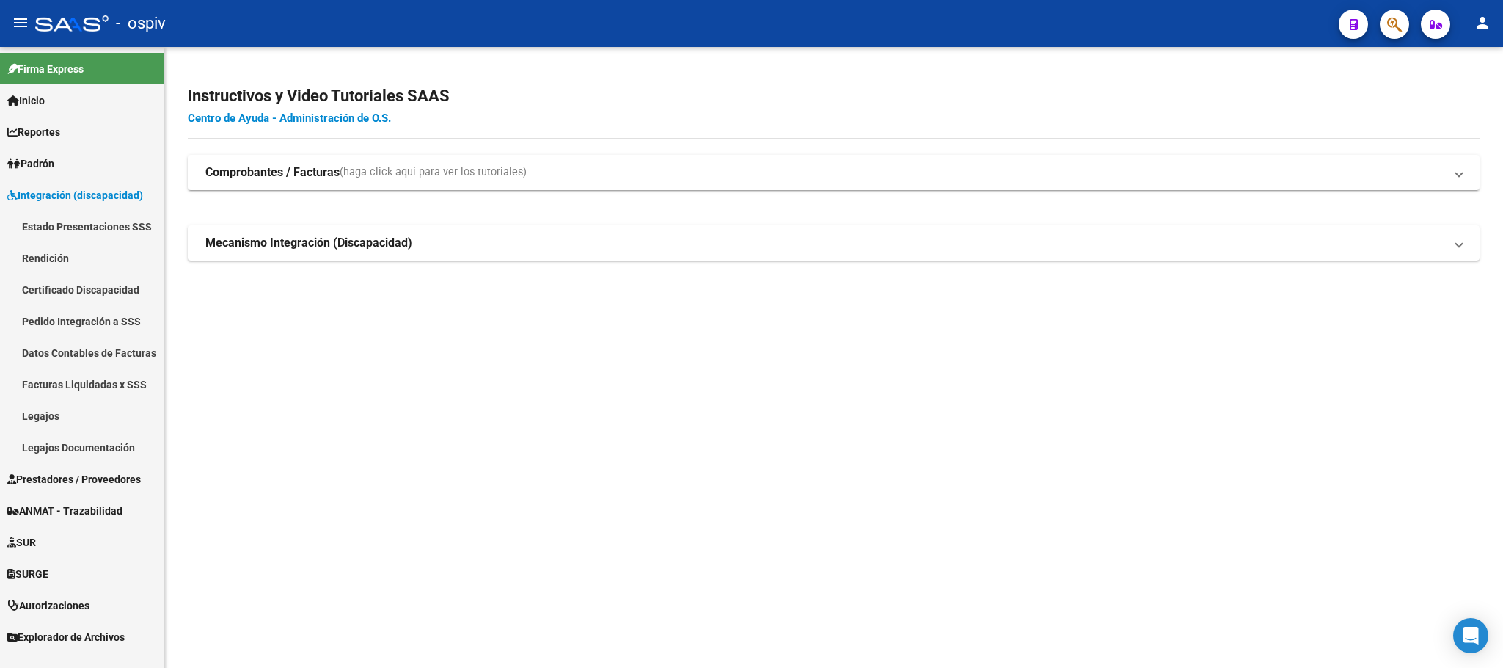
click at [36, 419] on link "Legajos" at bounding box center [82, 416] width 164 height 32
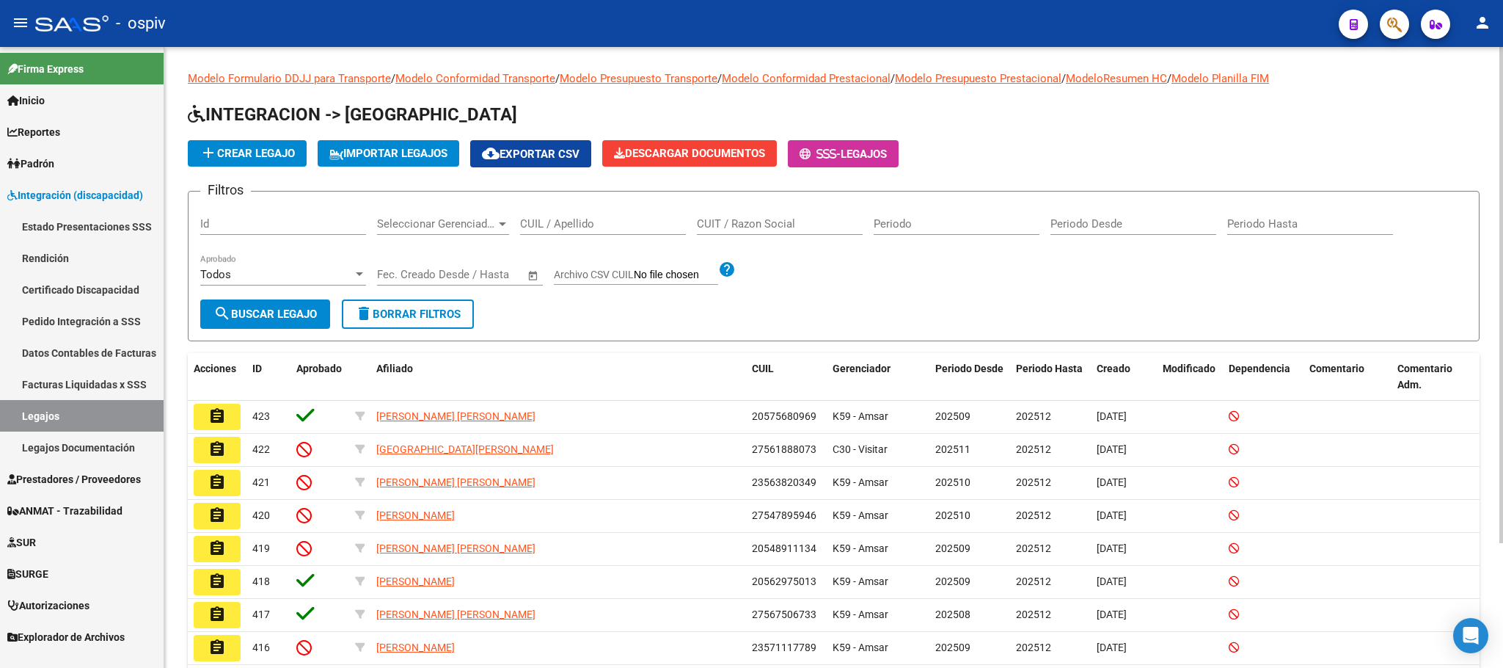
click at [590, 227] on input "CUIL / Apellido" at bounding box center [603, 223] width 166 height 13
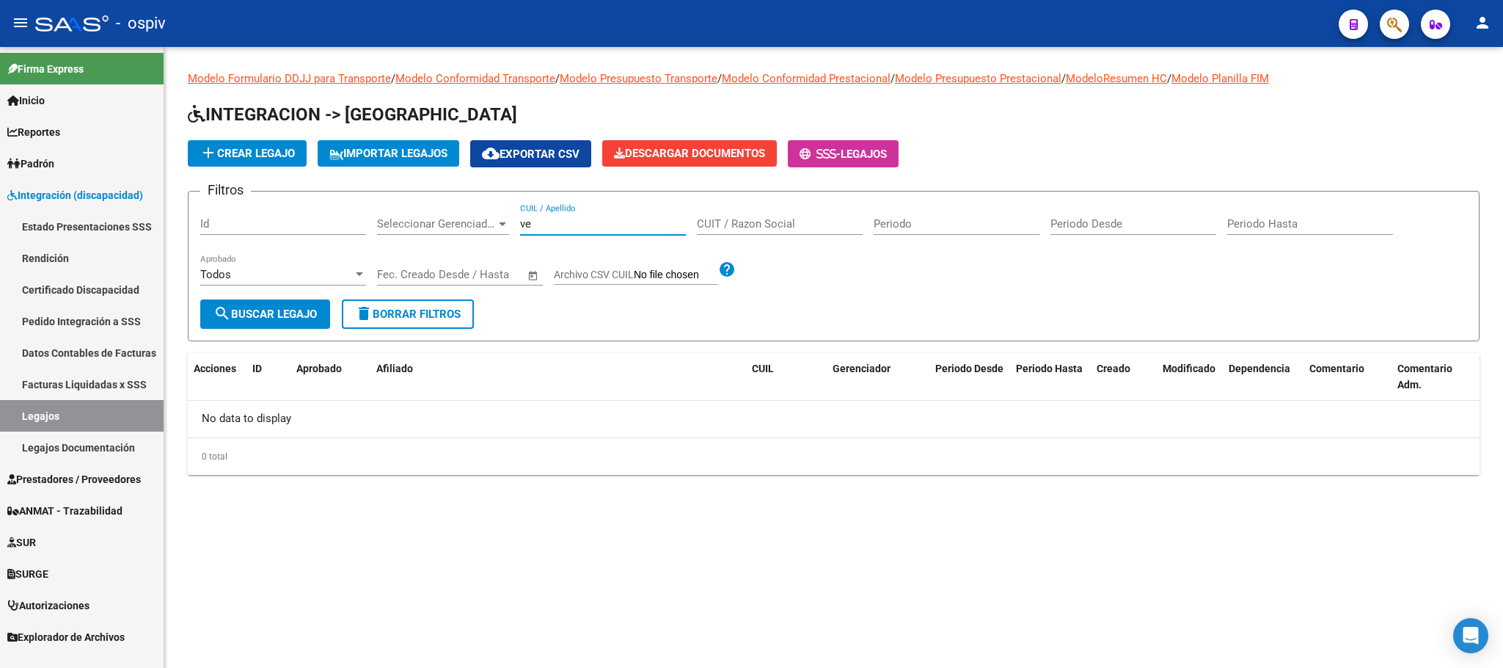
type input "v"
click at [605, 227] on input "[PERSON_NAME]" at bounding box center [603, 223] width 166 height 13
click at [585, 227] on input "zalasar" at bounding box center [603, 223] width 166 height 13
click at [564, 225] on input "zala" at bounding box center [603, 223] width 166 height 13
type input "z"
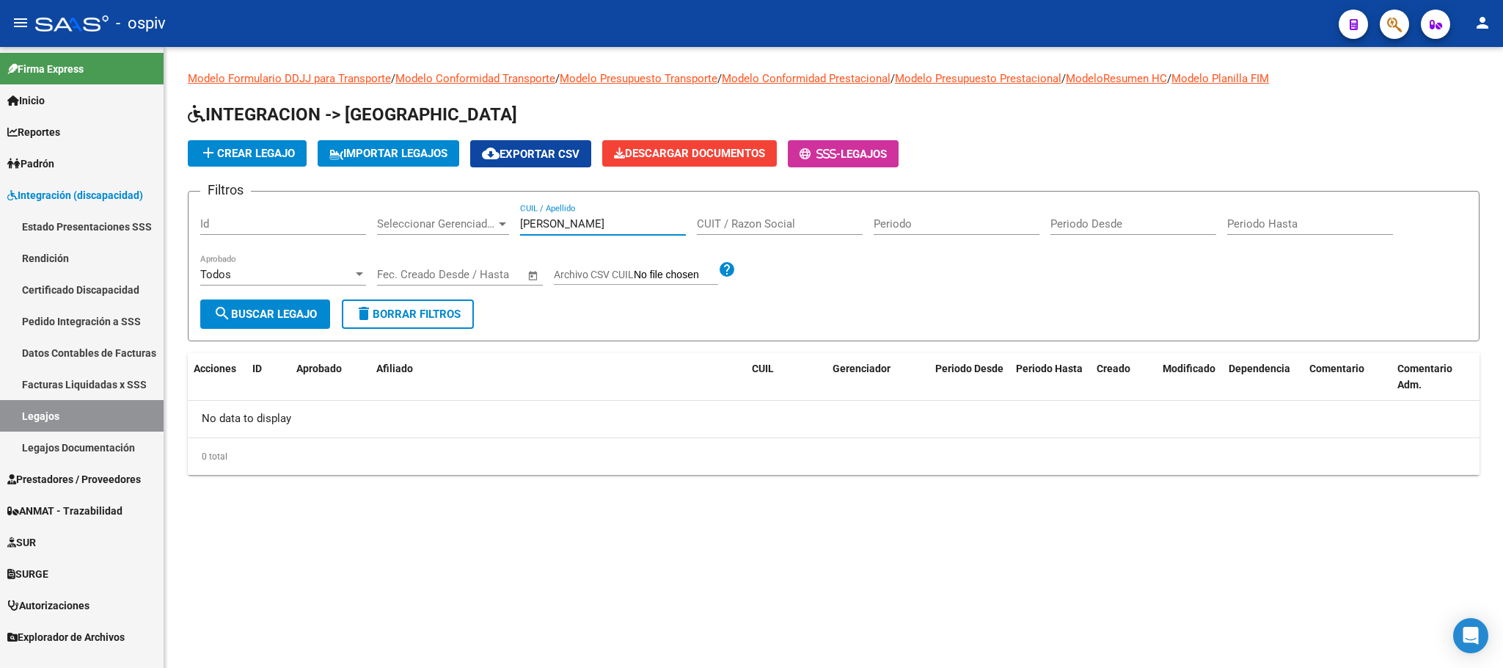
type input "[PERSON_NAME]"
click at [78, 419] on link "Legajos" at bounding box center [82, 416] width 164 height 32
click at [260, 319] on span "search Buscar Legajo" at bounding box center [264, 313] width 103 height 13
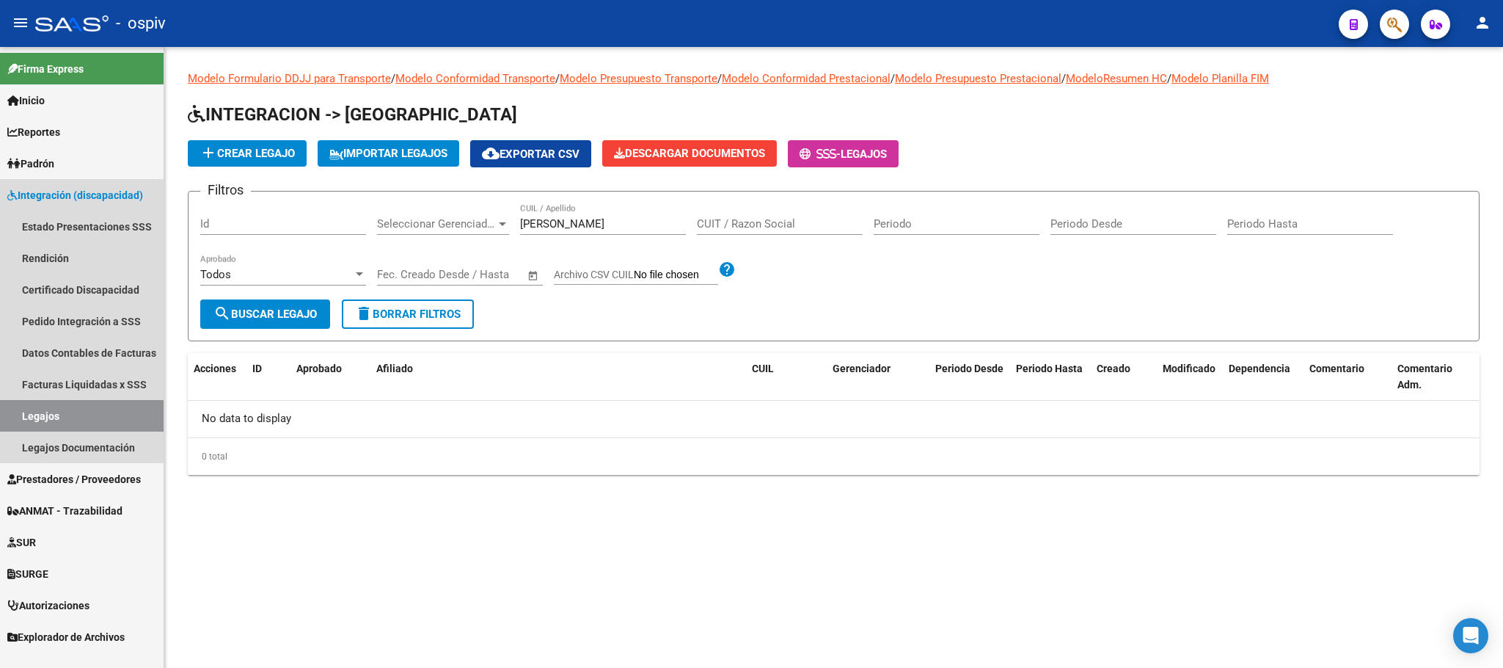
drag, startPoint x: 40, startPoint y: 406, endPoint x: 57, endPoint y: 407, distance: 17.7
click at [42, 405] on link "Legajos" at bounding box center [82, 416] width 164 height 32
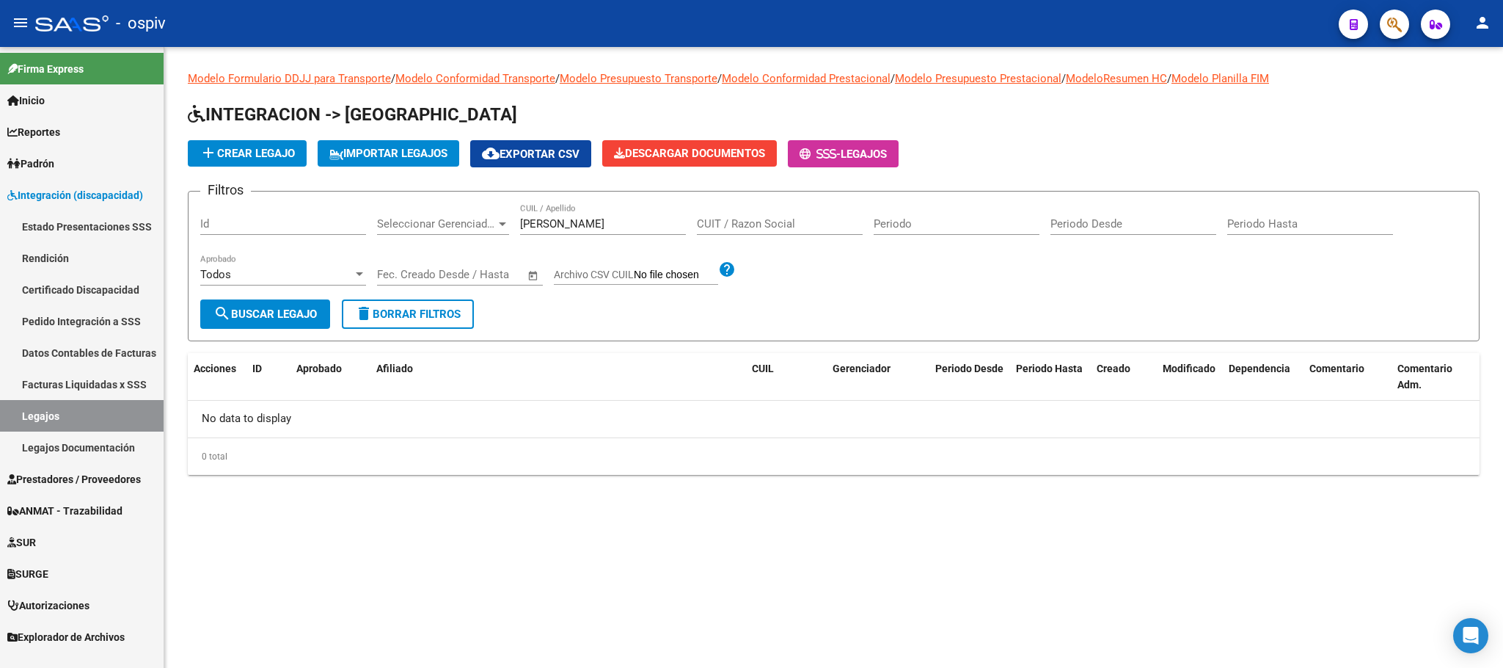
click at [91, 194] on span "Integración (discapacidad)" at bounding box center [75, 195] width 136 height 16
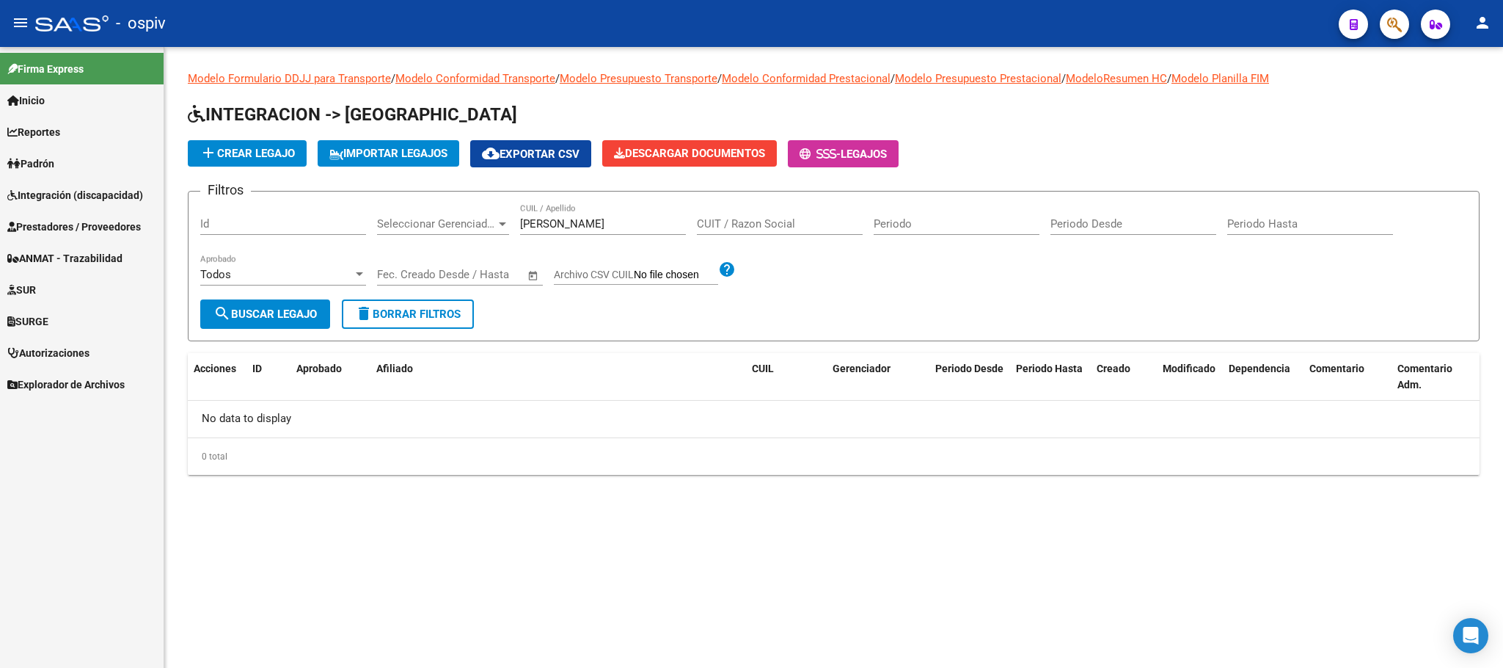
click at [78, 189] on span "Integración (discapacidad)" at bounding box center [75, 195] width 136 height 16
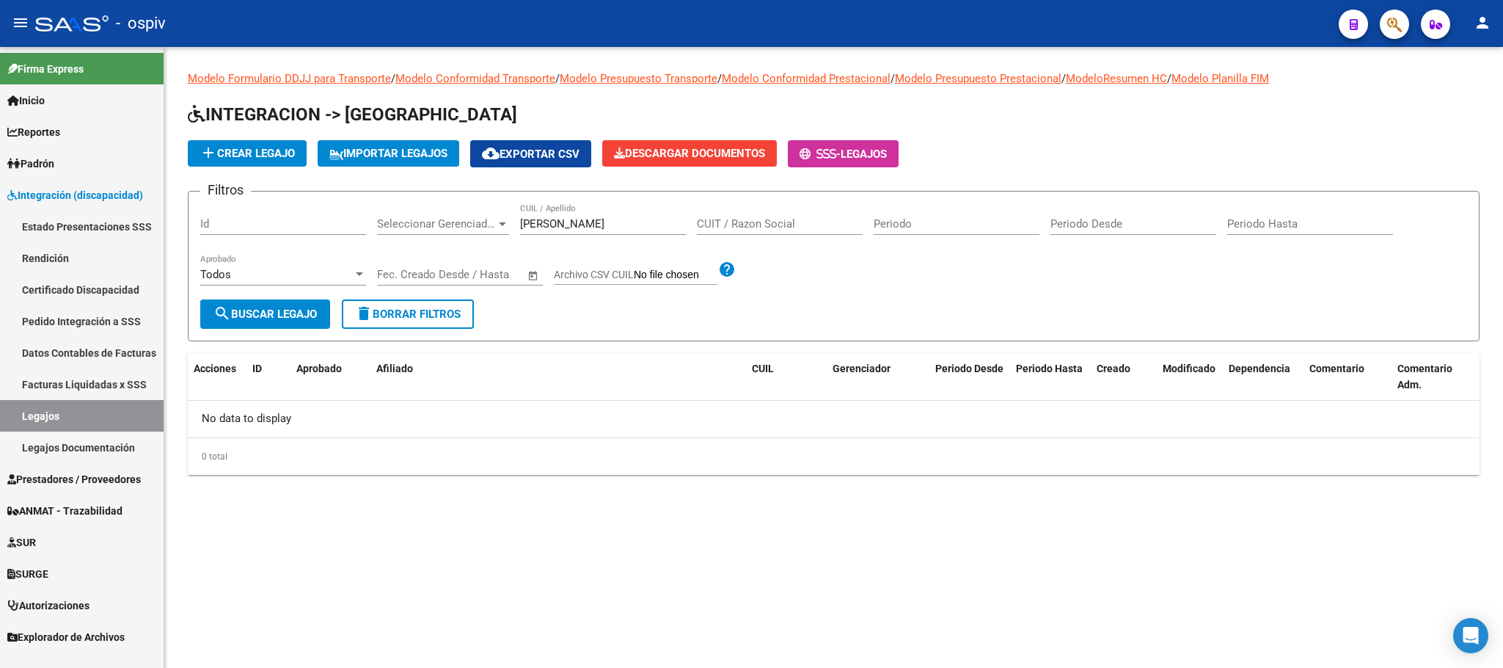
drag, startPoint x: 48, startPoint y: 326, endPoint x: 128, endPoint y: 348, distance: 83.1
click at [48, 326] on link "Pedido Integración a SSS" at bounding box center [82, 321] width 164 height 32
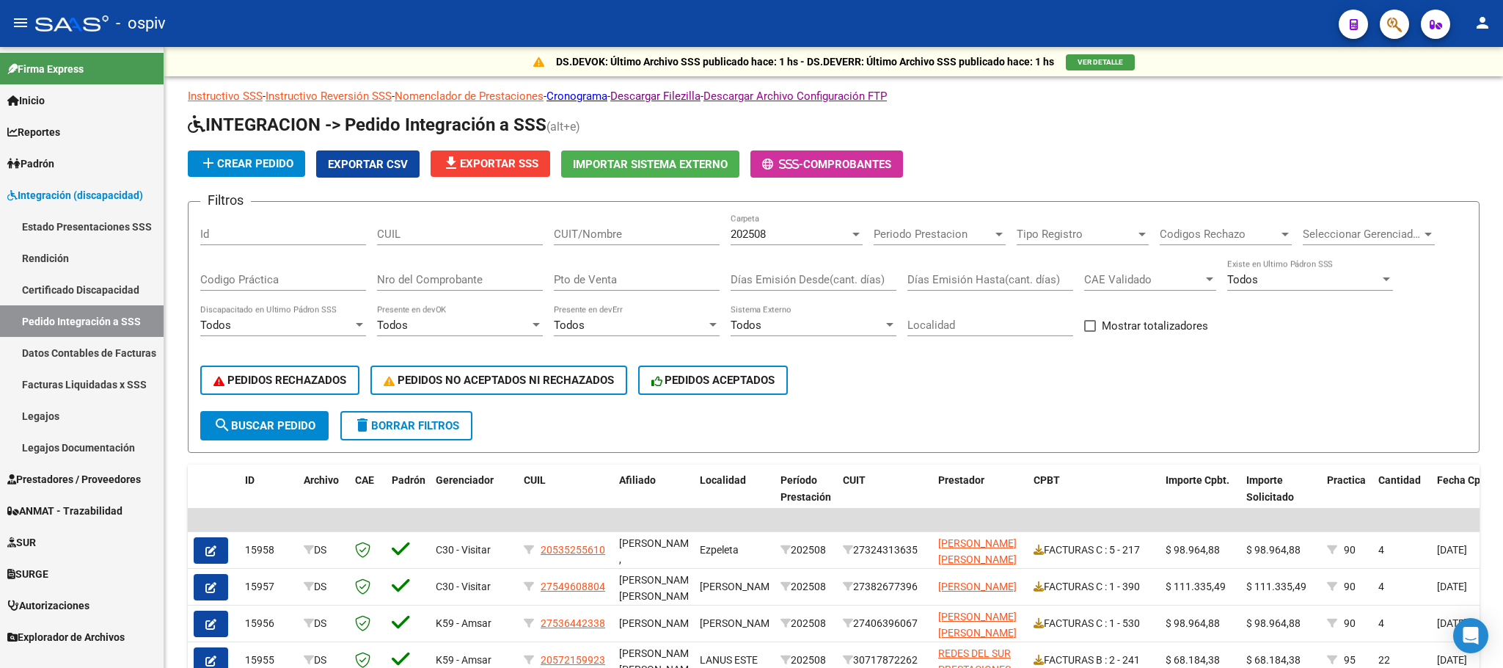
click at [42, 416] on link "Legajos" at bounding box center [82, 416] width 164 height 32
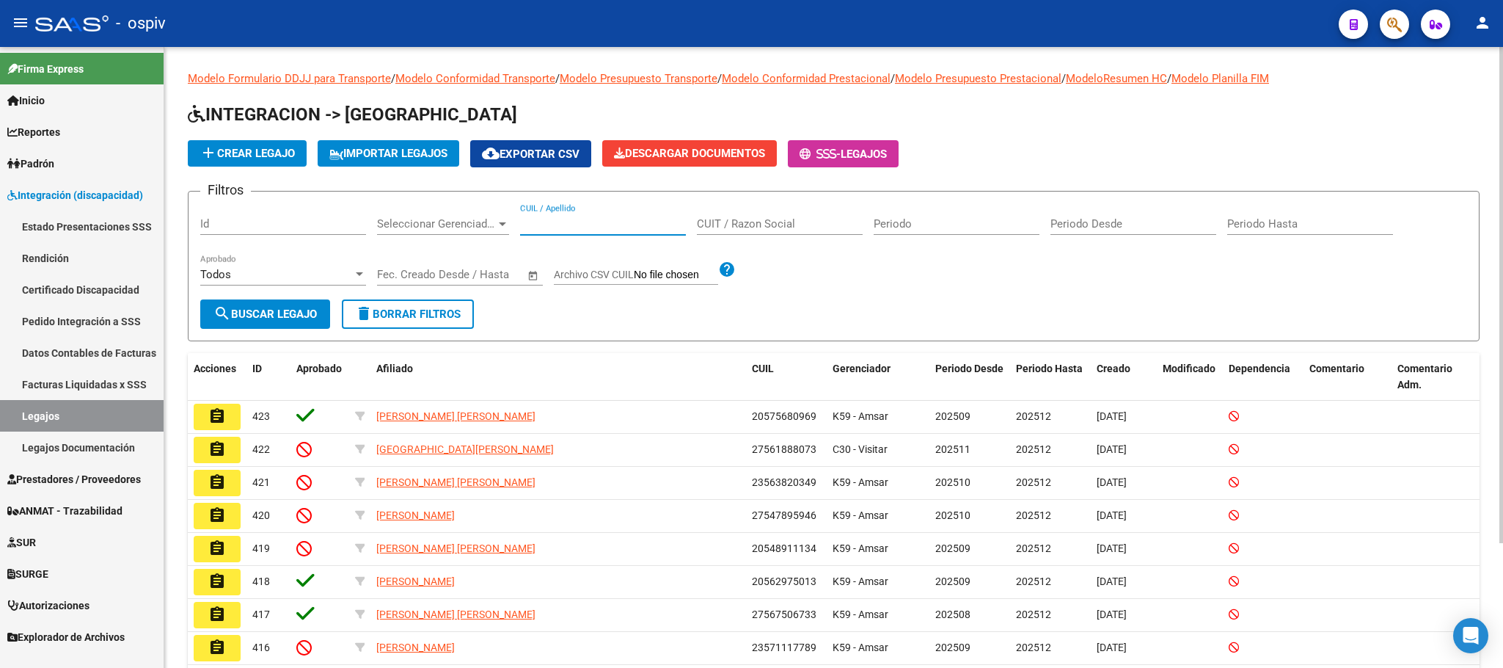
click at [575, 224] on input "CUIL / Apellido" at bounding box center [603, 223] width 166 height 13
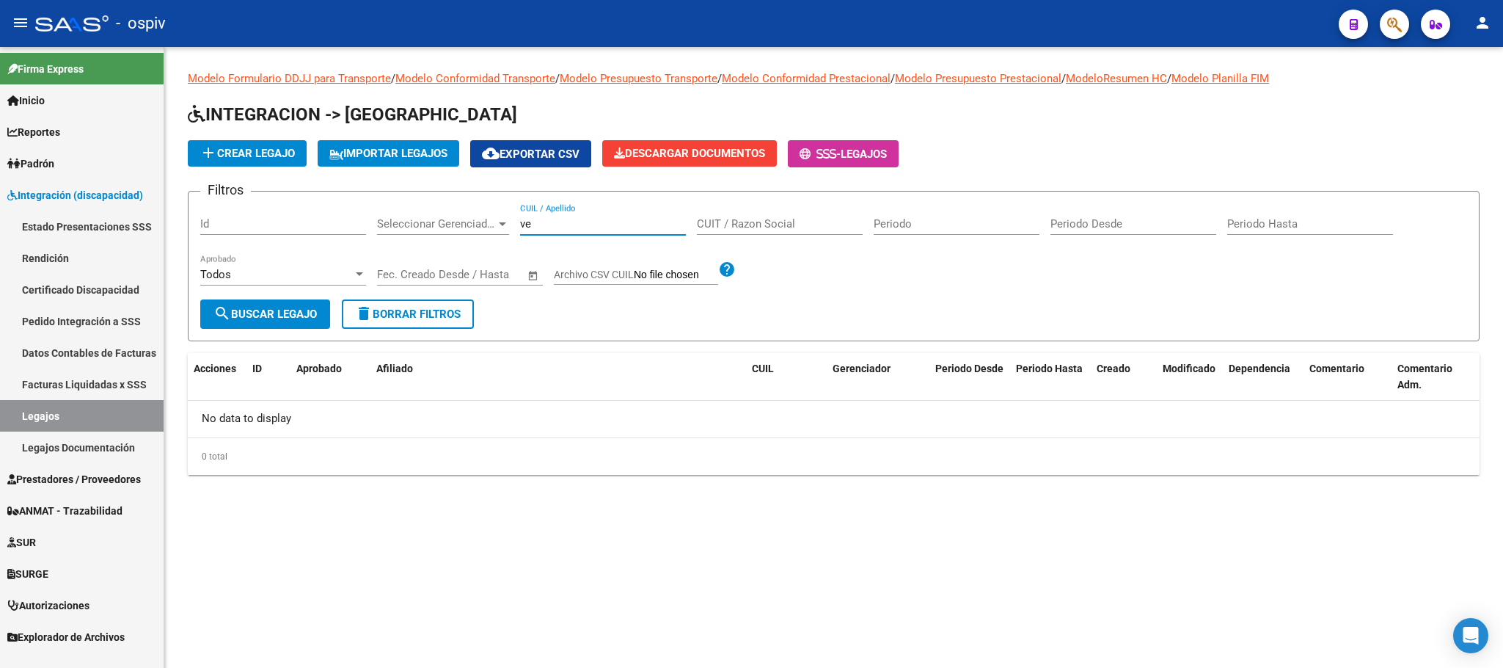
type input "v"
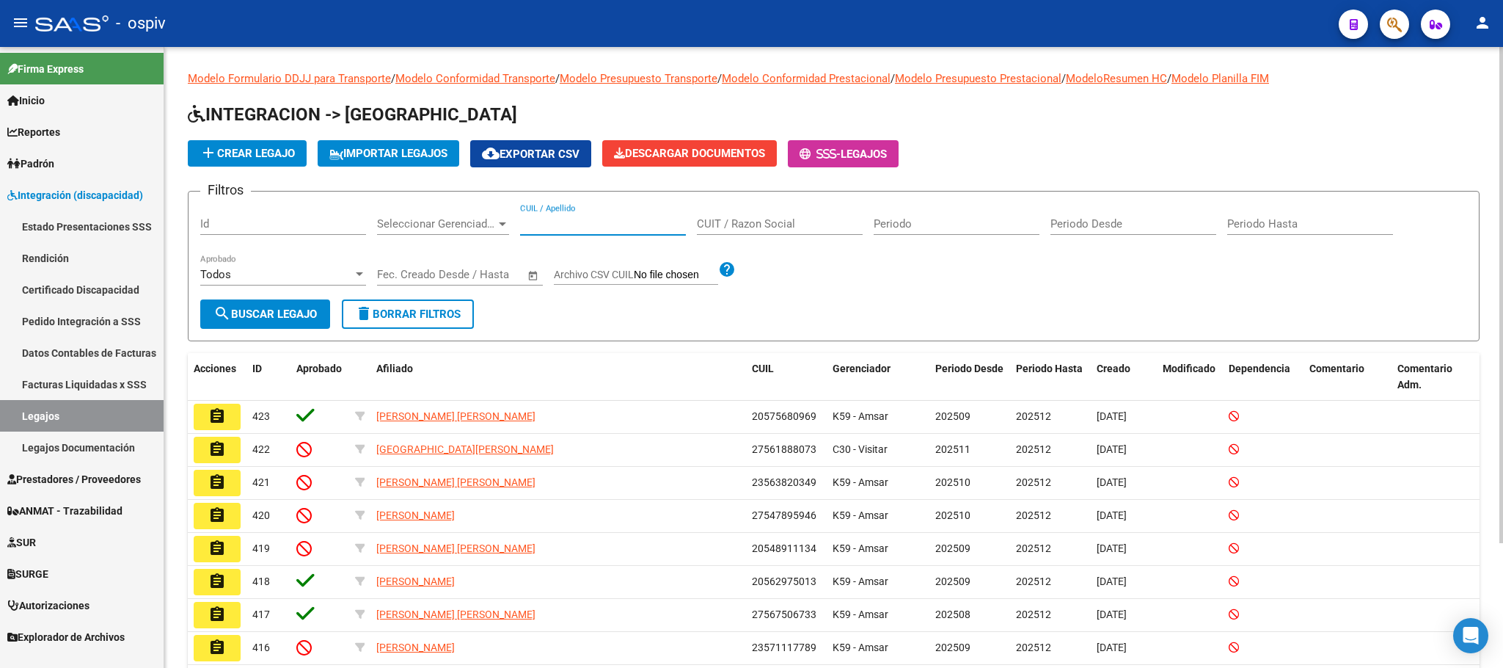
click at [566, 227] on input "CUIL / Apellido" at bounding box center [603, 223] width 166 height 13
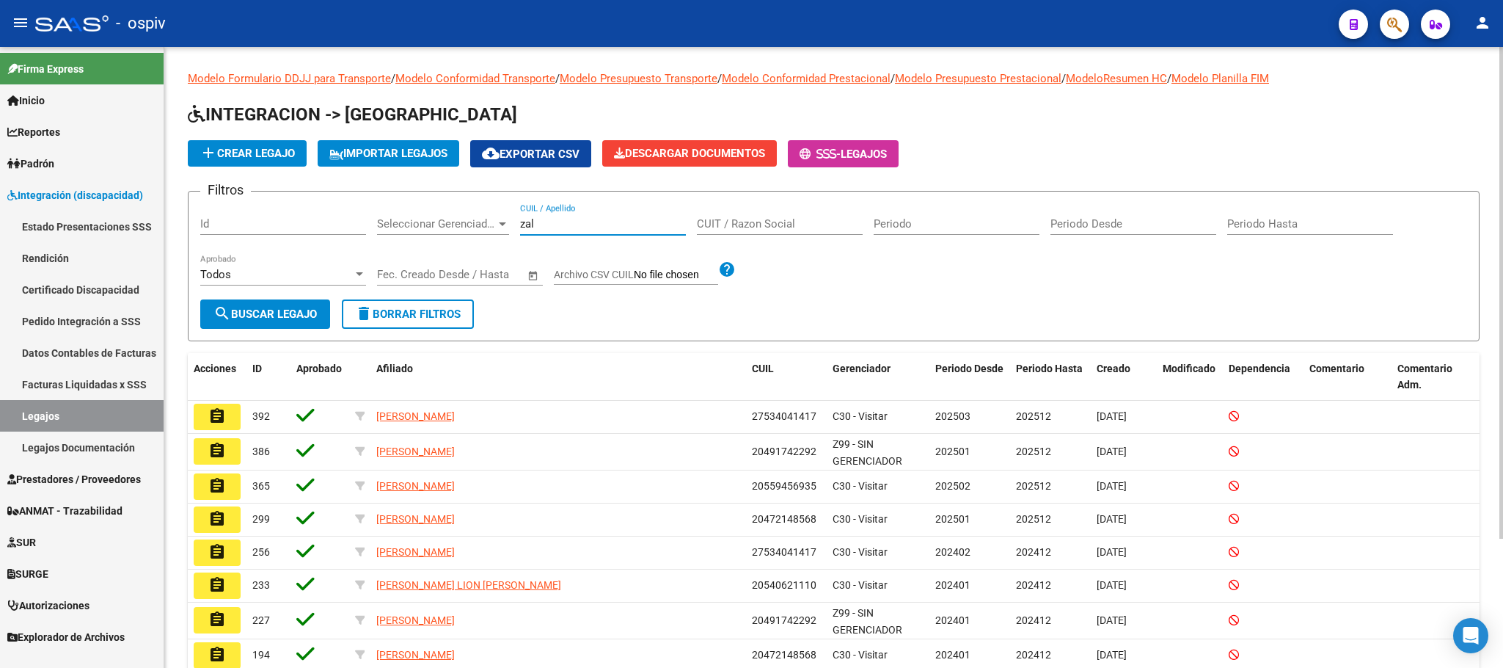
click at [594, 223] on input "zal" at bounding box center [603, 223] width 166 height 13
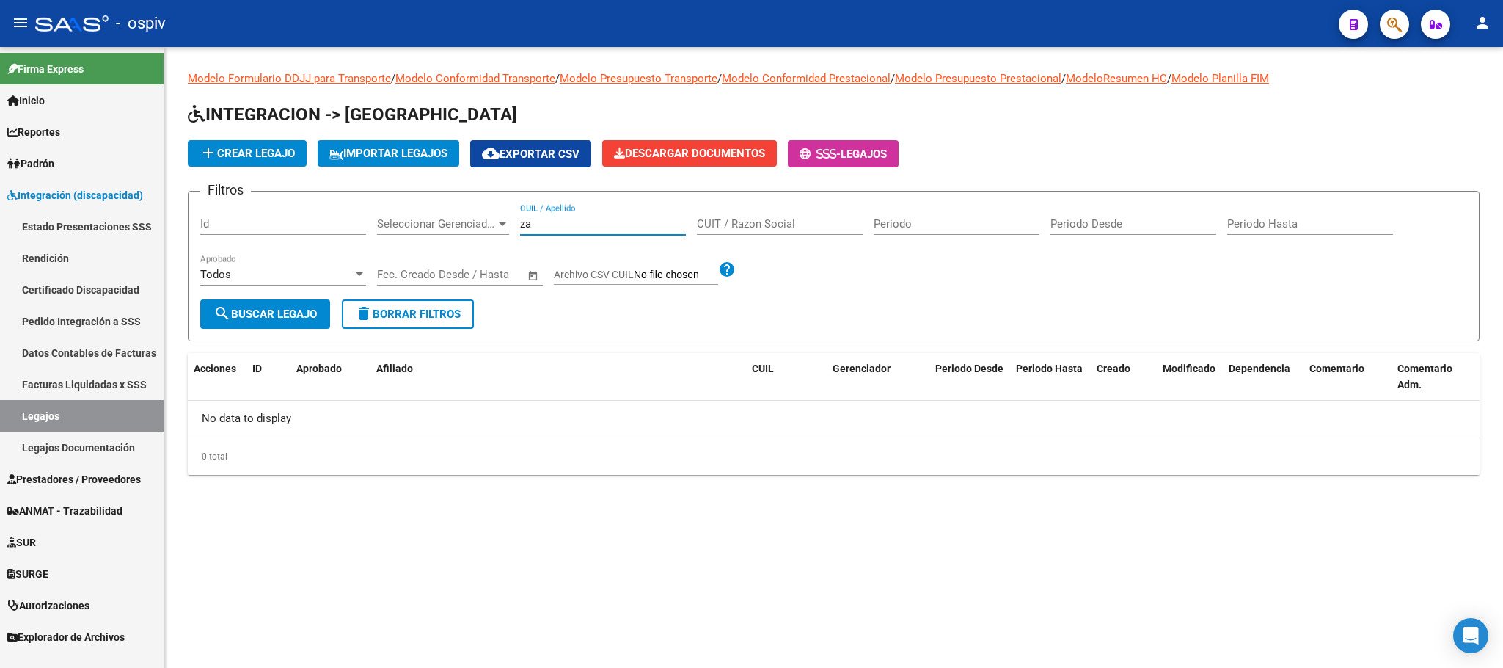
type input "z"
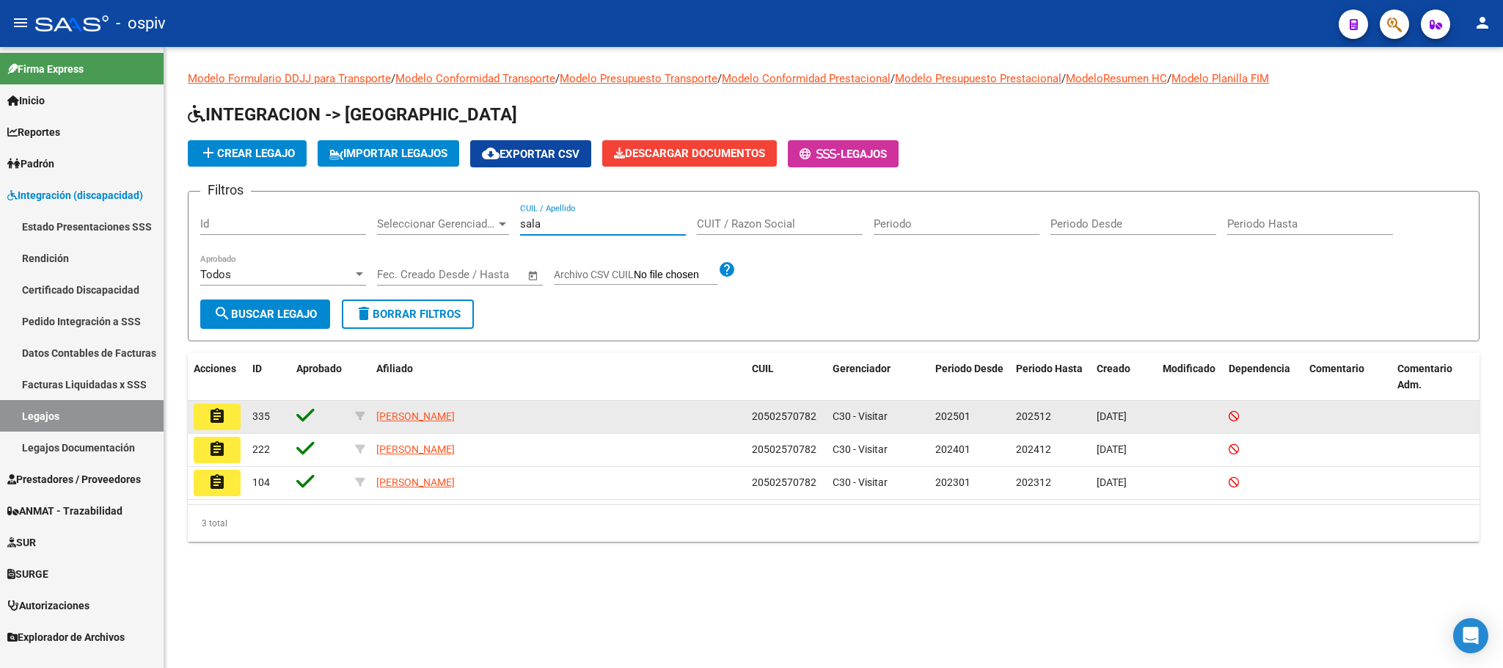
type input "sala"
click at [229, 409] on button "assignment" at bounding box center [217, 416] width 47 height 26
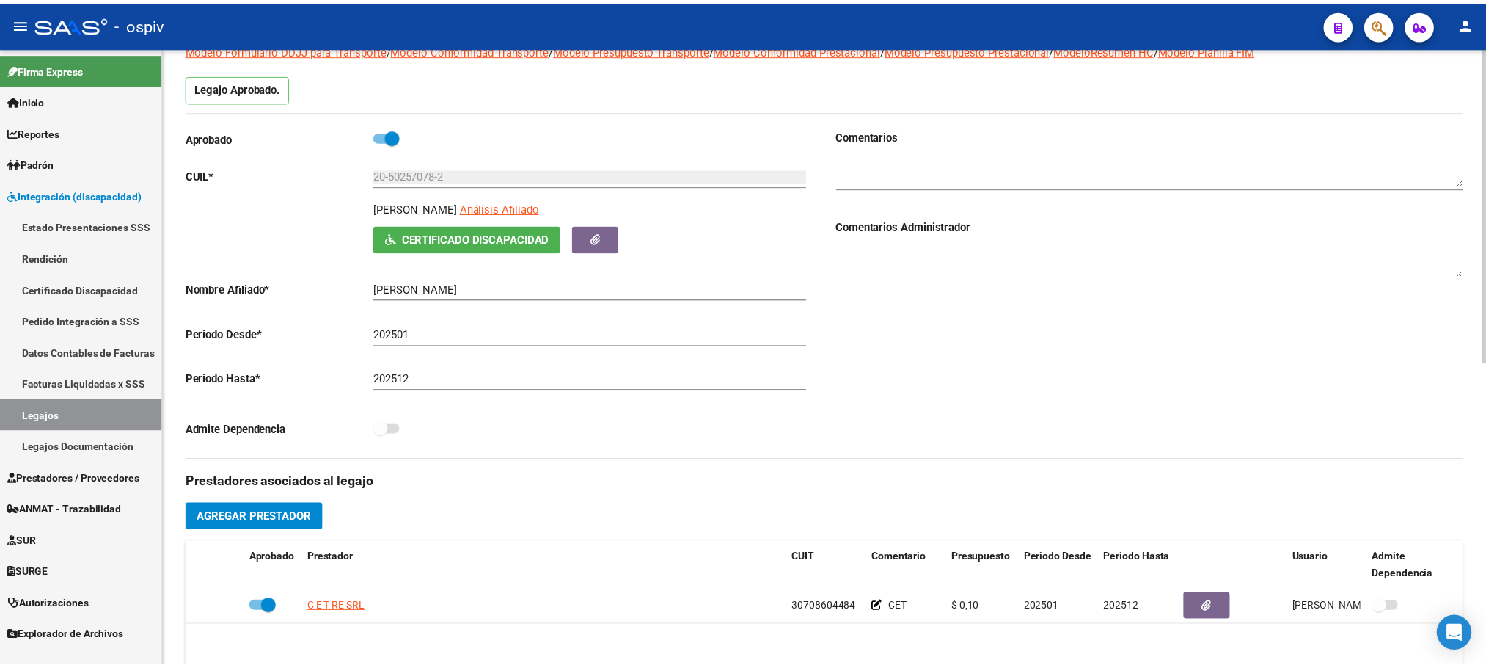
scroll to position [183, 0]
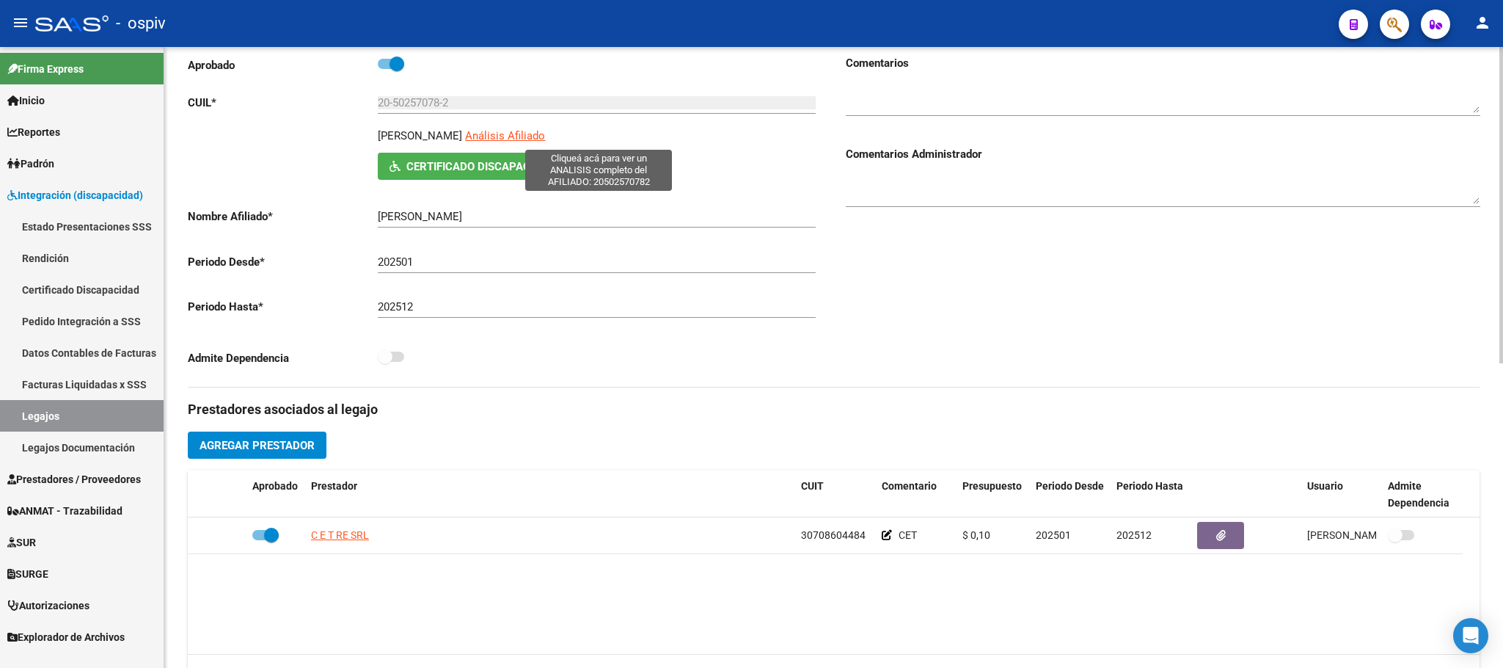
click at [545, 136] on span "Análisis Afiliado" at bounding box center [505, 135] width 80 height 13
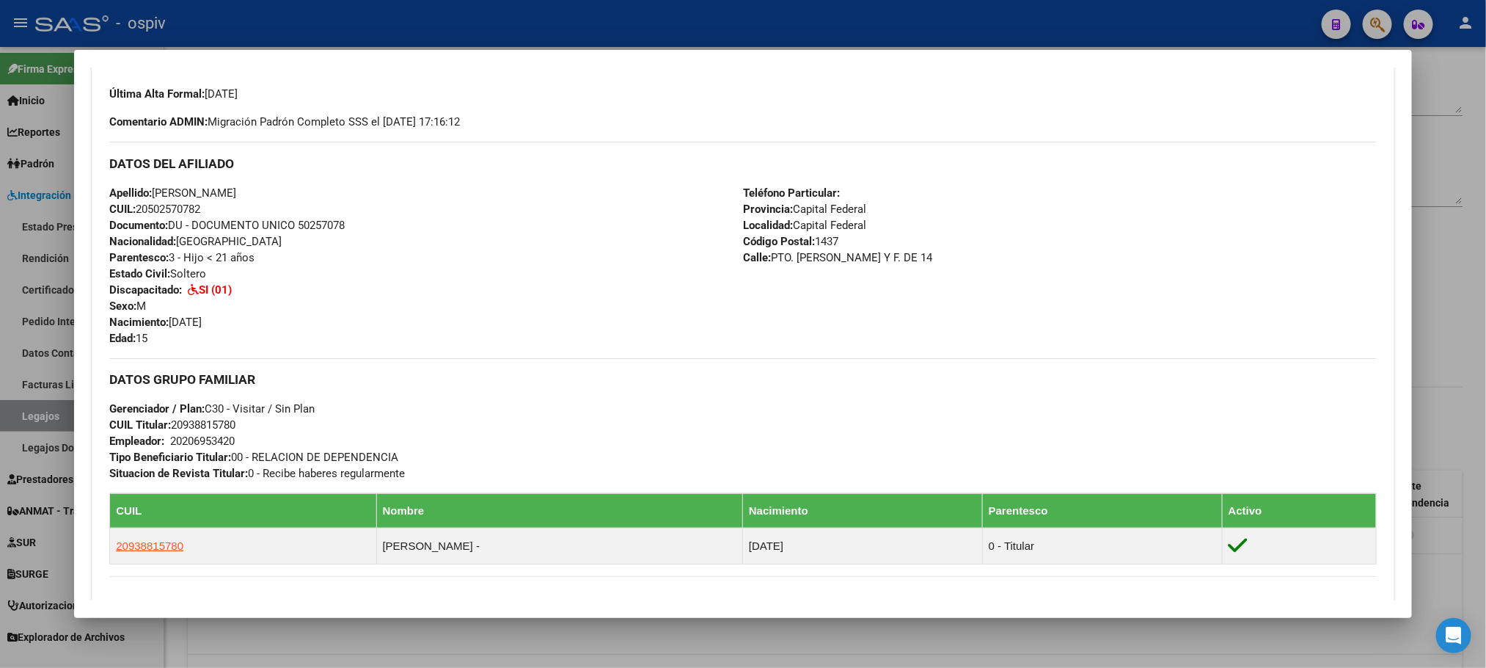
scroll to position [366, 0]
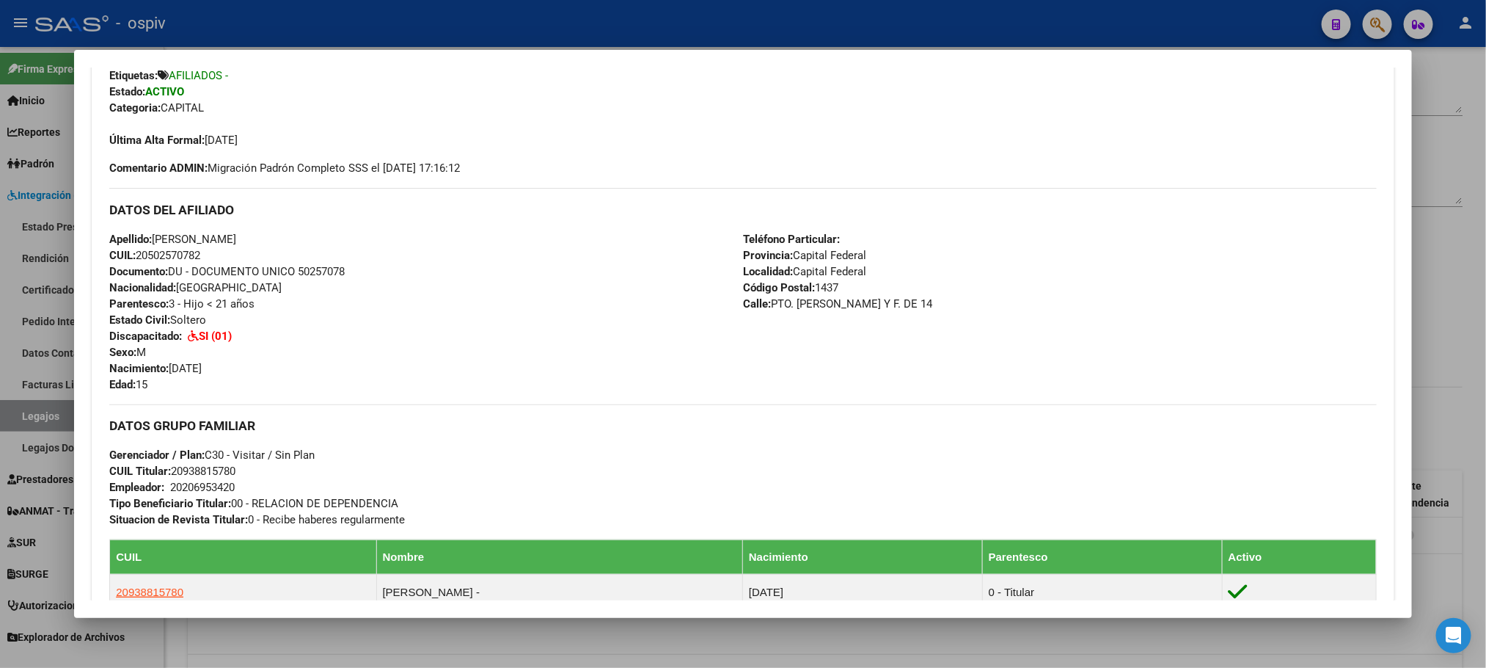
drag, startPoint x: 144, startPoint y: 386, endPoint x: 89, endPoint y: 238, distance: 158.1
click at [92, 238] on div "Enviar Credencial Digital remove_red_eye Movimientos Certificado Discapacidad E…" at bounding box center [743, 396] width 1302 height 744
copy div "Apellido: [PERSON_NAME]: 20502570782 Documento: DU - DOCUMENTO UNICO 50257078 N…"
